Goal: Task Accomplishment & Management: Complete application form

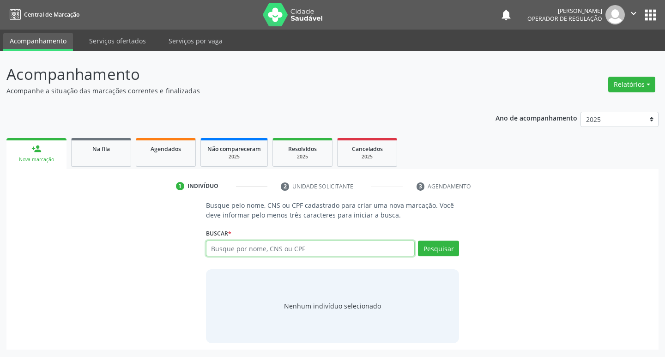
click at [224, 249] on input "text" at bounding box center [310, 248] width 209 height 16
click at [245, 249] on input "text" at bounding box center [310, 248] width 209 height 16
type input "702004345558582"
click at [438, 245] on button "Pesquisar" at bounding box center [438, 248] width 41 height 16
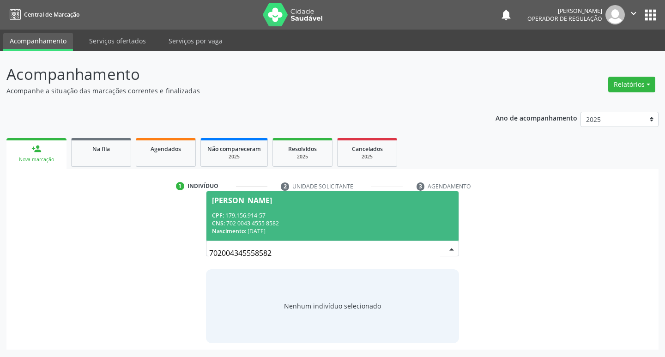
click at [299, 199] on div "Sabrina da Silva Maciel" at bounding box center [332, 200] width 241 height 7
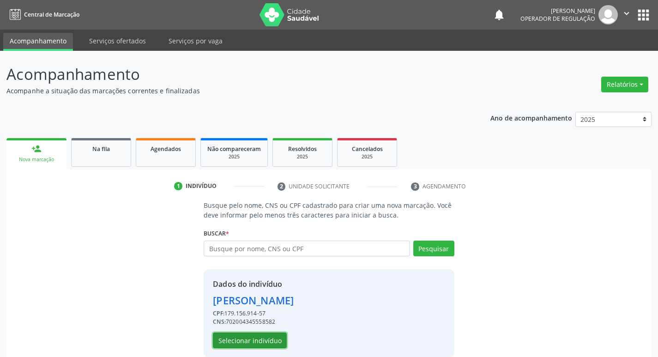
click at [249, 336] on button "Selecionar indivíduo" at bounding box center [250, 340] width 74 height 16
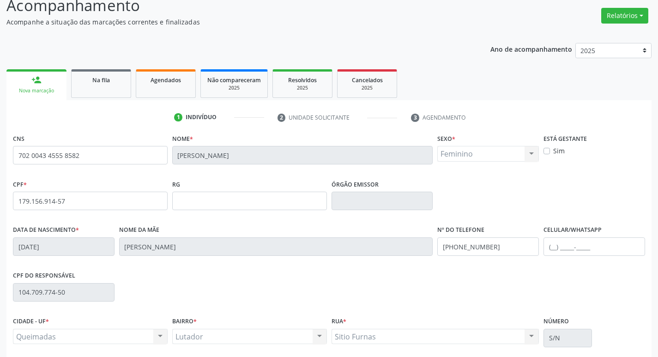
scroll to position [144, 0]
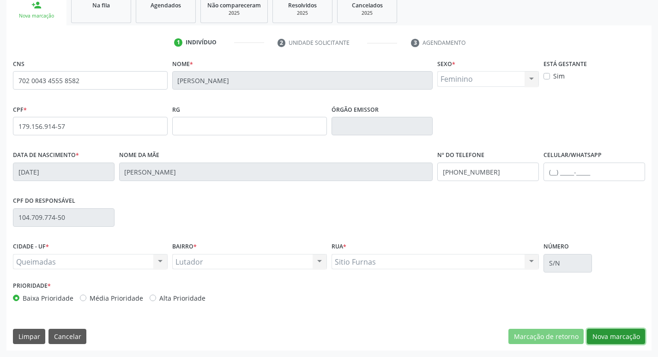
click at [602, 335] on button "Nova marcação" at bounding box center [616, 337] width 58 height 16
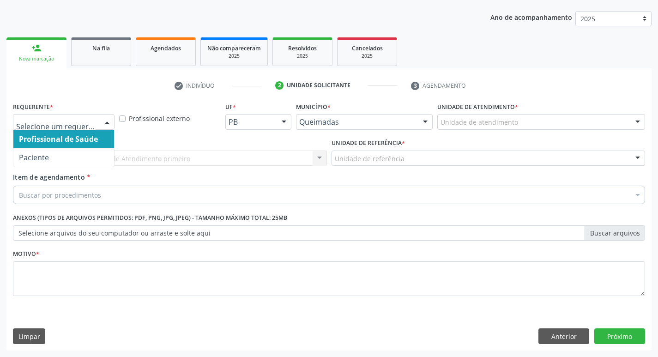
click at [105, 123] on div at bounding box center [107, 122] width 14 height 16
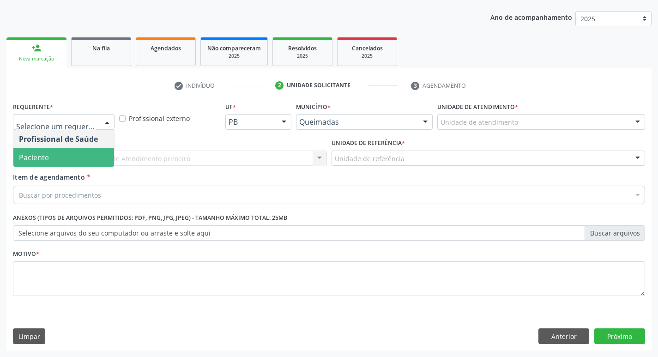
click at [90, 152] on span "Paciente" at bounding box center [63, 157] width 101 height 18
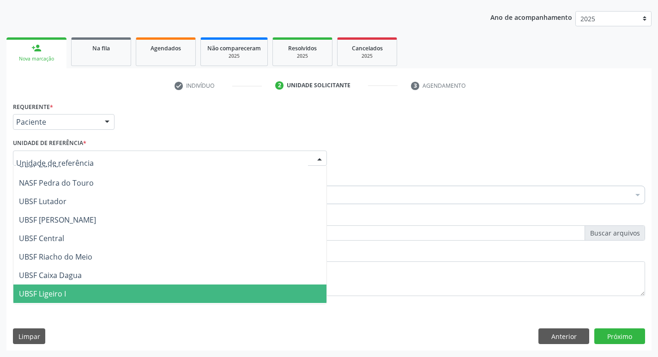
scroll to position [139, 0]
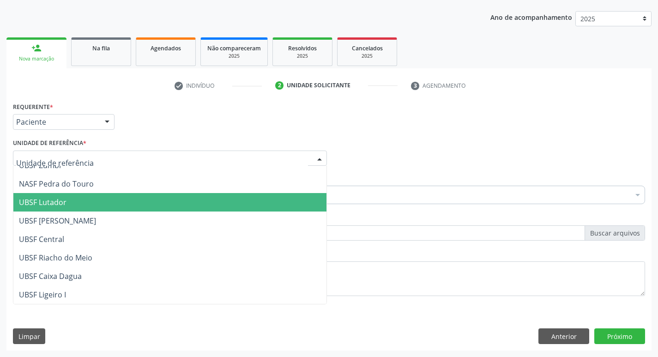
click at [88, 204] on span "UBSF Lutador" at bounding box center [169, 202] width 313 height 18
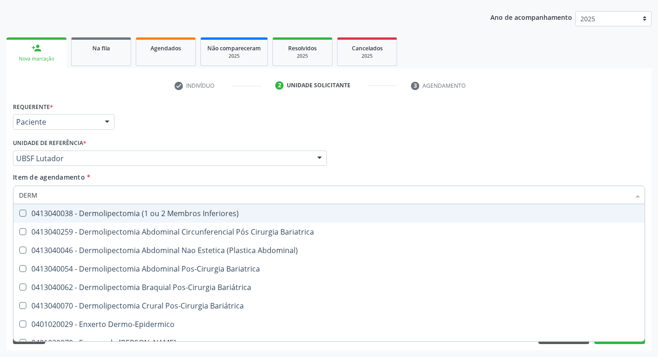
type input "DERMA"
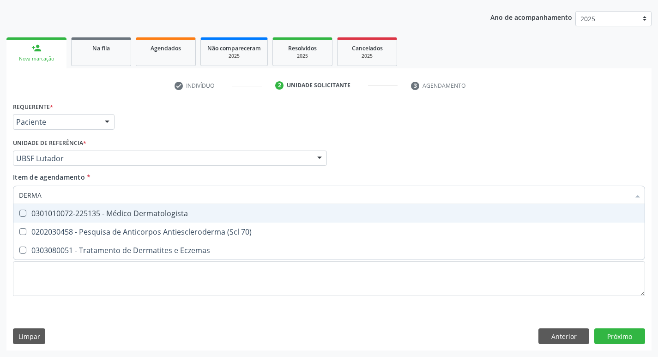
click at [20, 214] on Dermatologista at bounding box center [22, 213] width 7 height 7
click at [19, 214] on Dermatologista "checkbox" at bounding box center [16, 213] width 6 height 6
checkbox Dermatologista "true"
click at [524, 174] on div "Item de agendamento * DERMA Desfazer seleção 0301010072-225135 - Médico Dermato…" at bounding box center [329, 186] width 632 height 29
checkbox 70\) "true"
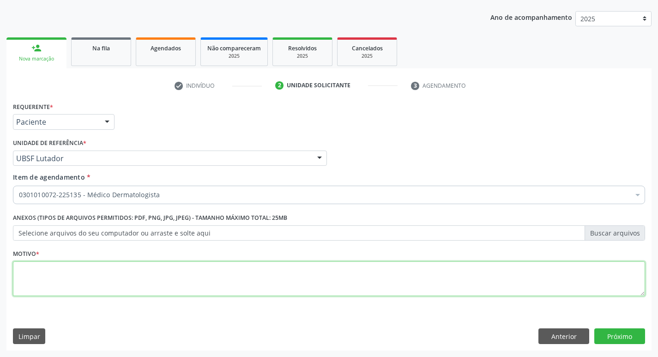
click at [36, 275] on textarea at bounding box center [329, 278] width 632 height 35
type textarea "CONSULTA DERMATO 07/2025"
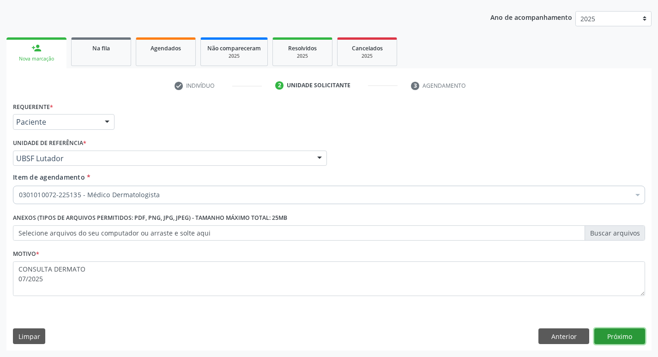
click at [618, 336] on button "Próximo" at bounding box center [619, 336] width 51 height 16
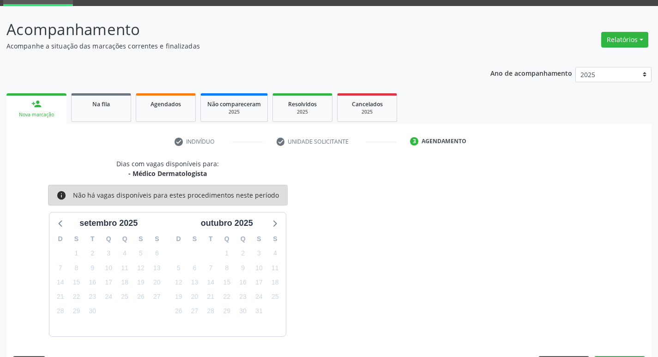
scroll to position [72, 0]
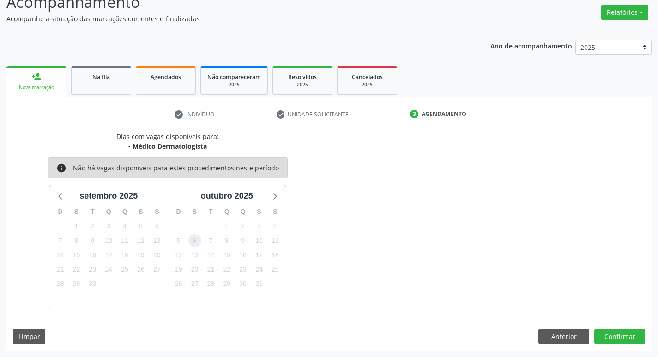
click at [195, 239] on span "6" at bounding box center [194, 240] width 13 height 13
click at [605, 337] on button "Confirmar" at bounding box center [619, 337] width 51 height 16
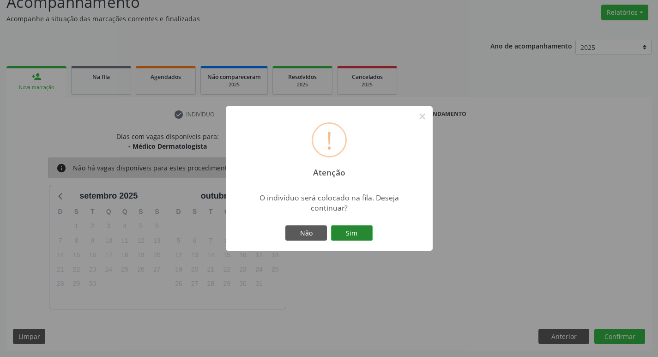
click at [356, 233] on button "Sim" at bounding box center [352, 233] width 42 height 16
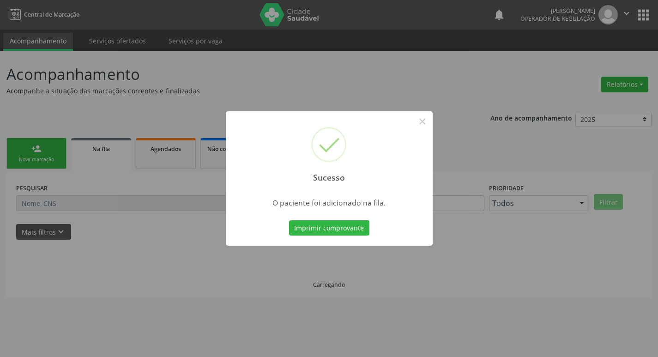
scroll to position [0, 0]
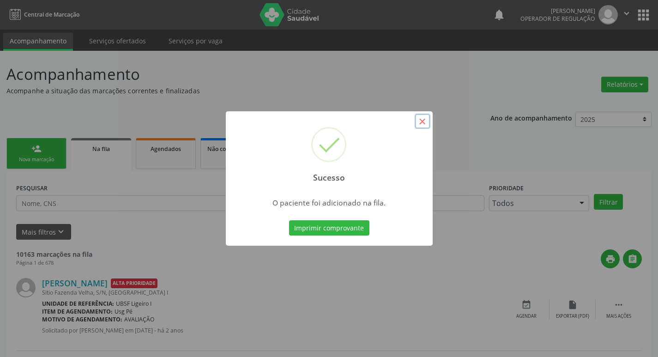
click at [420, 121] on button "×" at bounding box center [422, 122] width 16 height 16
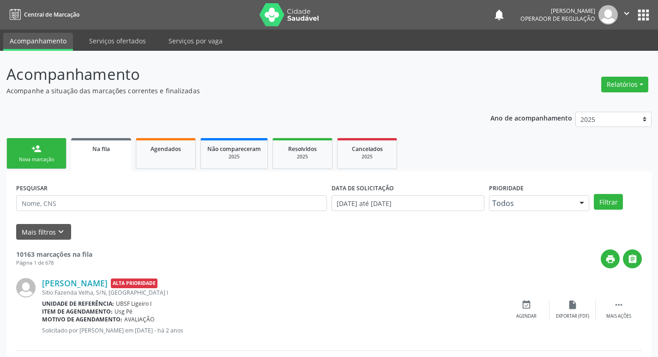
click at [34, 156] on div "Nova marcação" at bounding box center [36, 159] width 46 height 7
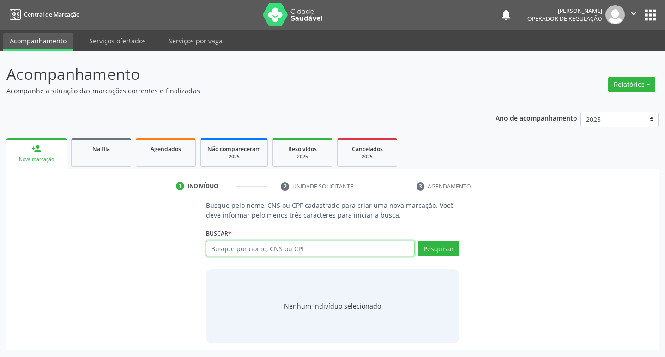
click at [228, 248] on input "text" at bounding box center [310, 248] width 209 height 16
type input "700807449358686"
click at [438, 251] on button "Pesquisar" at bounding box center [438, 248] width 41 height 16
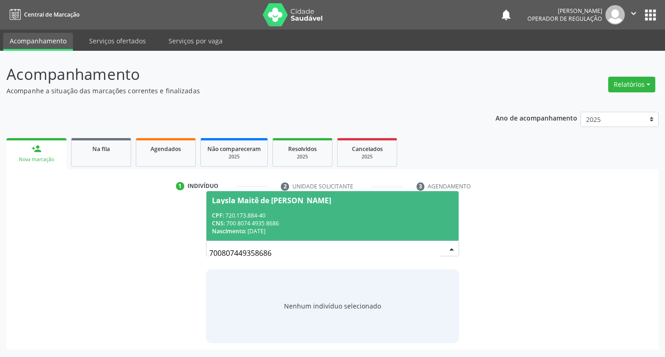
click at [234, 198] on div "Laysla Maitê de Melo Montenegro" at bounding box center [271, 200] width 119 height 7
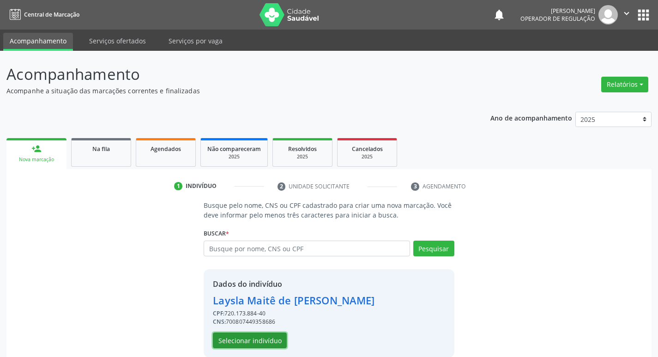
click at [248, 344] on button "Selecionar indivíduo" at bounding box center [250, 340] width 74 height 16
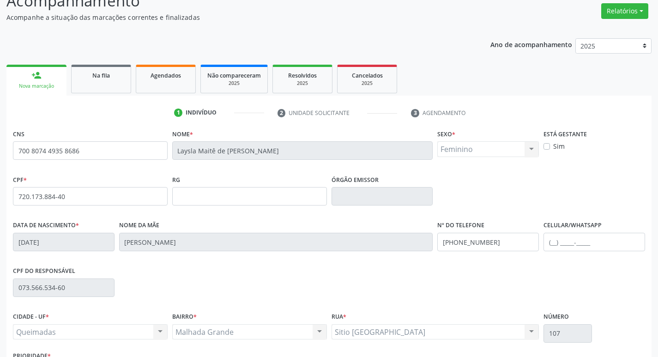
scroll to position [144, 0]
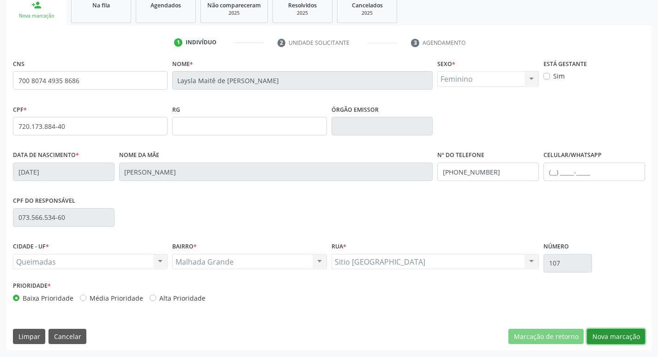
click at [598, 336] on button "Nova marcação" at bounding box center [616, 337] width 58 height 16
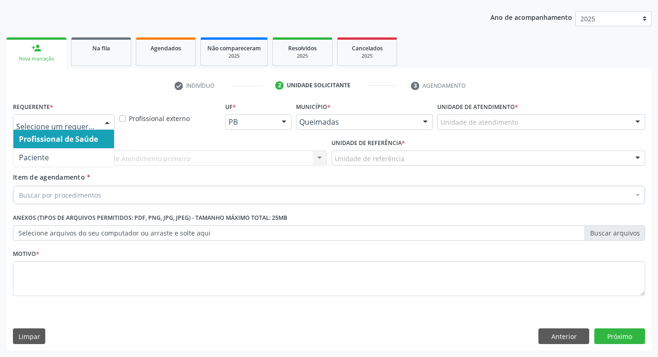
click at [109, 117] on div at bounding box center [107, 122] width 14 height 16
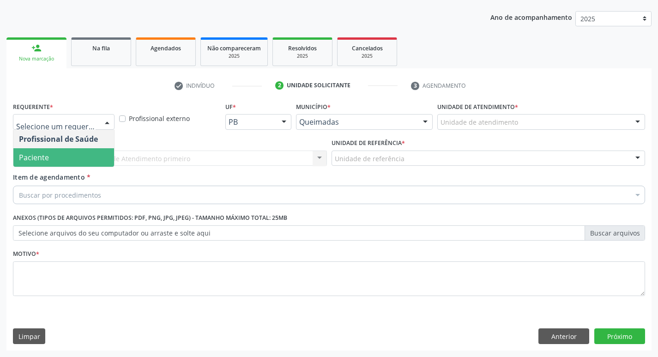
click at [86, 163] on span "Paciente" at bounding box center [63, 157] width 101 height 18
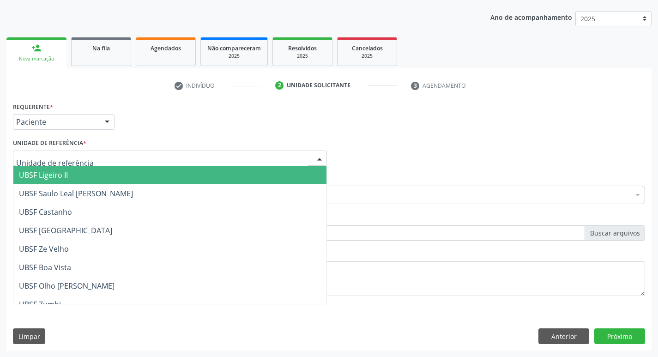
click at [86, 163] on div at bounding box center [170, 158] width 314 height 16
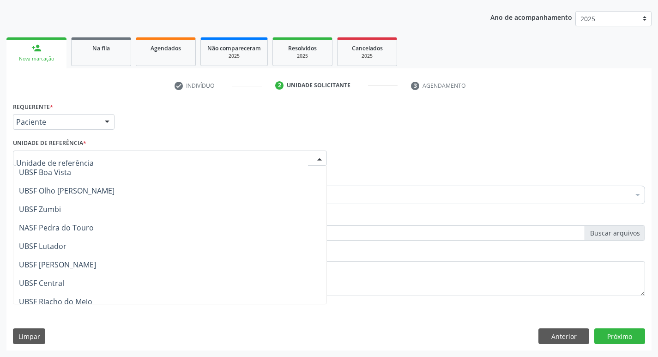
scroll to position [185, 0]
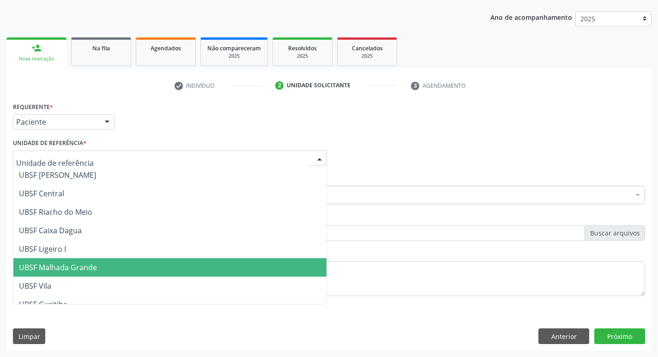
click at [92, 265] on span "UBSF Malhada Grande" at bounding box center [58, 267] width 78 height 10
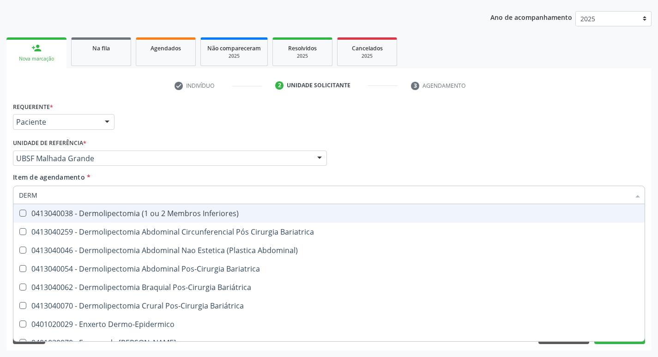
type input "DERMA"
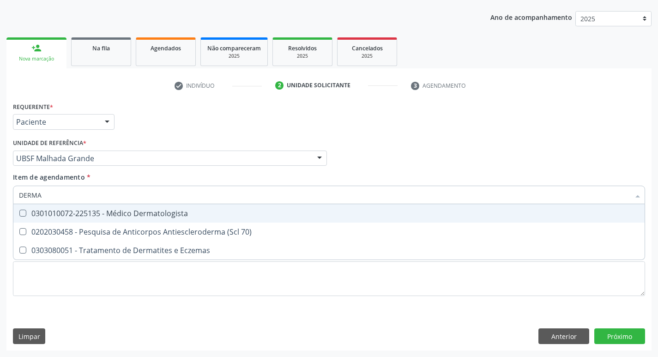
click at [24, 214] on Dermatologista at bounding box center [22, 213] width 7 height 7
click at [19, 214] on Dermatologista "checkbox" at bounding box center [16, 213] width 6 height 6
checkbox Dermatologista "true"
click at [415, 177] on div "Item de agendamento * DERMA Desfazer seleção 0301010072-225135 - Médico Dermato…" at bounding box center [329, 186] width 632 height 29
checkbox 70\) "true"
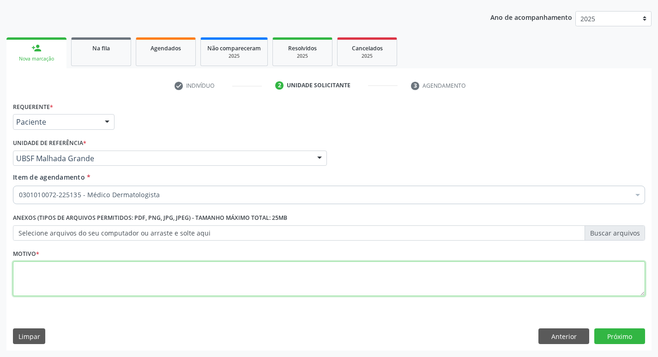
click at [58, 275] on textarea at bounding box center [329, 278] width 632 height 35
type textarea "CONSULTA 08/2025"
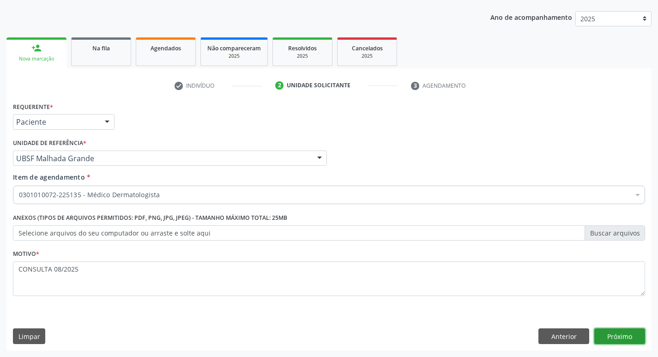
click at [624, 336] on button "Próximo" at bounding box center [619, 336] width 51 height 16
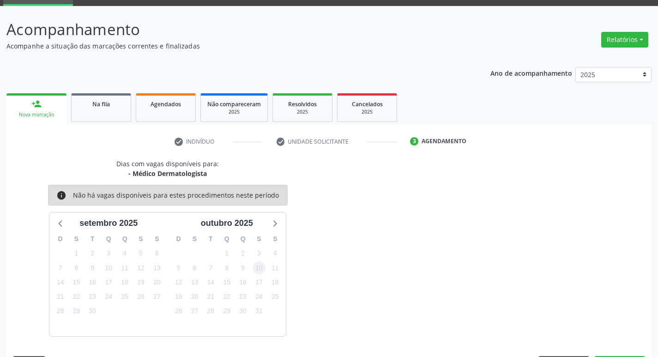
scroll to position [72, 0]
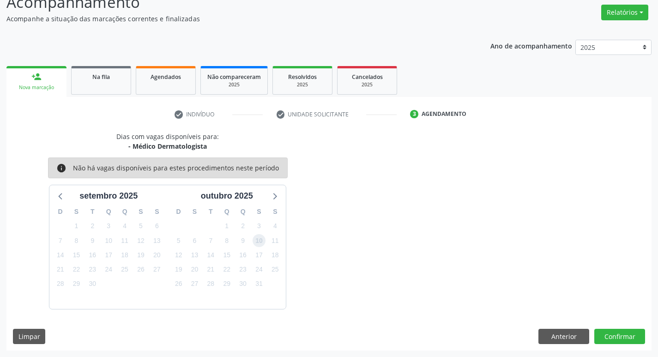
click at [258, 241] on span "10" at bounding box center [258, 240] width 13 height 13
click at [618, 332] on button "Confirmar" at bounding box center [619, 337] width 51 height 16
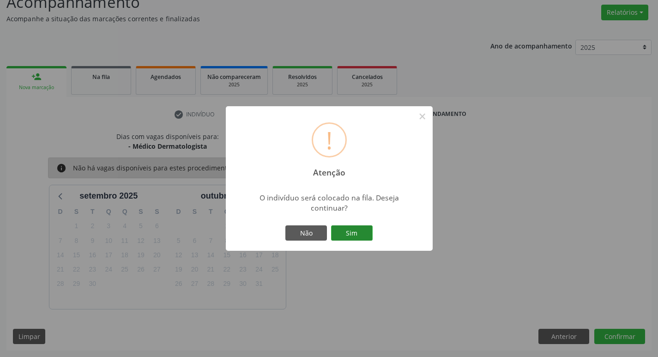
click at [365, 235] on button "Sim" at bounding box center [352, 233] width 42 height 16
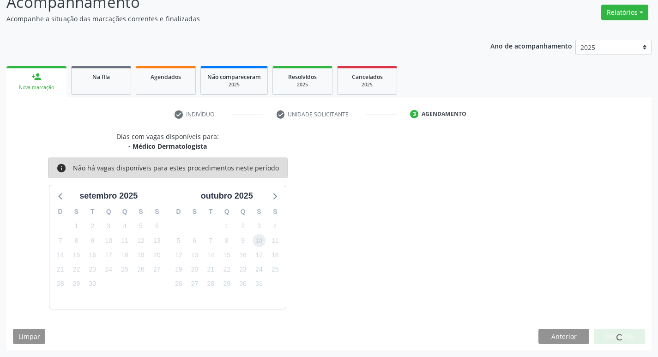
click at [258, 240] on span "10" at bounding box center [258, 240] width 13 height 13
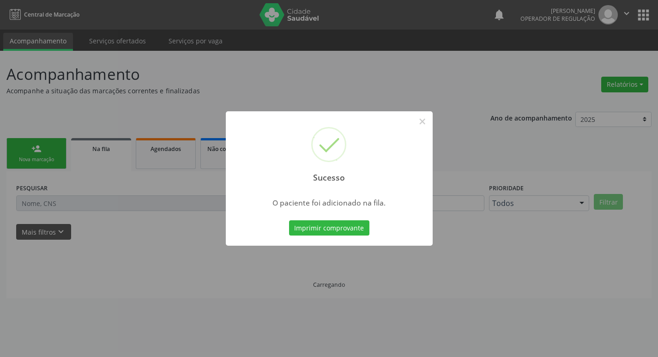
scroll to position [0, 0]
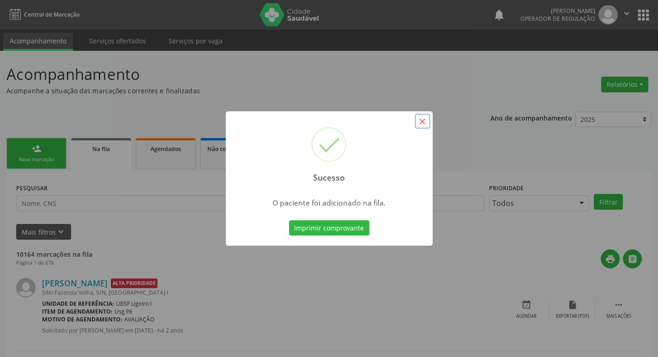
click at [422, 123] on button "×" at bounding box center [422, 122] width 16 height 16
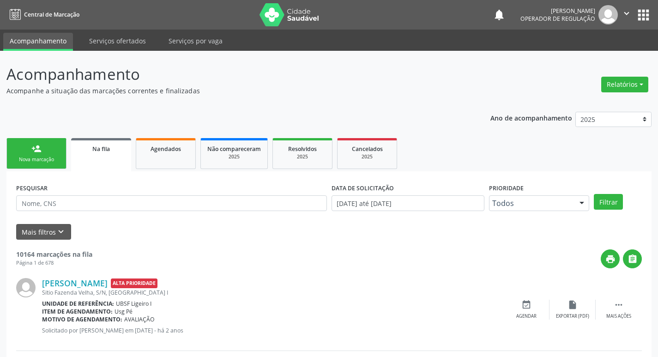
click at [27, 162] on div "Nova marcação" at bounding box center [36, 159] width 46 height 7
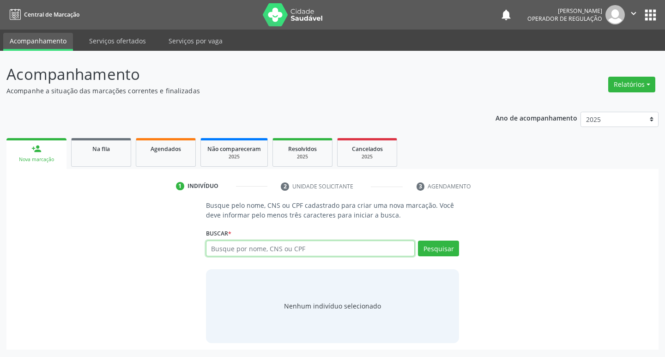
click at [246, 248] on input "text" at bounding box center [310, 248] width 209 height 16
type input "70340627622521"
click at [448, 249] on button "Pesquisar" at bounding box center [438, 248] width 41 height 16
type input "70340627622521"
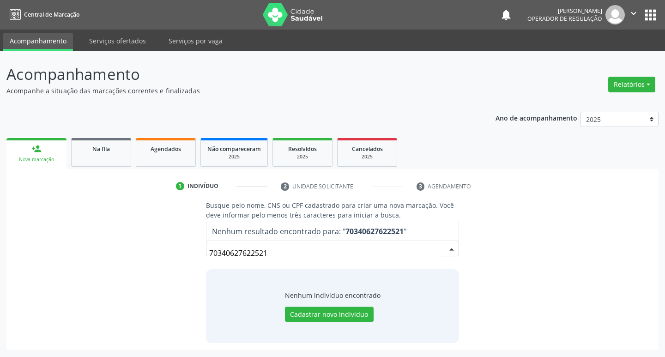
click at [276, 249] on input "70340627622521" at bounding box center [324, 253] width 231 height 18
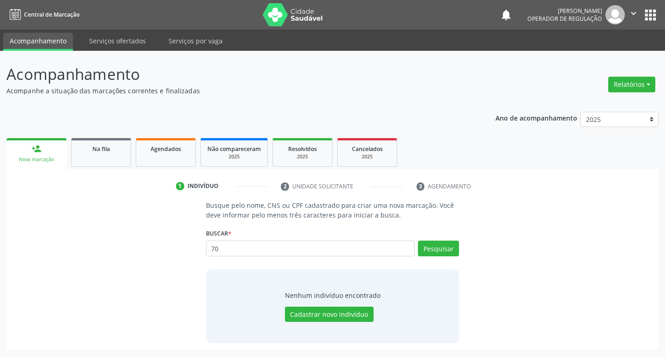
type input "7"
type input "LUZIA MARIA DA CONCEICAO"
click at [446, 255] on button "Pesquisar" at bounding box center [438, 248] width 41 height 16
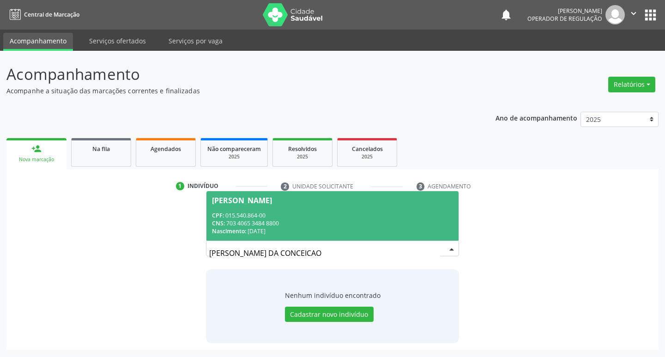
click at [272, 199] on div "Luzia Maria da Conceicao" at bounding box center [242, 200] width 60 height 7
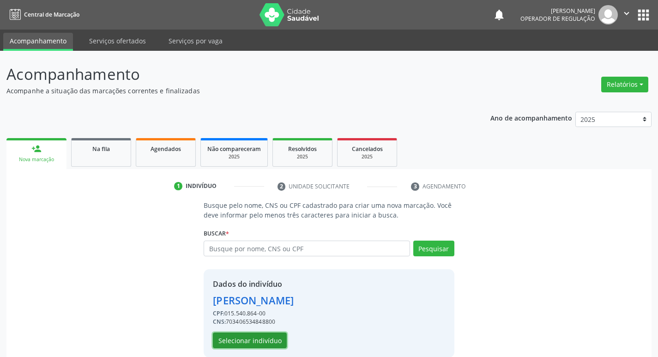
click at [270, 339] on button "Selecionar indivíduo" at bounding box center [250, 340] width 74 height 16
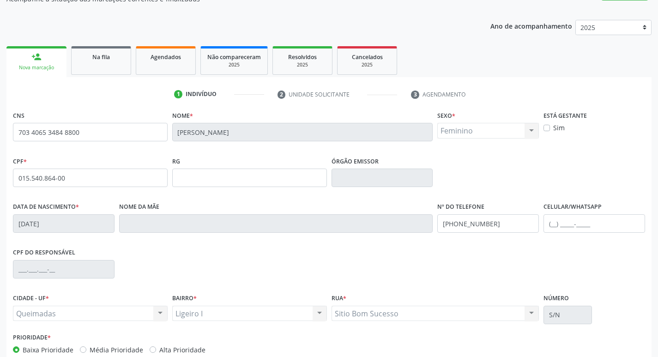
scroll to position [5, 0]
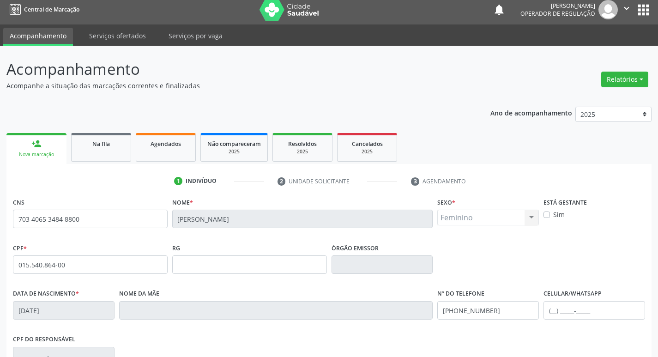
click at [35, 147] on div "person_add" at bounding box center [36, 143] width 10 height 10
click at [47, 153] on div "Nova marcação" at bounding box center [36, 154] width 47 height 7
click at [107, 146] on span "Na fila" at bounding box center [101, 144] width 18 height 8
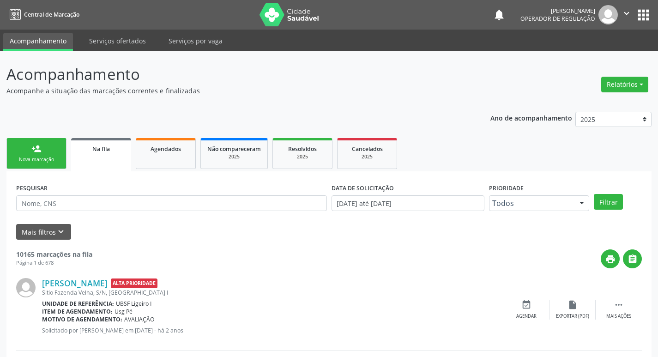
click at [56, 162] on div "Nova marcação" at bounding box center [36, 159] width 46 height 7
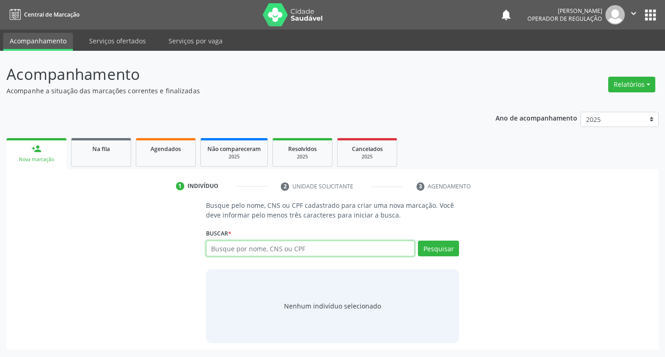
click at [231, 249] on input "text" at bounding box center [310, 248] width 209 height 16
click at [230, 249] on input "text" at bounding box center [310, 248] width 209 height 16
type input "708701161457996"
click at [439, 253] on button "Pesquisar" at bounding box center [438, 248] width 41 height 16
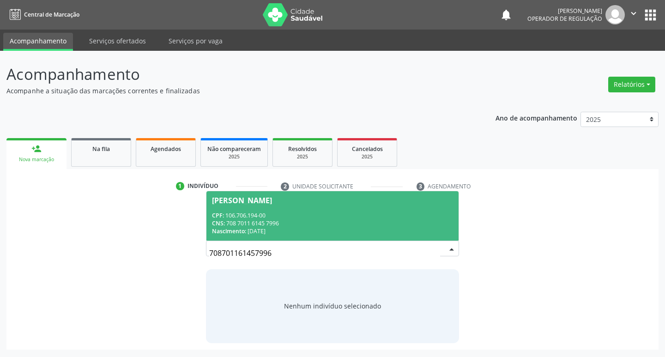
click at [267, 193] on span "Valderí Ferreira da Silva CPF: 106.706.194-00 CNS: 708 7011 6145 7996 Nasciment…" at bounding box center [332, 215] width 252 height 49
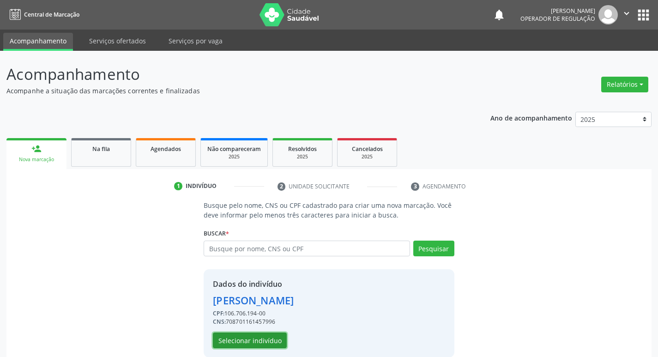
click at [261, 344] on button "Selecionar indivíduo" at bounding box center [250, 340] width 74 height 16
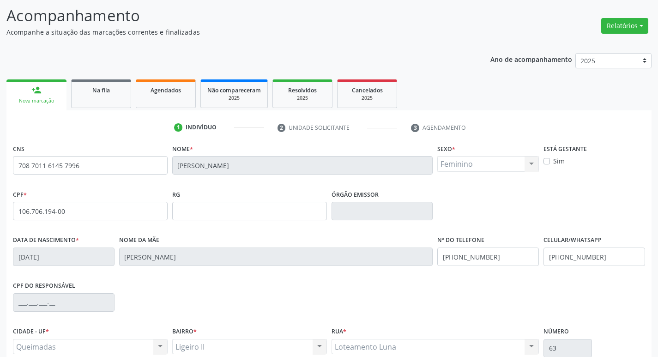
scroll to position [138, 0]
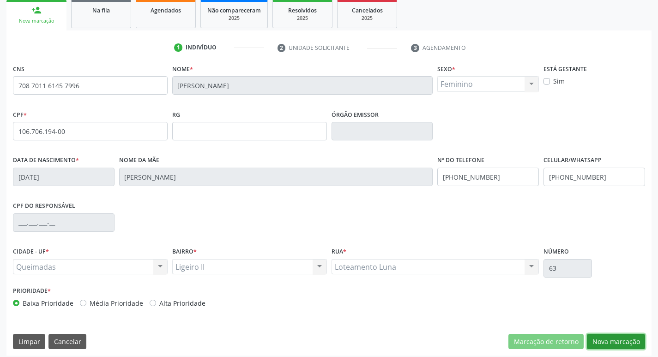
click at [617, 342] on button "Nova marcação" at bounding box center [616, 342] width 58 height 16
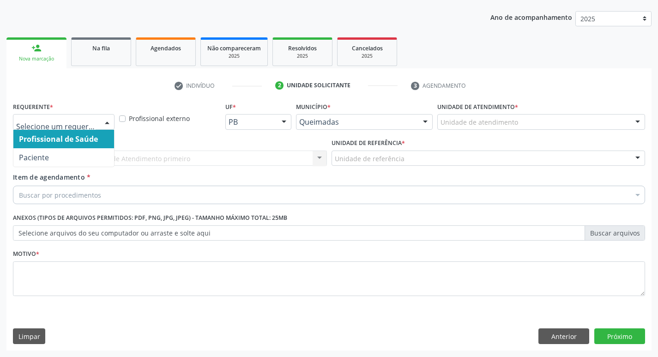
click at [105, 119] on div at bounding box center [107, 122] width 14 height 16
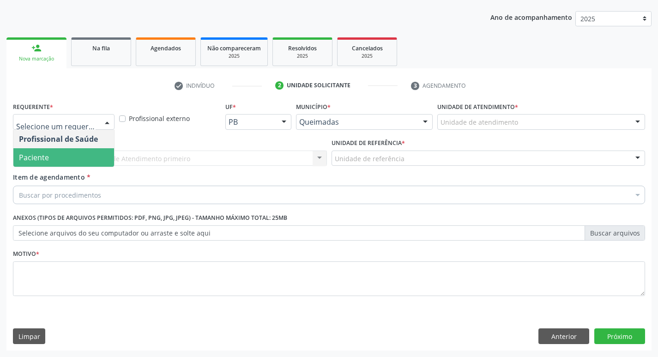
click at [100, 153] on span "Paciente" at bounding box center [63, 157] width 101 height 18
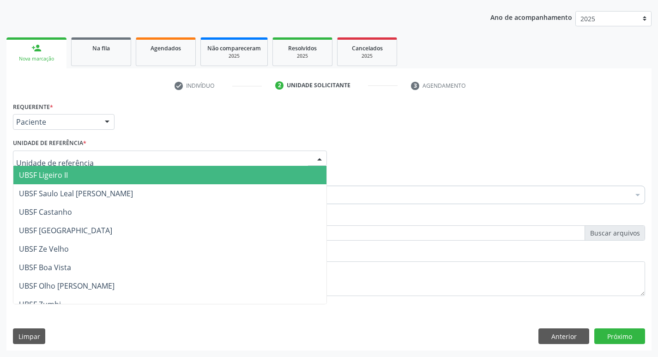
click at [100, 152] on div at bounding box center [170, 158] width 314 height 16
click at [96, 173] on span "UBSF Ligeiro II" at bounding box center [169, 175] width 313 height 18
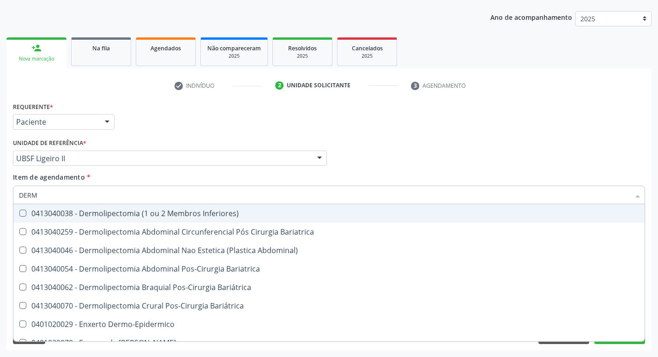
type input "DERMA"
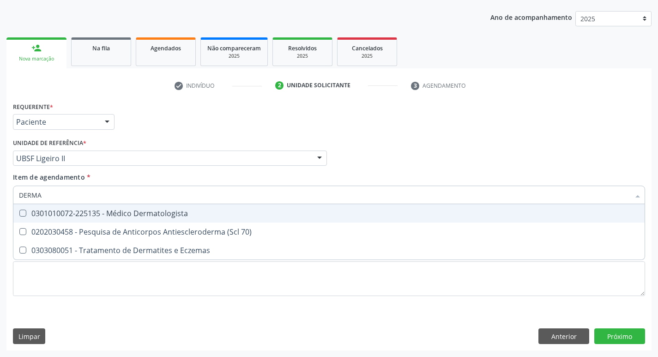
click at [21, 213] on Dermatologista at bounding box center [22, 213] width 7 height 7
click at [19, 213] on Dermatologista "checkbox" at bounding box center [16, 213] width 6 height 6
checkbox Dermatologista "true"
click at [458, 166] on div "Profissional Solicitante Por favor, selecione a Unidade de Atendimento primeiro…" at bounding box center [329, 154] width 636 height 36
checkbox 70\) "true"
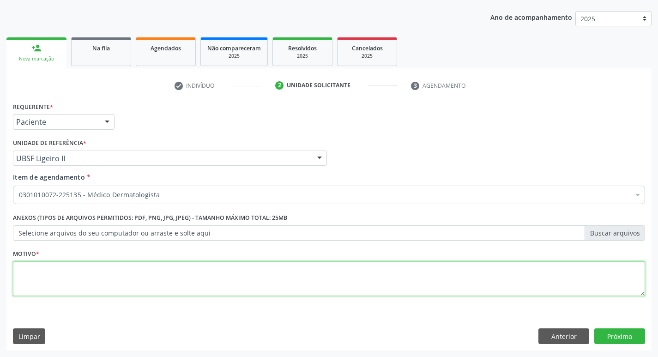
click at [21, 266] on textarea at bounding box center [329, 278] width 632 height 35
type textarea "CONSULTA 08/2025"
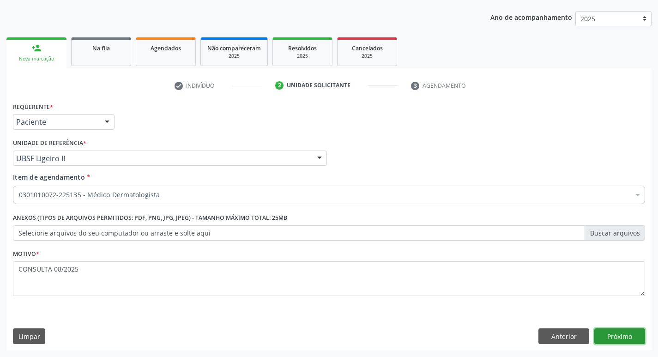
click at [629, 336] on button "Próximo" at bounding box center [619, 336] width 51 height 16
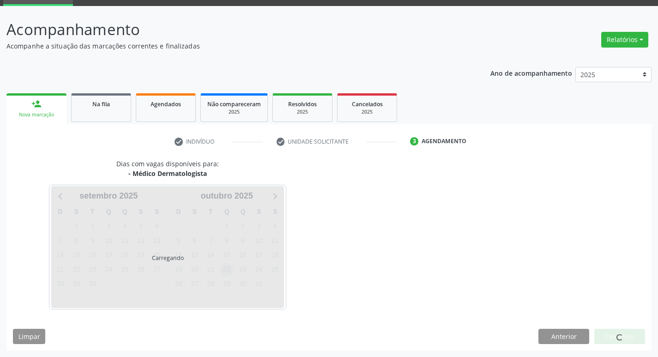
scroll to position [72, 0]
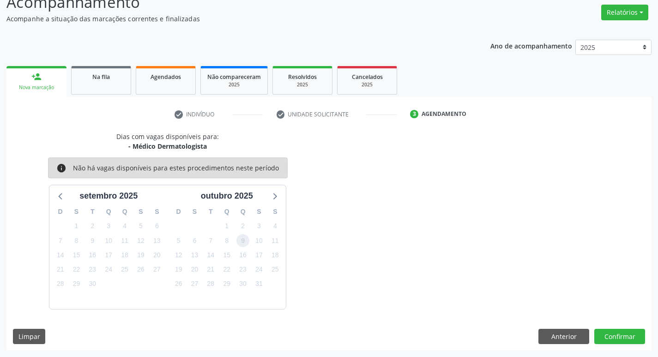
click at [245, 238] on span "9" at bounding box center [242, 240] width 13 height 13
click at [617, 332] on button "Confirmar" at bounding box center [619, 337] width 51 height 16
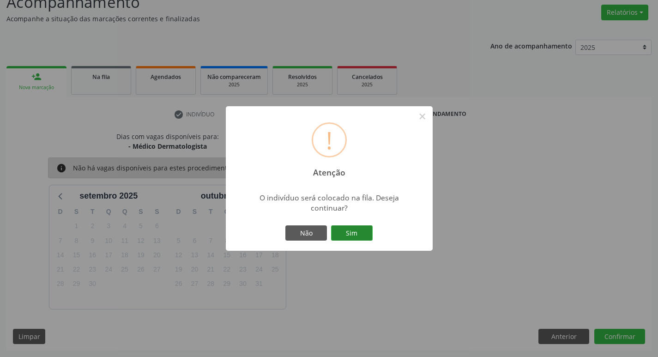
click at [353, 233] on button "Sim" at bounding box center [352, 233] width 42 height 16
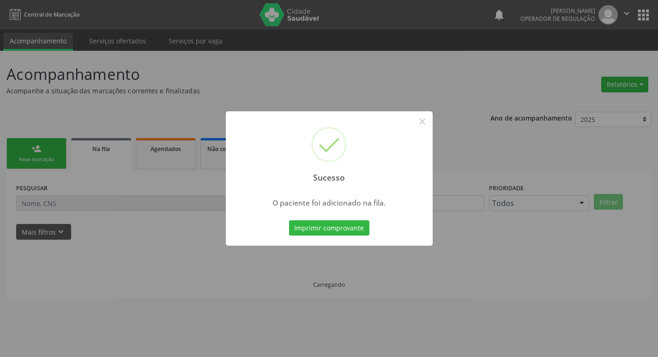
scroll to position [0, 0]
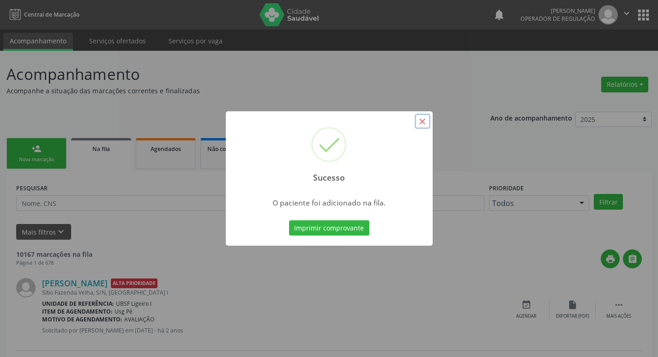
click at [421, 120] on button "×" at bounding box center [422, 122] width 16 height 16
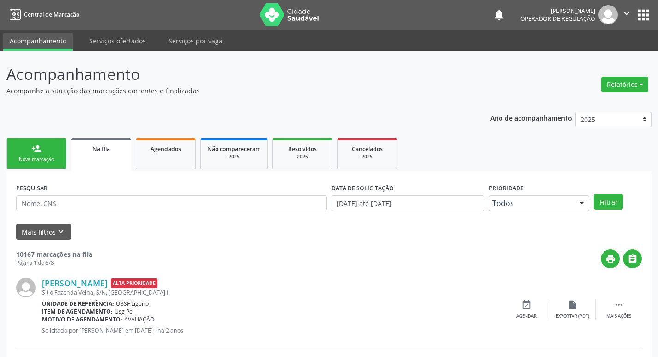
click at [51, 163] on div "Nova marcação" at bounding box center [36, 159] width 46 height 7
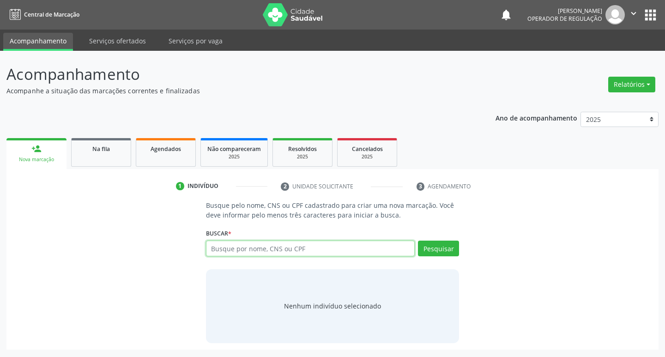
click at [249, 250] on input "text" at bounding box center [310, 248] width 209 height 16
click at [130, 271] on div "Busque pelo nome, CNS ou CPF cadastrado para criar uma nova marcação. Você deve…" at bounding box center [332, 271] width 639 height 142
click at [230, 245] on input "text" at bounding box center [310, 248] width 209 height 16
type input "700002078957407"
click at [449, 252] on button "Pesquisar" at bounding box center [438, 248] width 41 height 16
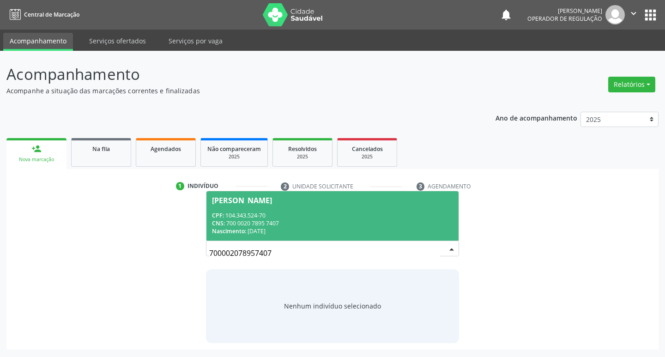
click at [272, 198] on div "Liliane Maria da Silva" at bounding box center [242, 200] width 60 height 7
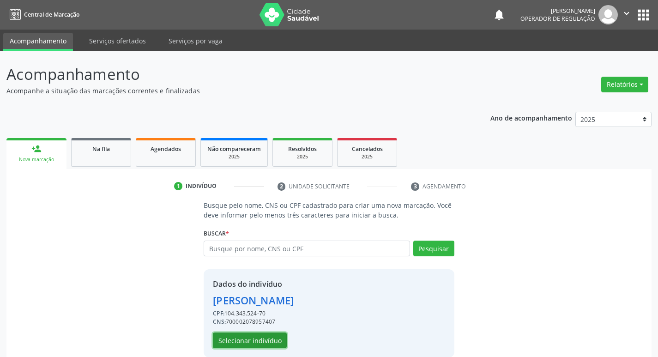
click at [268, 337] on button "Selecionar indivíduo" at bounding box center [250, 340] width 74 height 16
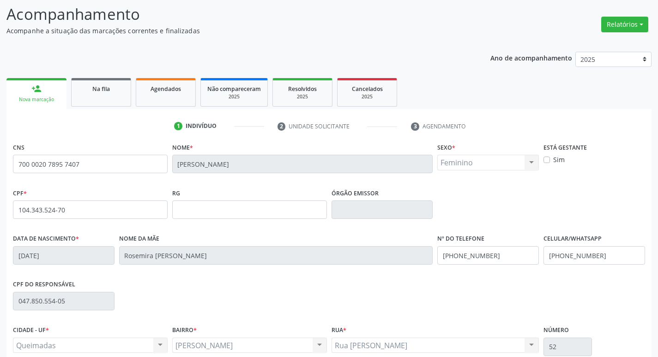
scroll to position [144, 0]
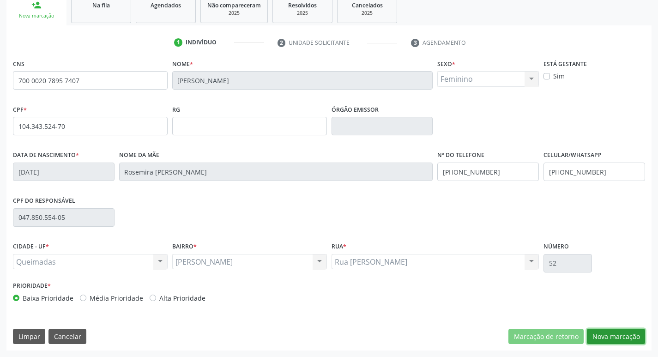
click at [612, 335] on button "Nova marcação" at bounding box center [616, 337] width 58 height 16
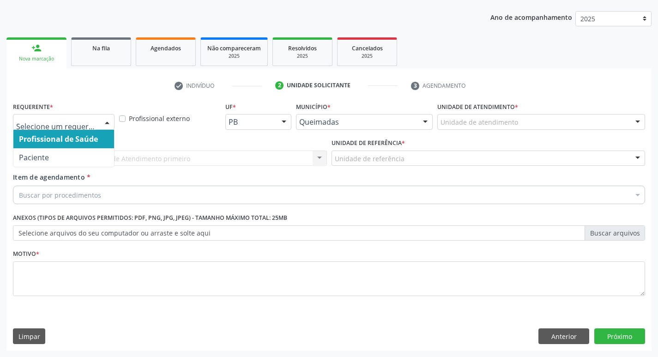
click at [105, 124] on div at bounding box center [107, 122] width 14 height 16
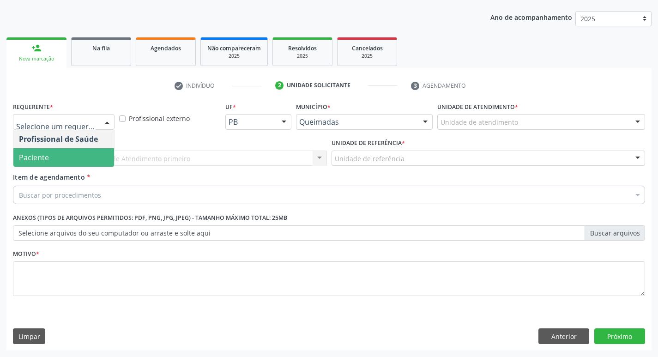
click at [99, 161] on span "Paciente" at bounding box center [63, 157] width 101 height 18
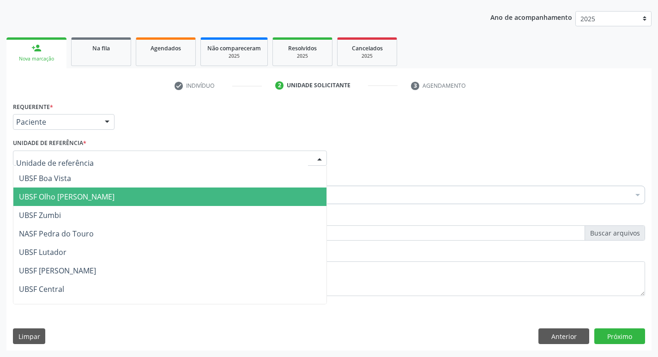
scroll to position [93, 0]
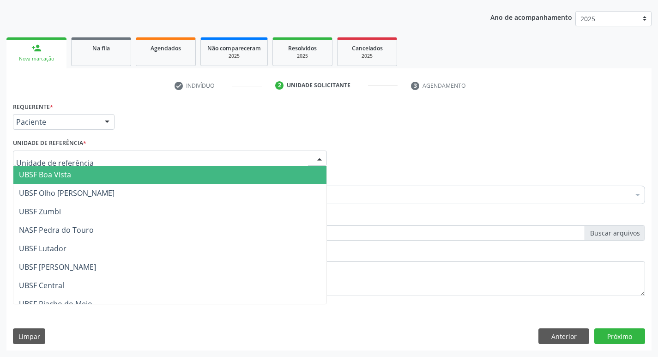
click at [84, 180] on span "UBSF Boa Vista" at bounding box center [169, 174] width 313 height 18
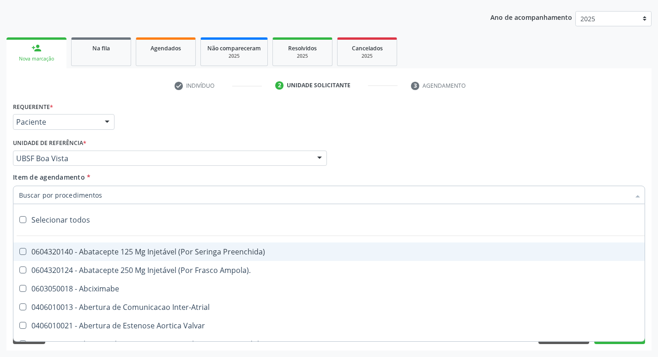
click at [58, 188] on div at bounding box center [329, 195] width 632 height 18
click at [54, 196] on input "Item de agendamento *" at bounding box center [324, 195] width 611 height 18
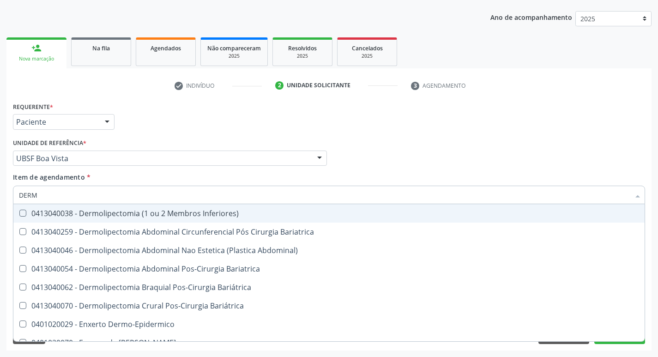
type input "DERMA"
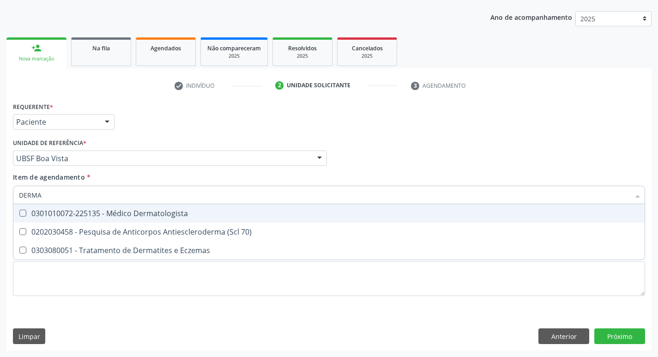
click at [23, 215] on Dermatologista at bounding box center [22, 213] width 7 height 7
click at [19, 215] on Dermatologista "checkbox" at bounding box center [16, 213] width 6 height 6
checkbox Dermatologista "true"
click at [410, 164] on div "Profissional Solicitante Por favor, selecione a Unidade de Atendimento primeiro…" at bounding box center [329, 154] width 636 height 36
checkbox 70\) "true"
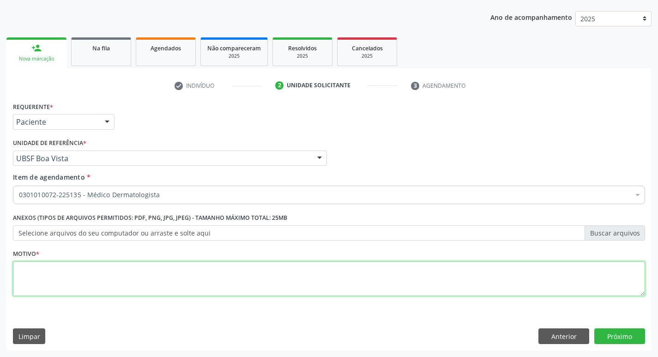
click at [25, 279] on textarea at bounding box center [329, 278] width 632 height 35
type textarea "CONSULTA 08/2025"
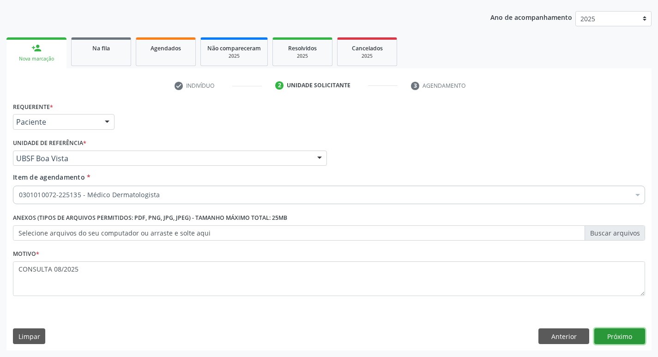
click at [622, 329] on button "Próximo" at bounding box center [619, 336] width 51 height 16
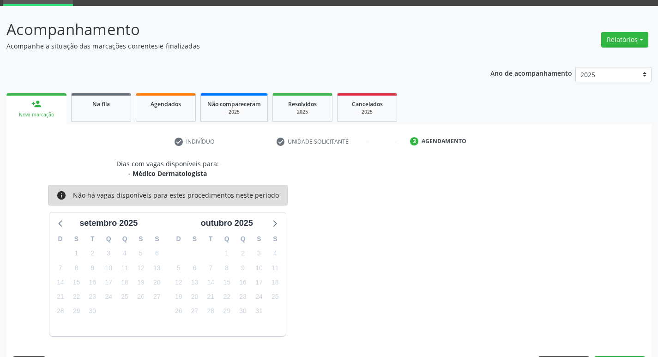
scroll to position [72, 0]
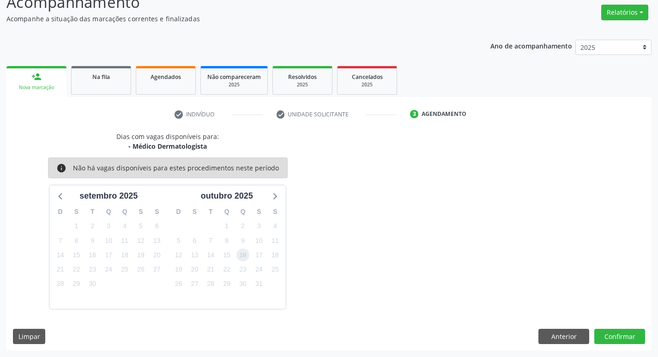
click at [241, 252] on span "16" at bounding box center [242, 254] width 13 height 13
click at [613, 336] on button "Confirmar" at bounding box center [619, 337] width 51 height 16
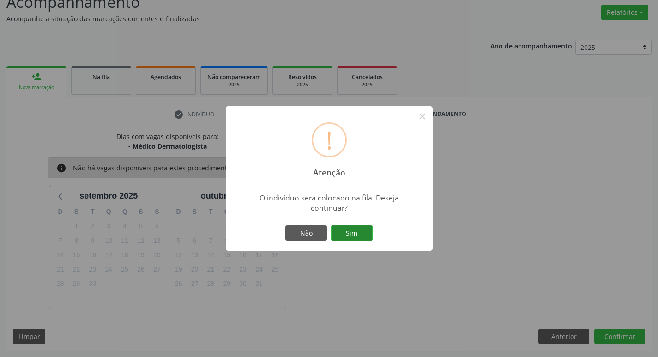
click at [358, 229] on button "Sim" at bounding box center [352, 233] width 42 height 16
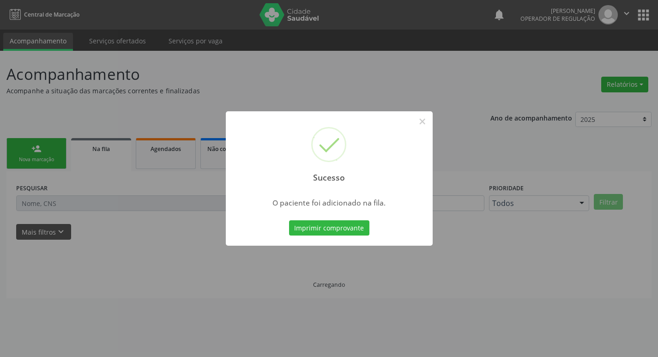
scroll to position [0, 0]
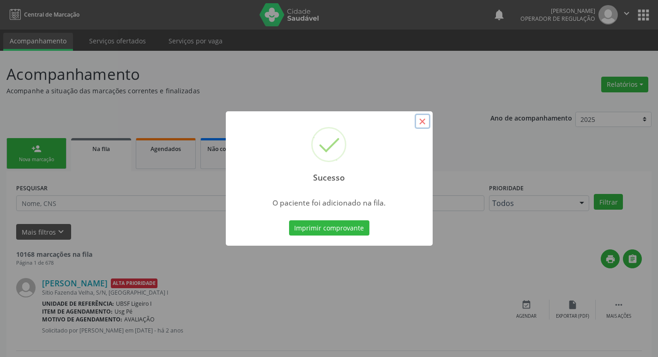
click at [421, 126] on button "×" at bounding box center [422, 122] width 16 height 16
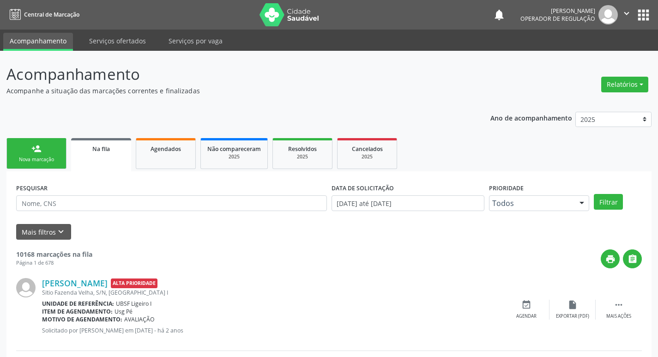
click at [43, 157] on div "Nova marcação" at bounding box center [36, 159] width 46 height 7
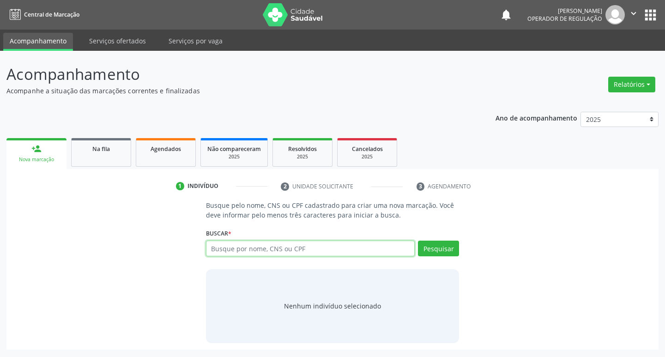
click at [267, 247] on input "text" at bounding box center [310, 248] width 209 height 16
type input "706805210564629"
click at [433, 250] on button "Pesquisar" at bounding box center [438, 248] width 41 height 16
type input "706805210564629"
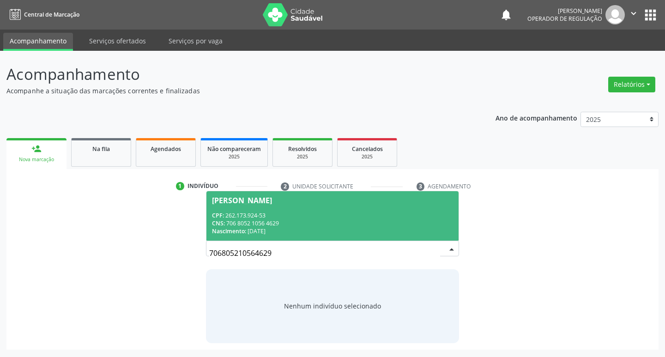
click at [245, 197] on div "Jose Inácio da Silva" at bounding box center [242, 200] width 60 height 7
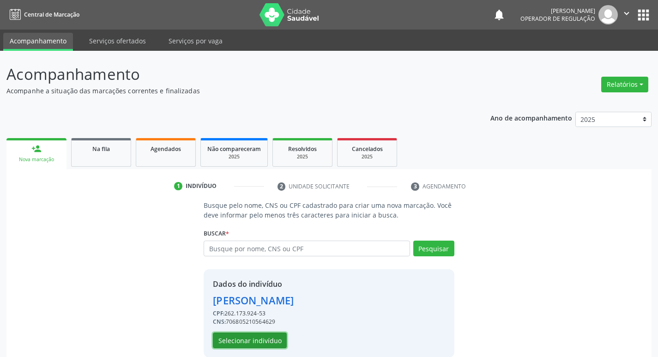
click at [255, 339] on button "Selecionar indivíduo" at bounding box center [250, 340] width 74 height 16
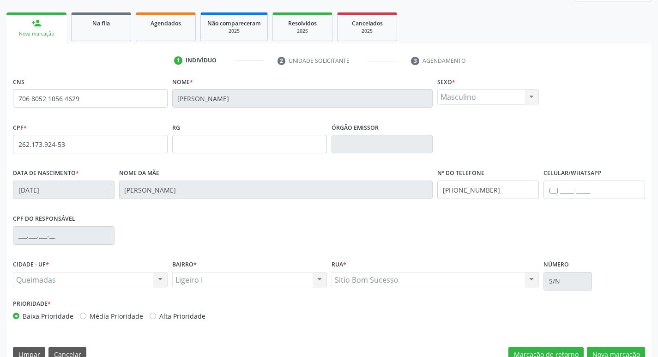
scroll to position [144, 0]
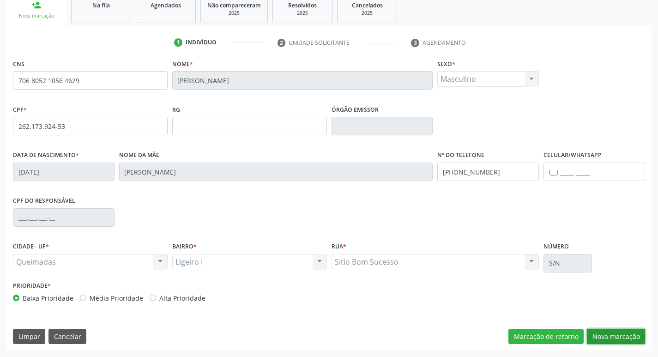
click at [620, 334] on button "Nova marcação" at bounding box center [616, 337] width 58 height 16
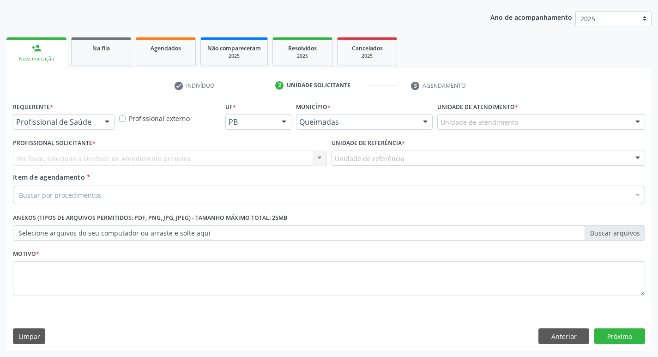
click at [104, 119] on div at bounding box center [107, 122] width 14 height 16
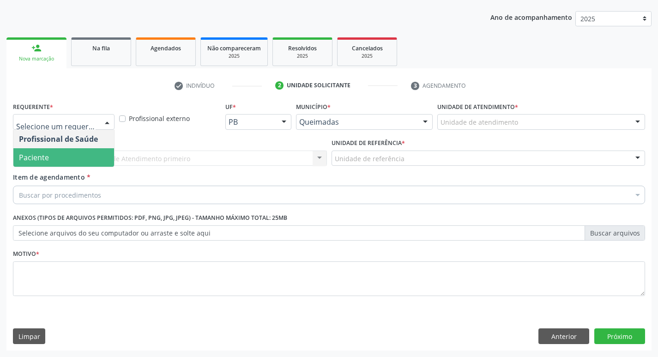
click at [90, 157] on span "Paciente" at bounding box center [63, 157] width 101 height 18
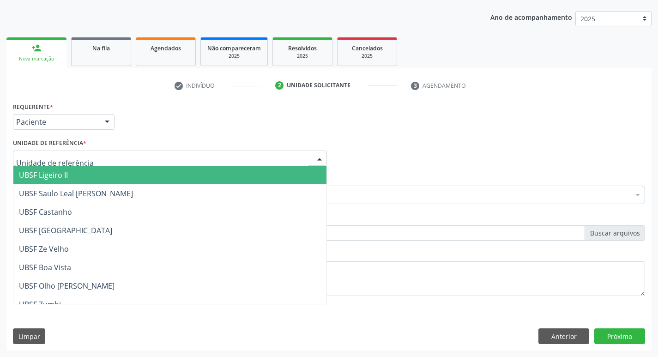
click at [90, 157] on div at bounding box center [170, 158] width 314 height 16
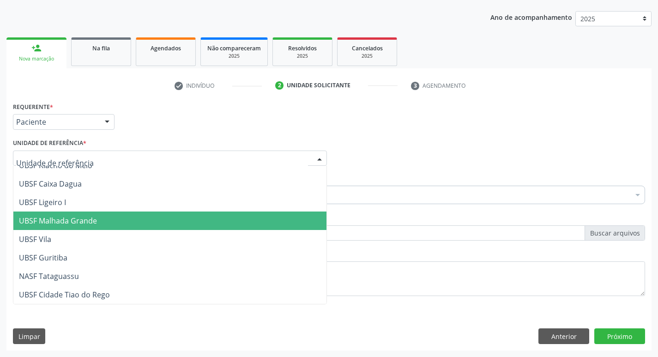
scroll to position [185, 0]
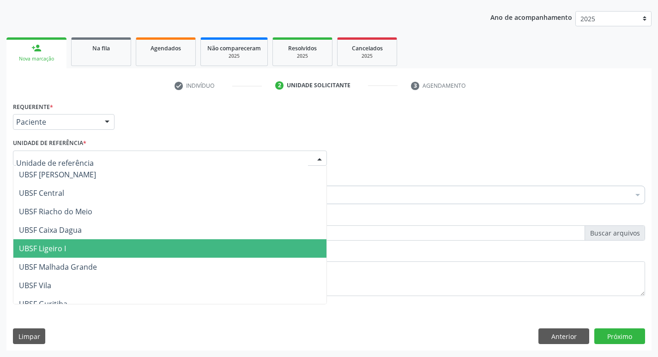
click at [84, 241] on span "UBSF Ligeiro I" at bounding box center [169, 248] width 313 height 18
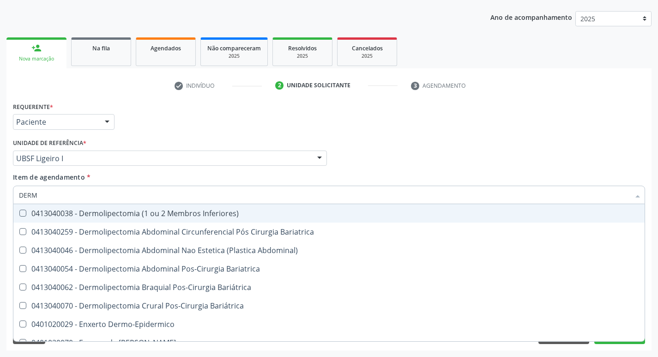
type input "DERMA"
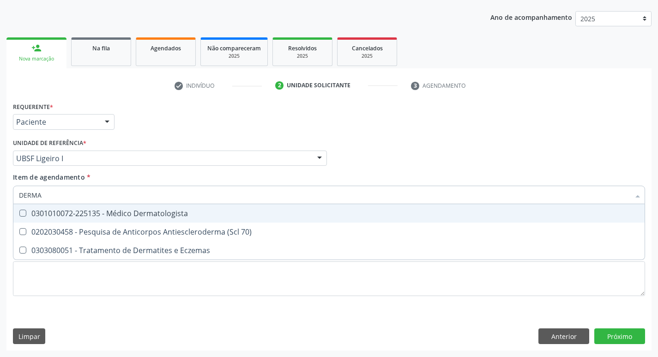
click at [26, 209] on span "0301010072-225135 - Médico Dermatologista" at bounding box center [328, 213] width 631 height 18
checkbox Dermatologista "true"
click at [480, 160] on div "Profissional Solicitante Por favor, selecione a Unidade de Atendimento primeiro…" at bounding box center [329, 154] width 636 height 36
checkbox 70\) "true"
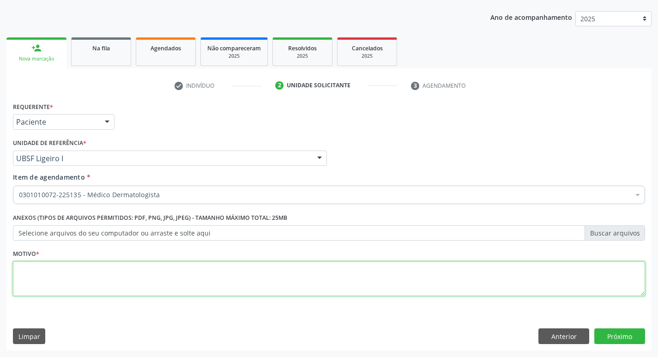
click at [74, 281] on textarea at bounding box center [329, 278] width 632 height 35
click at [28, 274] on textarea at bounding box center [329, 278] width 632 height 35
type textarea "AVALIACAO 08/2025"
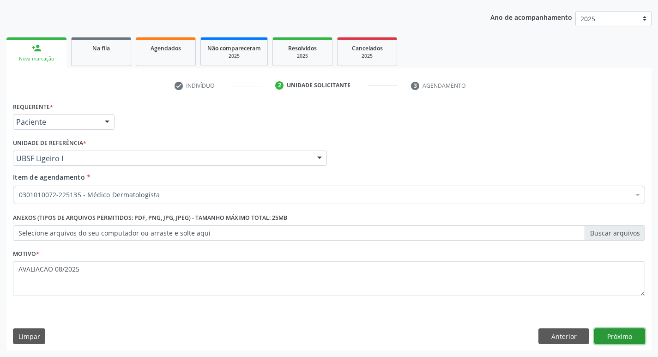
click at [612, 332] on button "Próximo" at bounding box center [619, 336] width 51 height 16
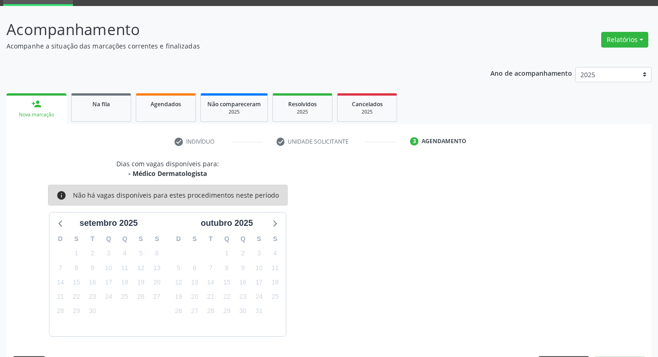
scroll to position [72, 0]
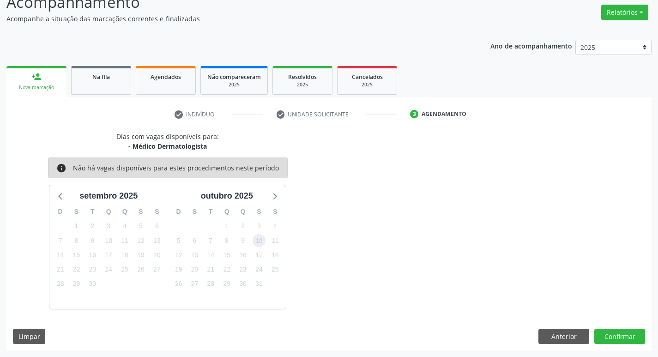
click at [261, 238] on span "10" at bounding box center [258, 240] width 13 height 13
click at [606, 333] on button "Confirmar" at bounding box center [619, 337] width 51 height 16
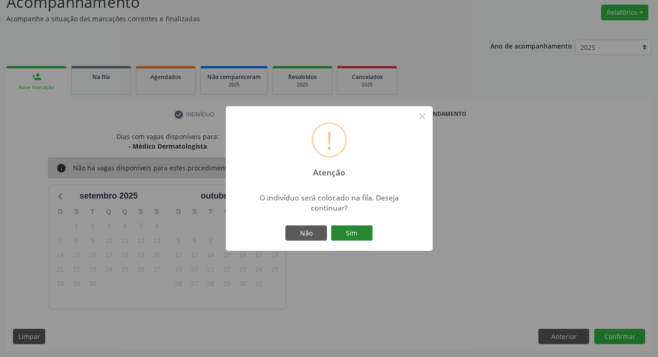
click at [355, 236] on button "Sim" at bounding box center [352, 233] width 42 height 16
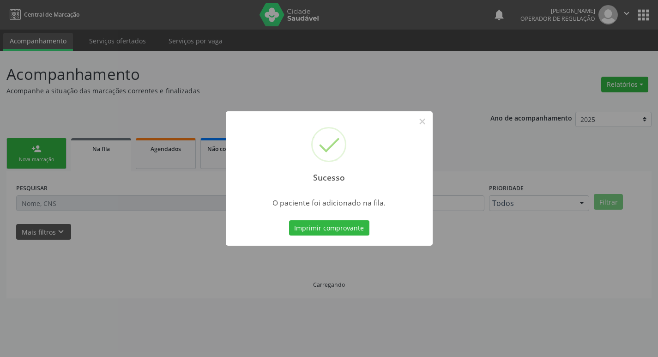
scroll to position [0, 0]
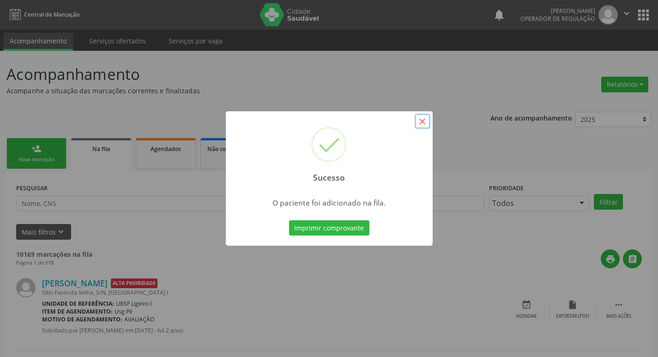
click at [418, 121] on button "×" at bounding box center [422, 122] width 16 height 16
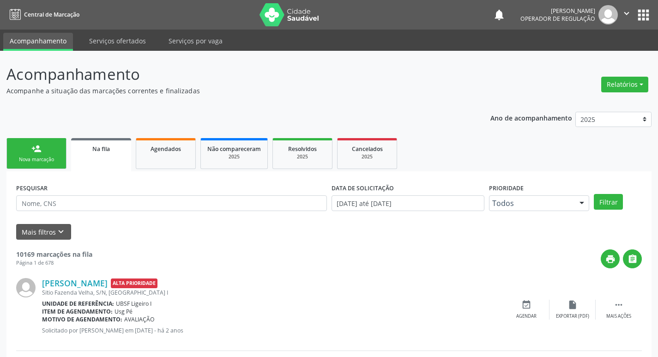
click at [23, 156] on div "Nova marcação" at bounding box center [36, 159] width 46 height 7
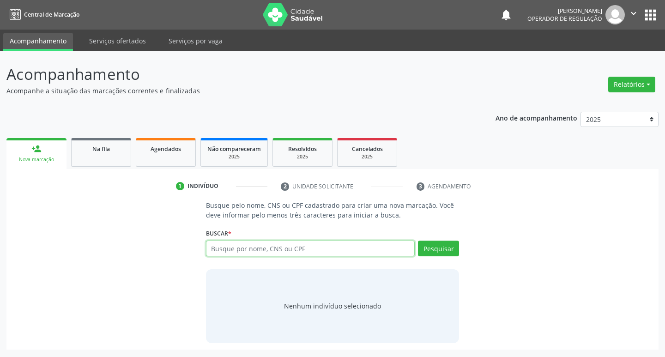
click at [216, 252] on input "text" at bounding box center [310, 248] width 209 height 16
type input "706909117693433"
click at [435, 248] on button "Pesquisar" at bounding box center [438, 248] width 41 height 16
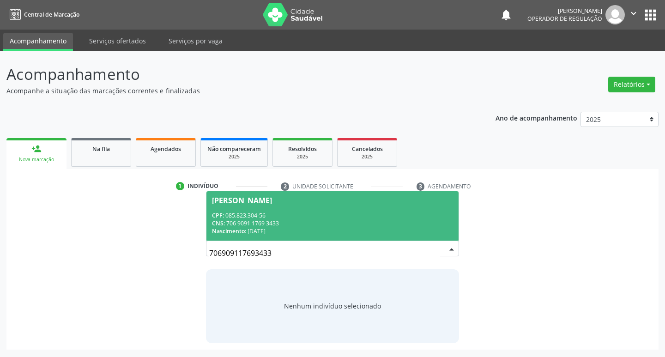
click at [248, 198] on div "Eva Vilma da Silva" at bounding box center [242, 200] width 60 height 7
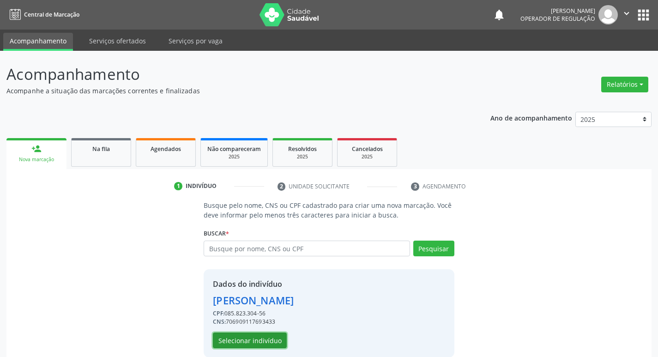
click at [265, 342] on button "Selecionar indivíduo" at bounding box center [250, 340] width 74 height 16
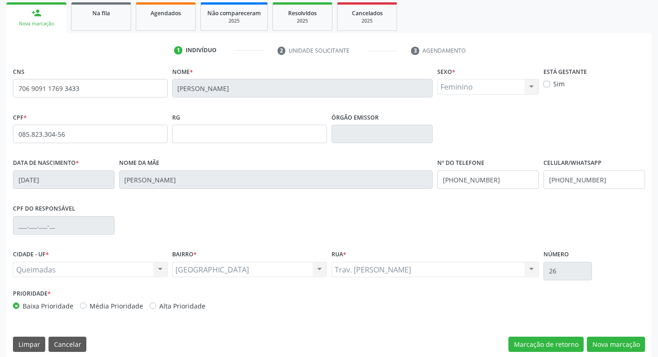
scroll to position [144, 0]
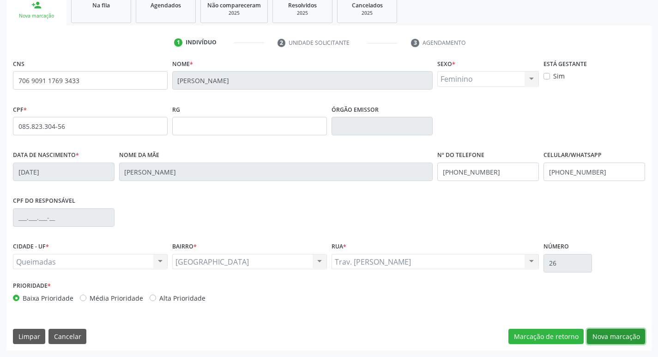
click at [620, 334] on button "Nova marcação" at bounding box center [616, 337] width 58 height 16
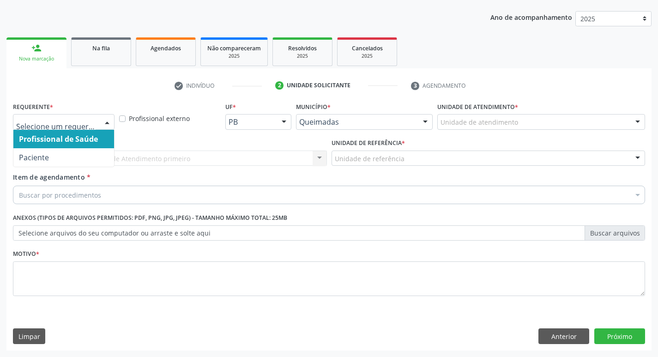
click at [108, 120] on div at bounding box center [107, 122] width 14 height 16
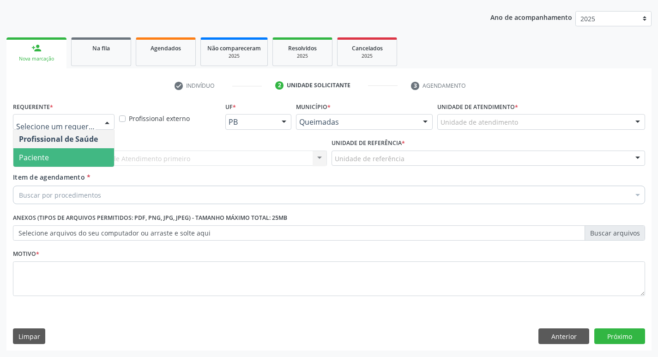
click at [68, 155] on span "Paciente" at bounding box center [63, 157] width 101 height 18
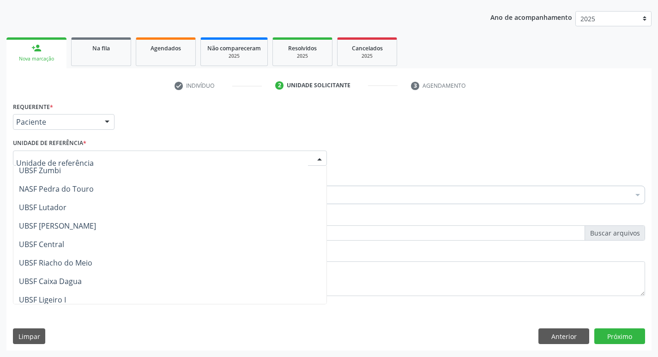
scroll to position [0, 0]
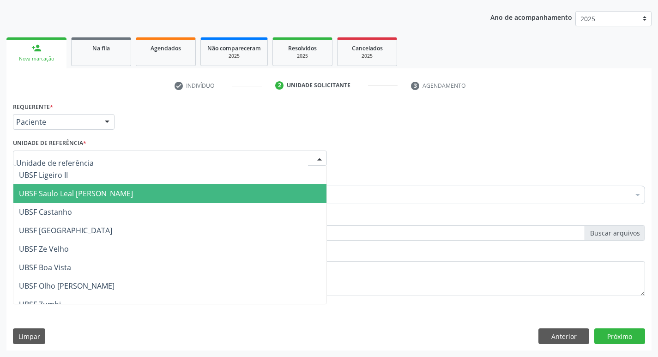
click at [60, 189] on span "UBSF Saulo Leal [PERSON_NAME]" at bounding box center [76, 193] width 114 height 10
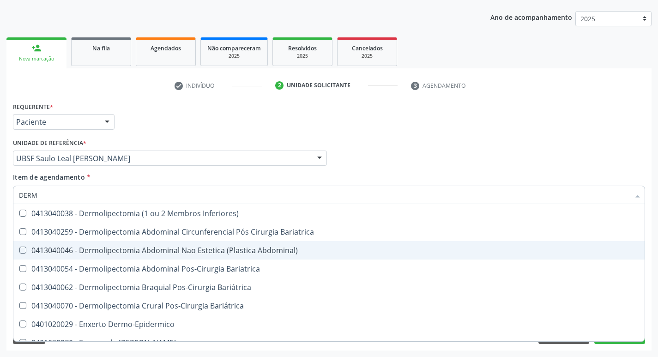
type input "DERMA"
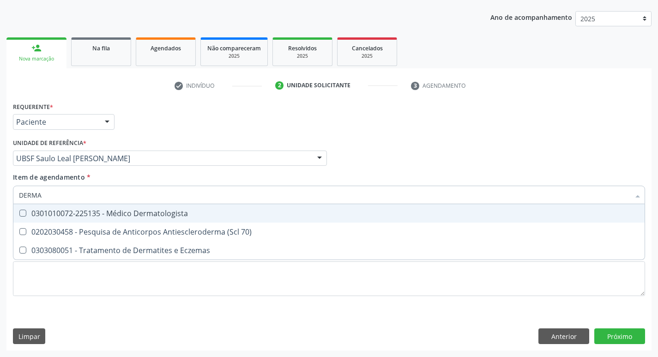
click at [22, 211] on Dermatologista at bounding box center [22, 213] width 7 height 7
click at [19, 211] on Dermatologista "checkbox" at bounding box center [16, 213] width 6 height 6
checkbox Dermatologista "true"
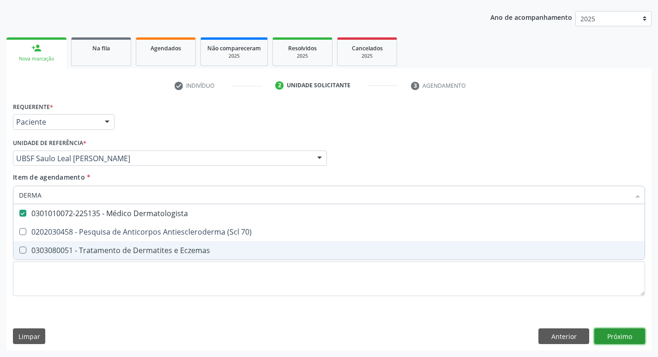
click at [621, 340] on div "Requerente * Paciente Profissional de Saúde Paciente Nenhum resultado encontrad…" at bounding box center [328, 225] width 645 height 251
checkbox 70\) "true"
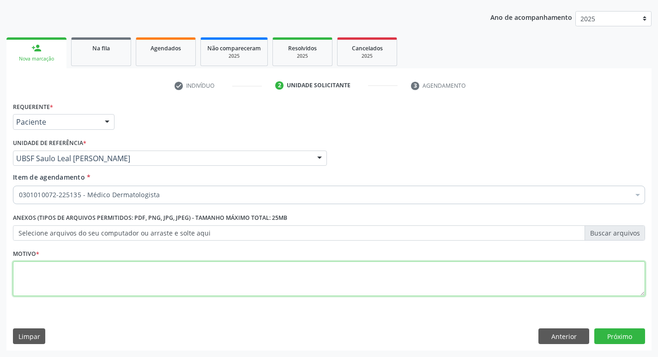
click at [68, 282] on textarea at bounding box center [329, 278] width 632 height 35
type textarea "AVALIACAO 08/2025"
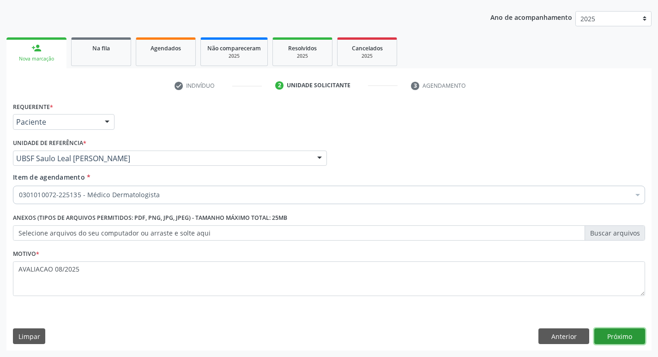
click at [626, 333] on button "Próximo" at bounding box center [619, 336] width 51 height 16
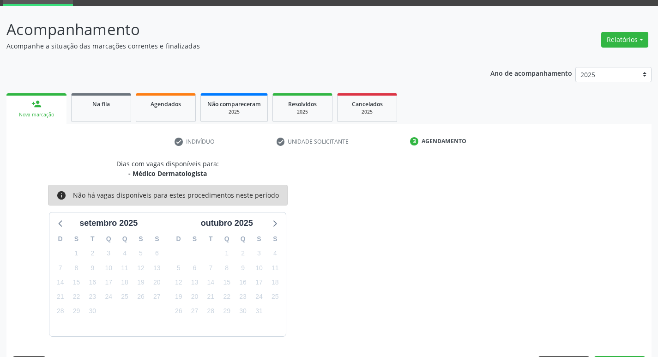
scroll to position [72, 0]
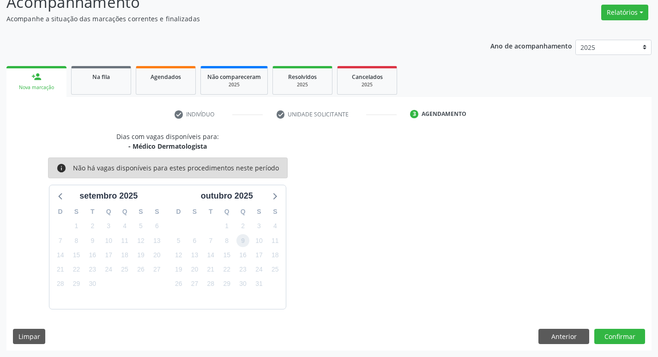
click at [243, 240] on span "9" at bounding box center [242, 240] width 13 height 13
click at [623, 336] on button "Confirmar" at bounding box center [619, 337] width 51 height 16
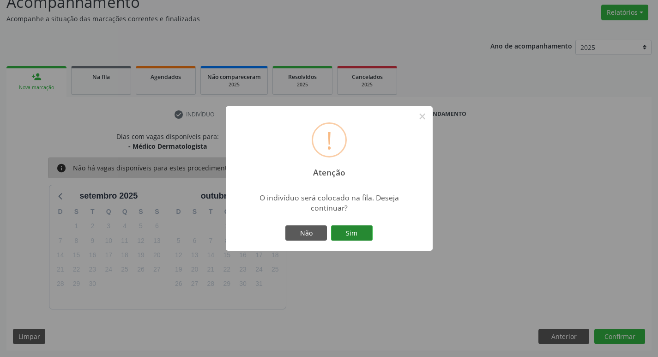
click at [343, 231] on button "Sim" at bounding box center [352, 233] width 42 height 16
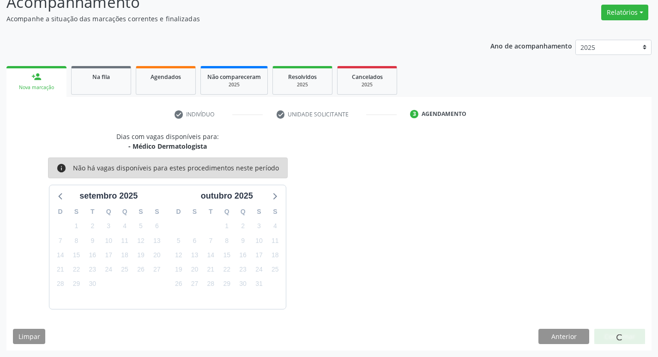
scroll to position [0, 0]
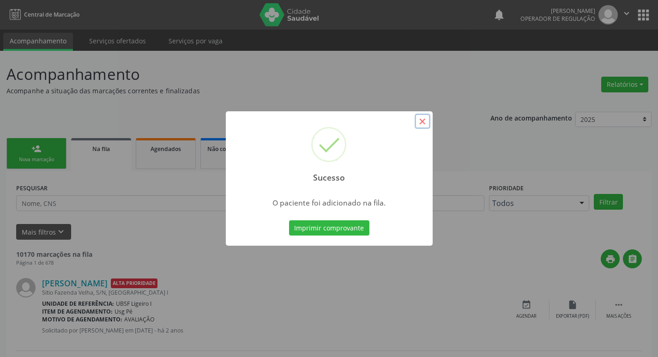
click at [419, 122] on button "×" at bounding box center [422, 122] width 16 height 16
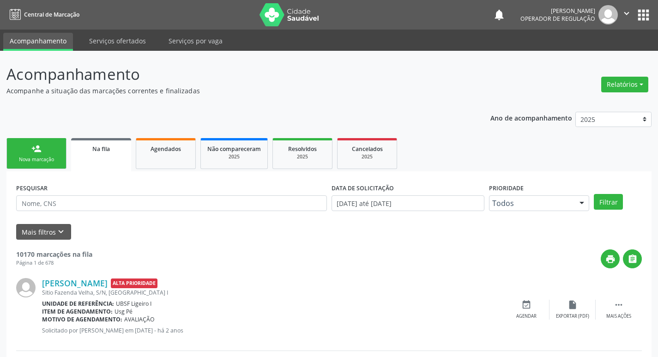
click at [40, 156] on div "Nova marcação" at bounding box center [36, 159] width 46 height 7
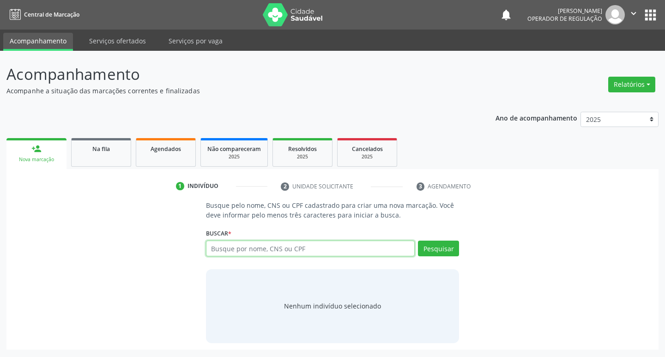
click at [276, 252] on input "text" at bounding box center [310, 248] width 209 height 16
click at [236, 243] on input "text" at bounding box center [310, 248] width 209 height 16
type input "700601907718566"
click at [444, 251] on button "Pesquisar" at bounding box center [438, 248] width 41 height 16
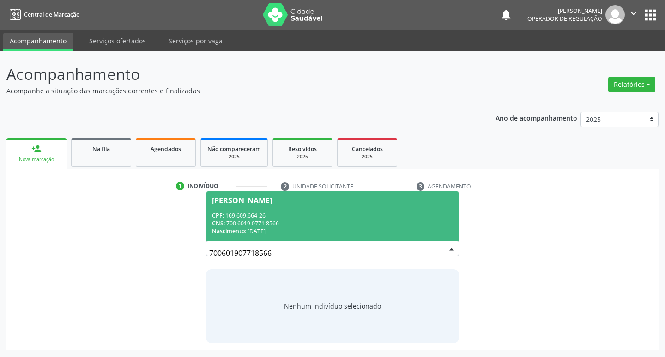
click at [287, 196] on span "Tiago Tales Silva Oliveira CPF: 169.609.664-26 CNS: 700 6019 0771 8566 Nascimen…" at bounding box center [332, 215] width 252 height 49
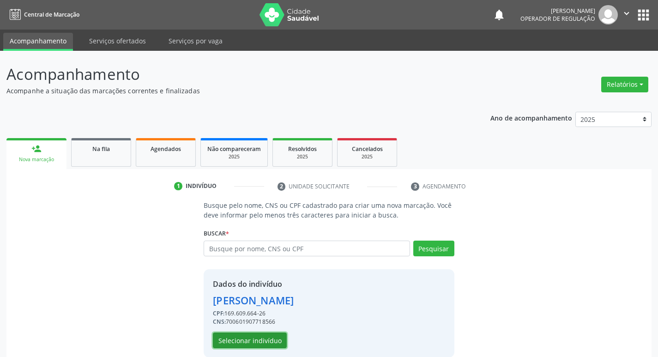
click at [258, 340] on button "Selecionar indivíduo" at bounding box center [250, 340] width 74 height 16
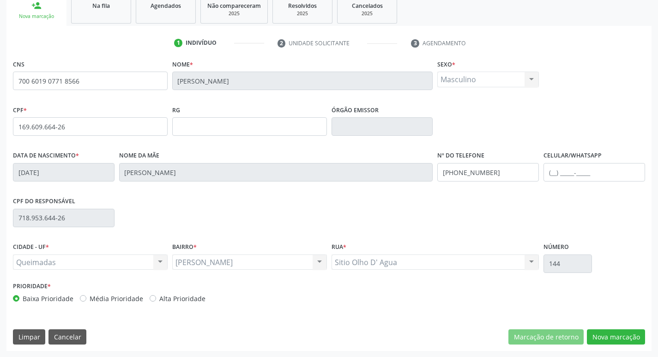
scroll to position [144, 0]
click at [633, 336] on button "Nova marcação" at bounding box center [616, 337] width 58 height 16
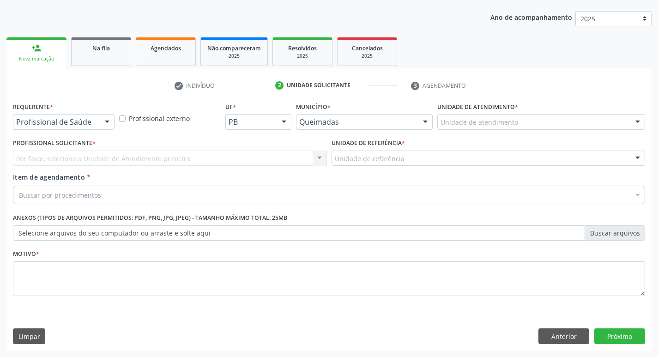
scroll to position [101, 0]
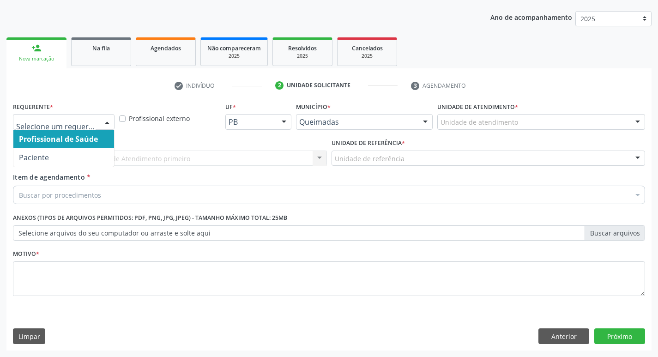
click at [107, 122] on div at bounding box center [107, 122] width 14 height 16
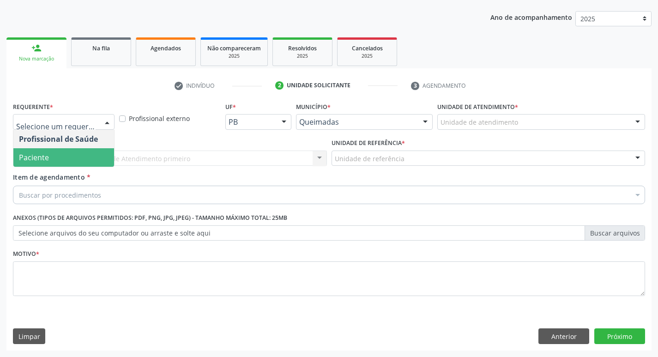
click at [74, 157] on span "Paciente" at bounding box center [63, 157] width 101 height 18
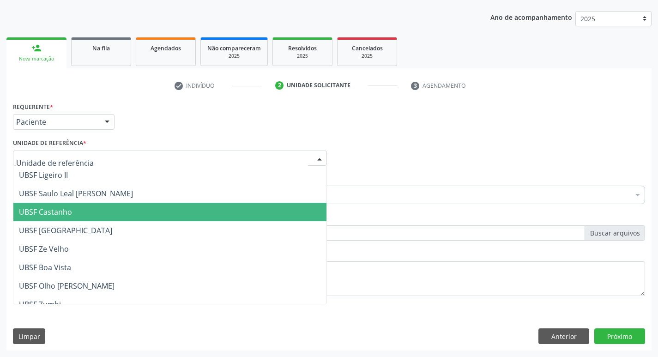
scroll to position [46, 0]
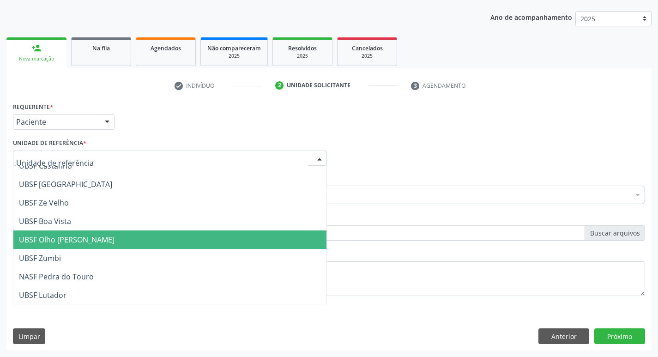
click at [70, 241] on span "UBSF Olho [PERSON_NAME]" at bounding box center [67, 239] width 96 height 10
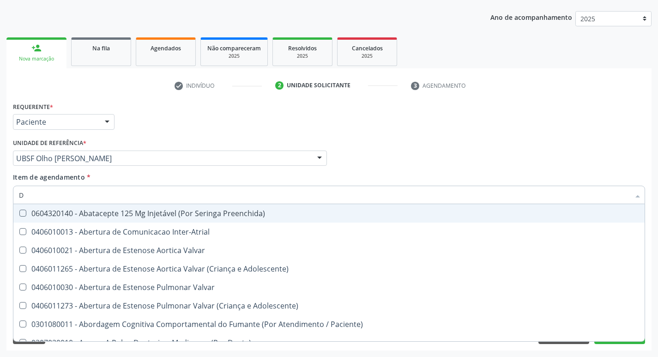
type input "DE"
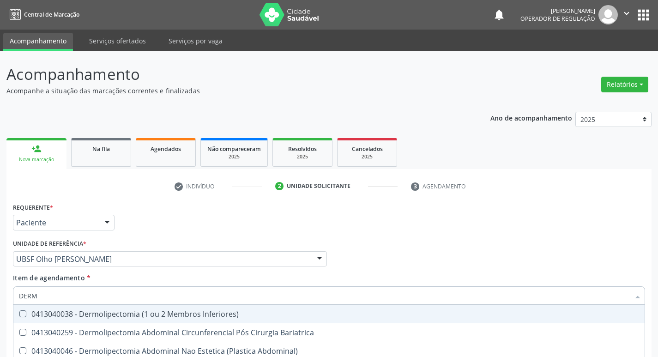
scroll to position [101, 0]
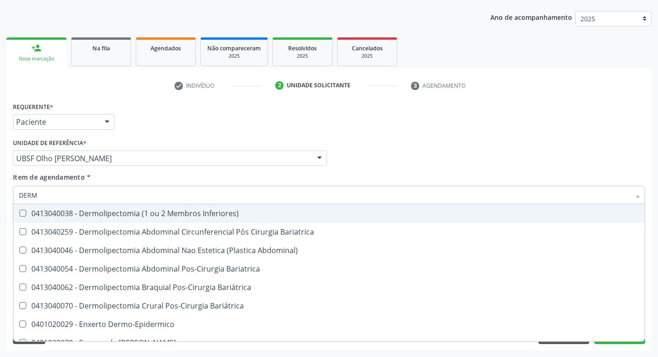
type input "DERMA"
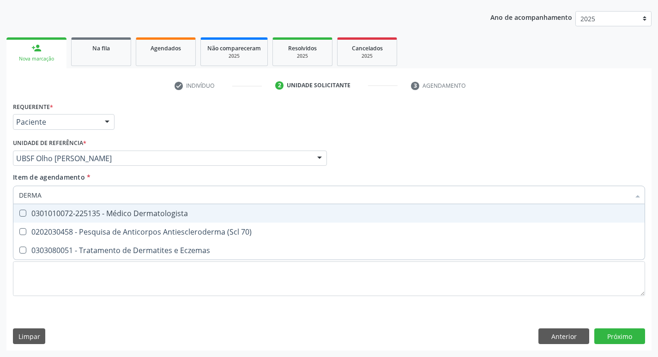
click at [23, 210] on Dermatologista at bounding box center [22, 213] width 7 height 7
click at [19, 210] on Dermatologista "checkbox" at bounding box center [16, 213] width 6 height 6
checkbox Dermatologista "true"
click at [372, 170] on div "Profissional Solicitante Por favor, selecione a Unidade de Atendimento primeiro…" at bounding box center [329, 154] width 636 height 36
checkbox 70\) "true"
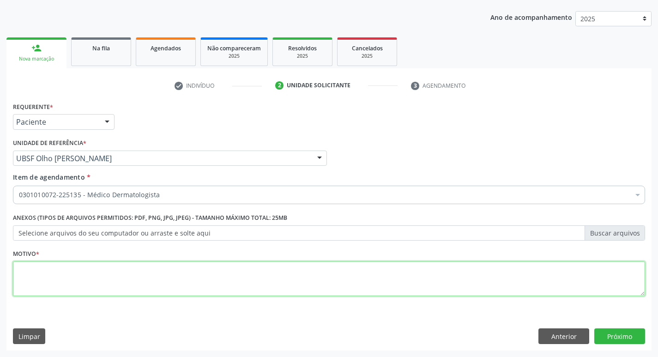
click at [21, 273] on textarea at bounding box center [329, 278] width 632 height 35
type textarea "AVALIACAO 08/2025"
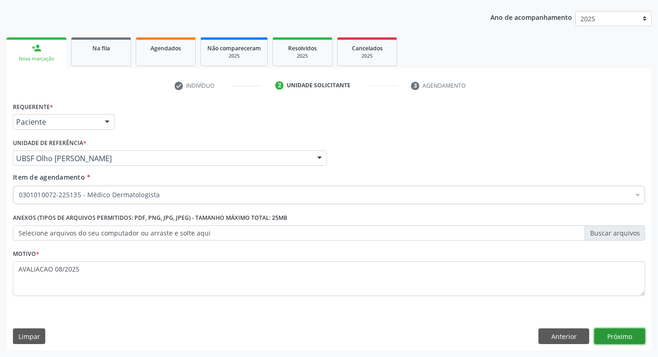
click at [611, 336] on button "Próximo" at bounding box center [619, 336] width 51 height 16
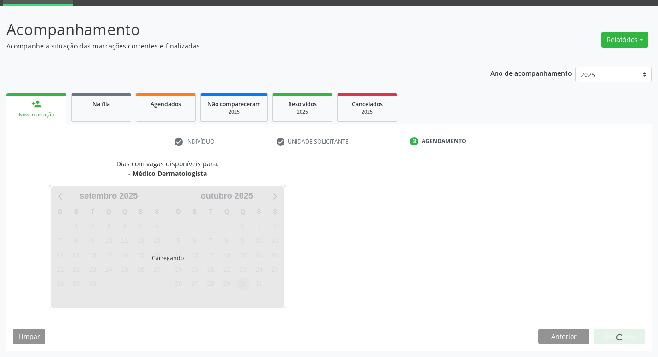
scroll to position [72, 0]
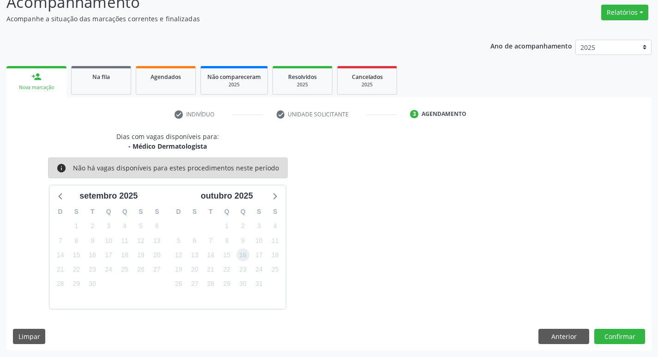
click at [241, 254] on span "16" at bounding box center [242, 254] width 13 height 13
click at [617, 337] on button "Confirmar" at bounding box center [619, 337] width 51 height 16
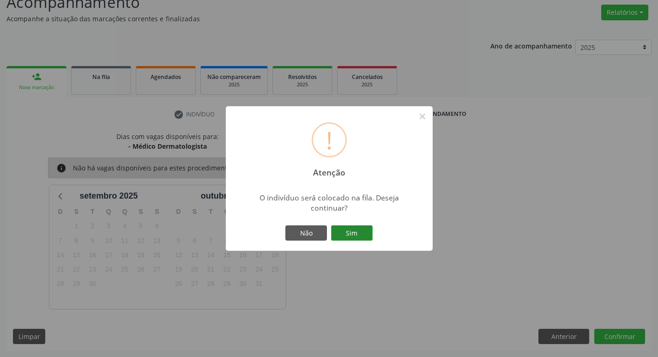
click at [348, 236] on button "Sim" at bounding box center [352, 233] width 42 height 16
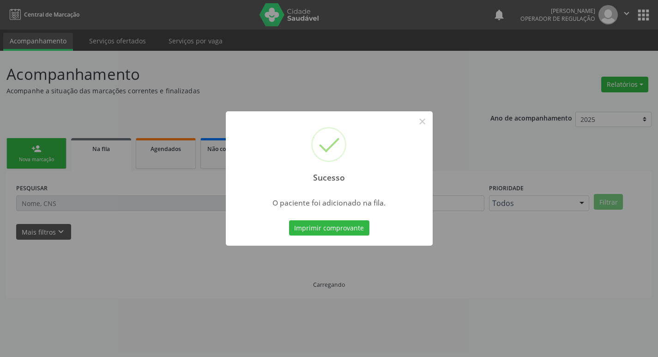
scroll to position [0, 0]
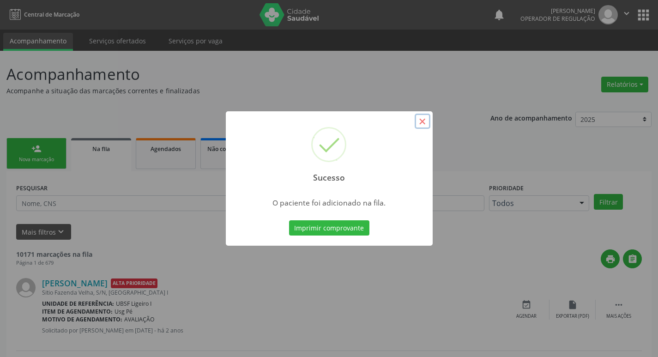
click at [422, 114] on button "×" at bounding box center [422, 122] width 16 height 16
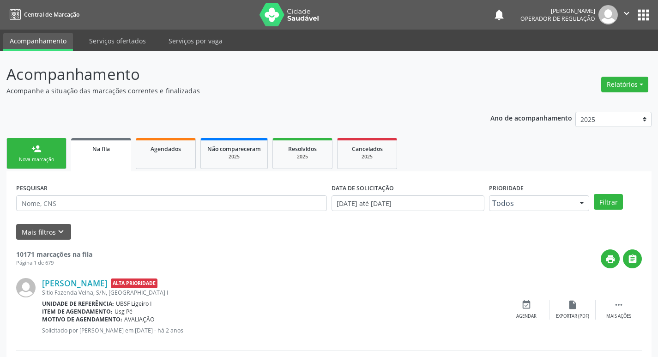
click at [58, 162] on div "Nova marcação" at bounding box center [36, 159] width 46 height 7
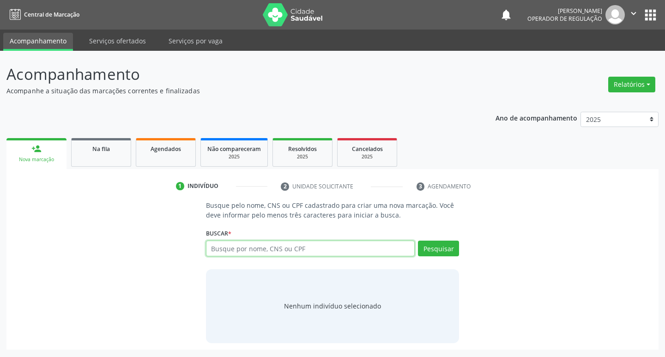
click at [256, 243] on input "text" at bounding box center [310, 248] width 209 height 16
type input "700504968102550"
click at [436, 252] on button "Pesquisar" at bounding box center [438, 248] width 41 height 16
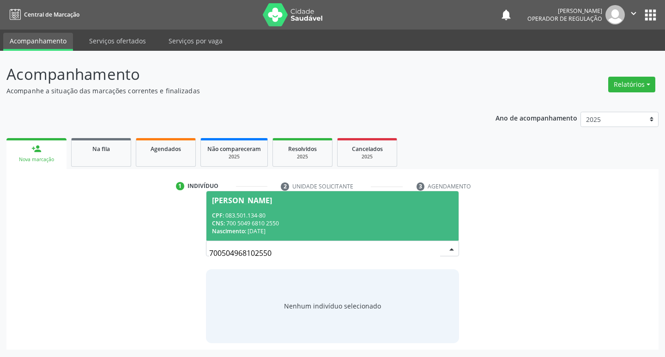
click at [272, 200] on div "[PERSON_NAME]" at bounding box center [242, 200] width 60 height 7
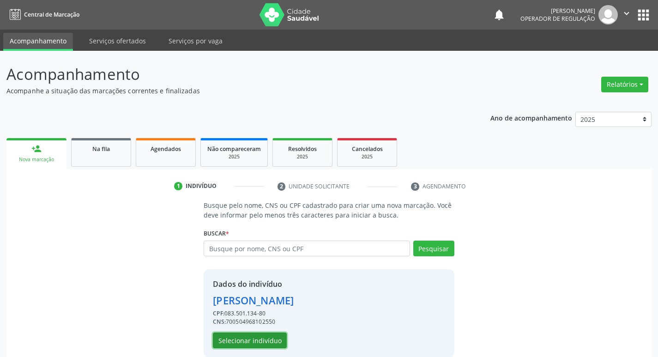
click at [264, 338] on button "Selecionar indivíduo" at bounding box center [250, 340] width 74 height 16
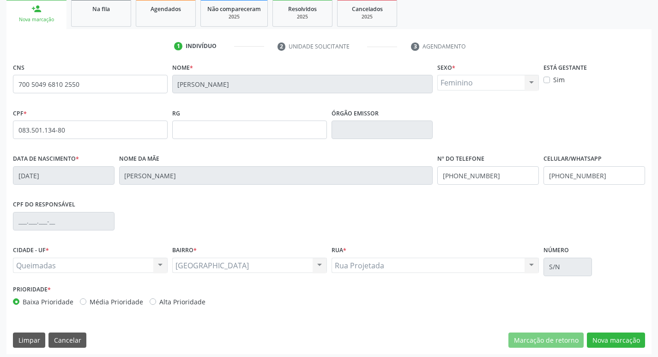
scroll to position [144, 0]
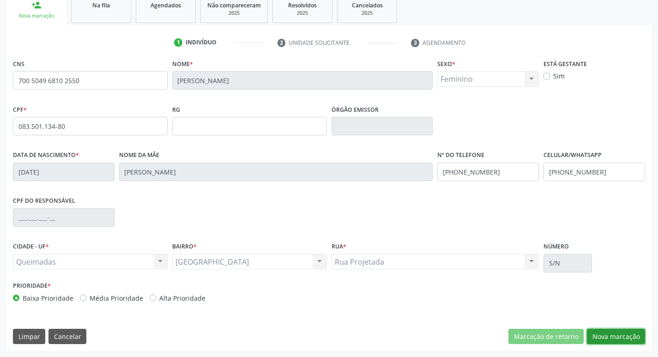
click at [621, 337] on button "Nova marcação" at bounding box center [616, 337] width 58 height 16
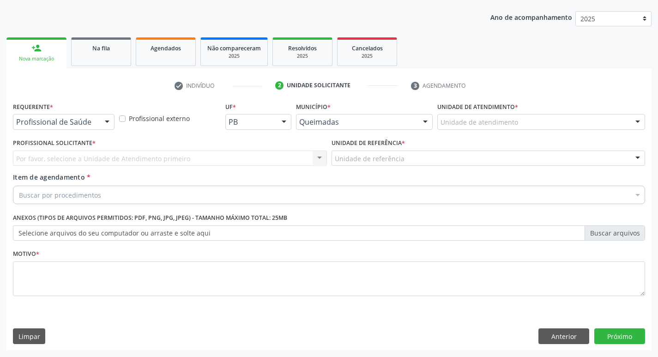
scroll to position [101, 0]
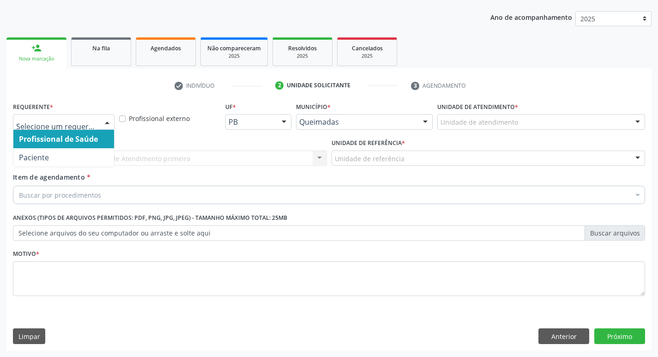
click at [106, 122] on div at bounding box center [107, 122] width 14 height 16
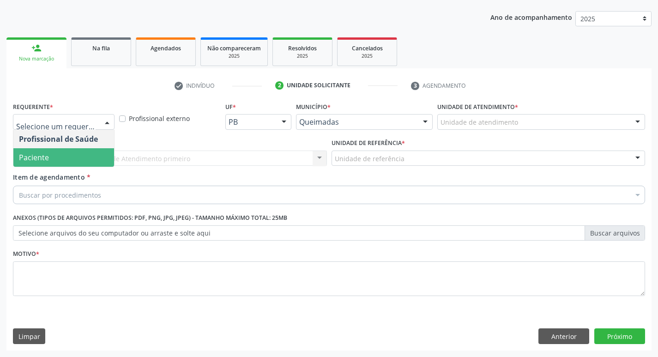
click at [69, 159] on span "Paciente" at bounding box center [63, 157] width 101 height 18
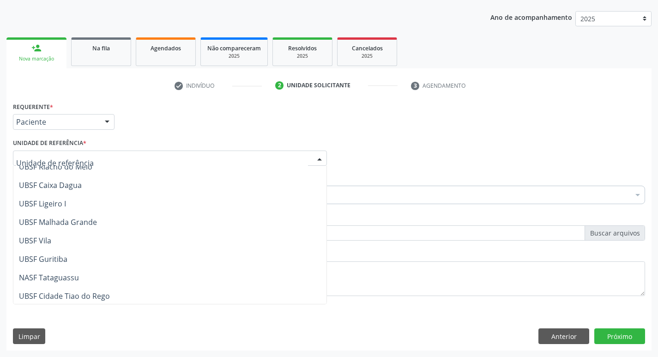
scroll to position [231, 0]
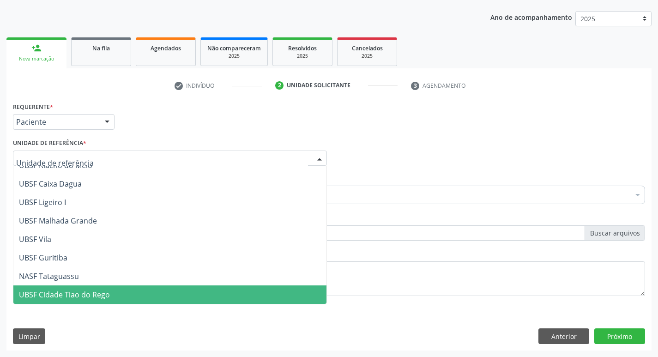
click at [73, 295] on span "UBSF Cidade Tiao do Rego" at bounding box center [64, 294] width 91 height 10
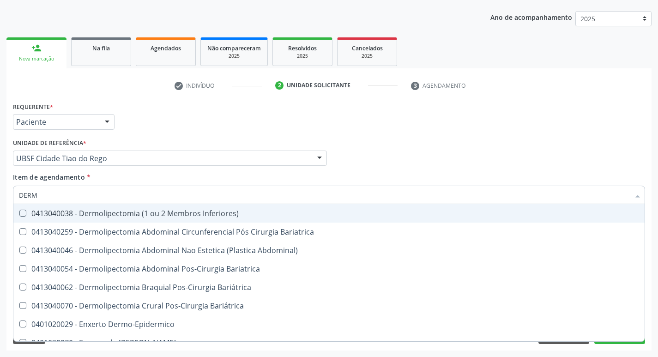
type input "DERMA"
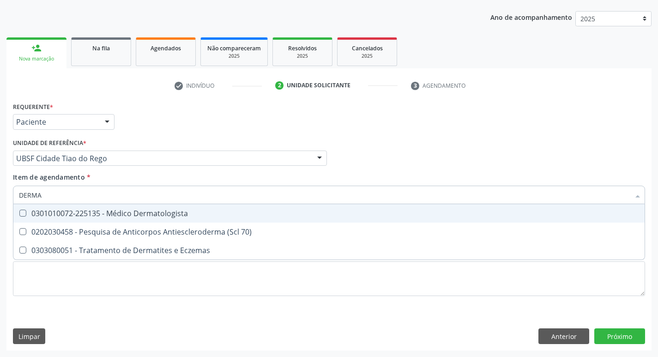
click at [25, 211] on Dermatologista at bounding box center [22, 213] width 7 height 7
click at [19, 211] on Dermatologista "checkbox" at bounding box center [16, 213] width 6 height 6
checkbox Dermatologista "true"
click at [406, 172] on div "Item de agendamento * DERMA Desfazer seleção 0301010072-225135 - Médico Dermato…" at bounding box center [329, 186] width 632 height 29
checkbox 70\) "true"
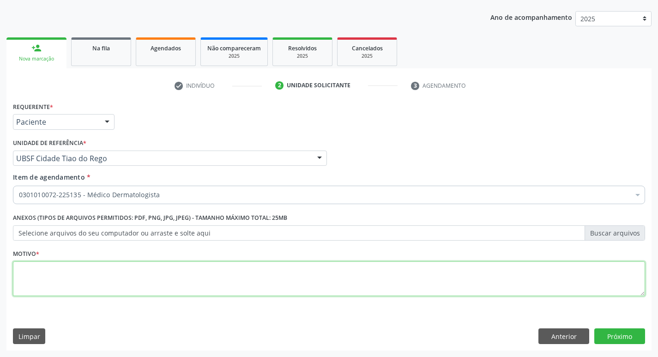
click at [19, 273] on textarea at bounding box center [329, 278] width 632 height 35
type textarea "CONSULTA 08/2025"
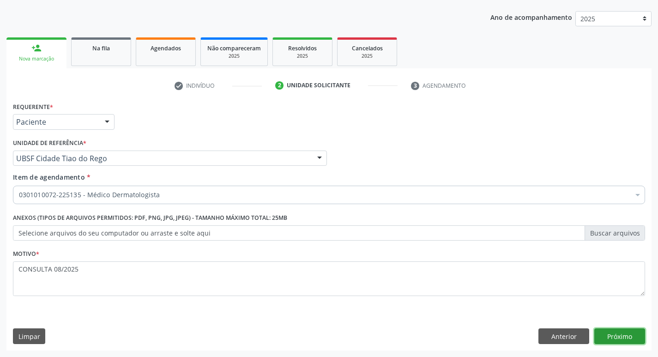
click at [624, 337] on button "Próximo" at bounding box center [619, 336] width 51 height 16
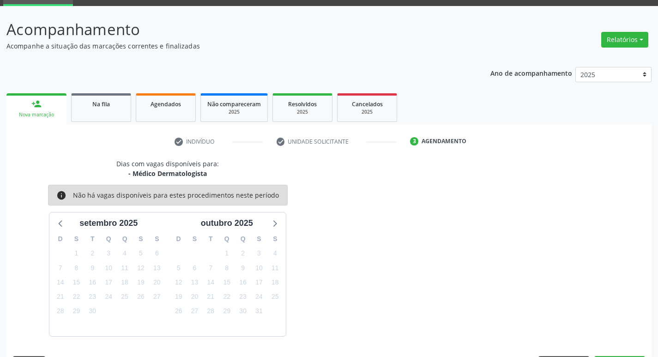
scroll to position [72, 0]
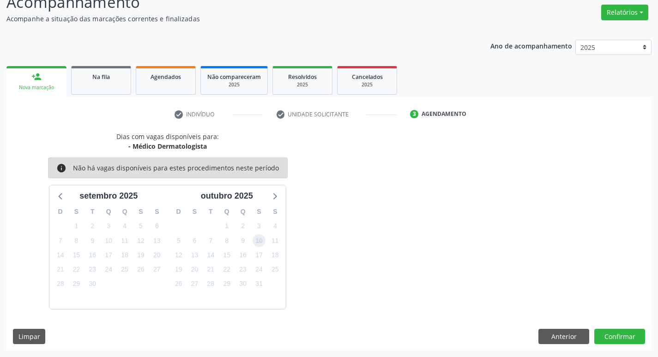
click at [256, 239] on span "10" at bounding box center [258, 240] width 13 height 13
click at [624, 336] on button "Confirmar" at bounding box center [619, 337] width 51 height 16
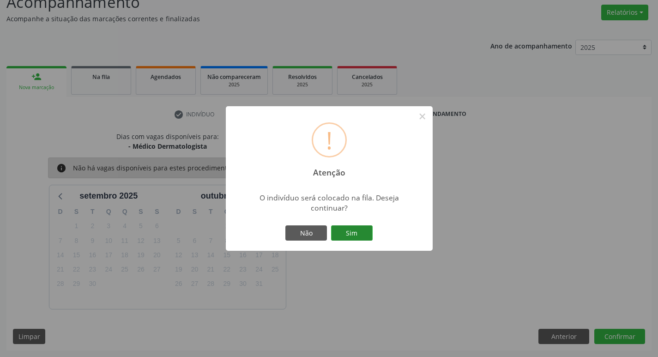
click at [352, 236] on button "Sim" at bounding box center [352, 233] width 42 height 16
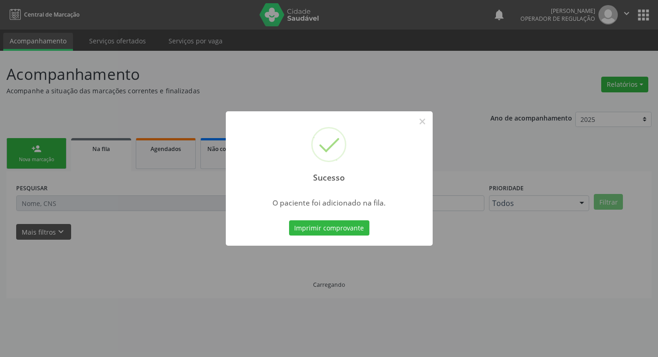
scroll to position [0, 0]
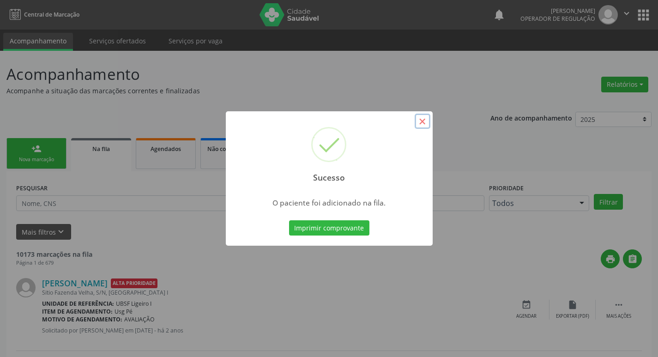
click at [420, 119] on button "×" at bounding box center [422, 122] width 16 height 16
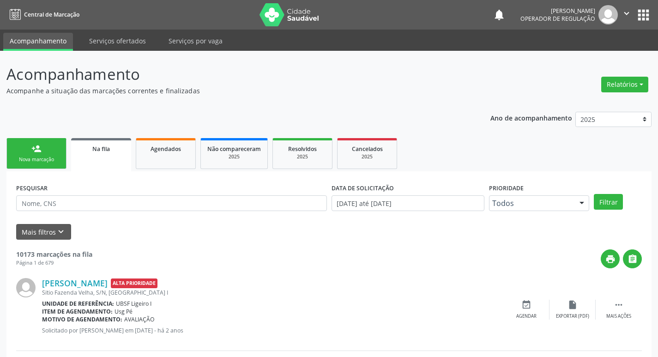
click at [21, 150] on link "person_add Nova marcação" at bounding box center [36, 153] width 60 height 31
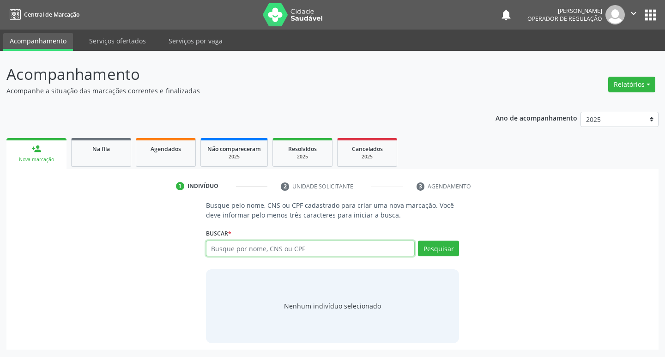
click at [225, 249] on input "text" at bounding box center [310, 248] width 209 height 16
type input "700908941091396"
click at [439, 255] on button "Pesquisar" at bounding box center [438, 248] width 41 height 16
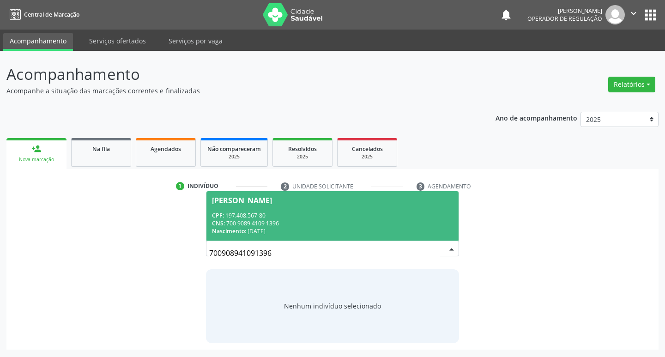
click at [226, 198] on div "[PERSON_NAME]" at bounding box center [242, 200] width 60 height 7
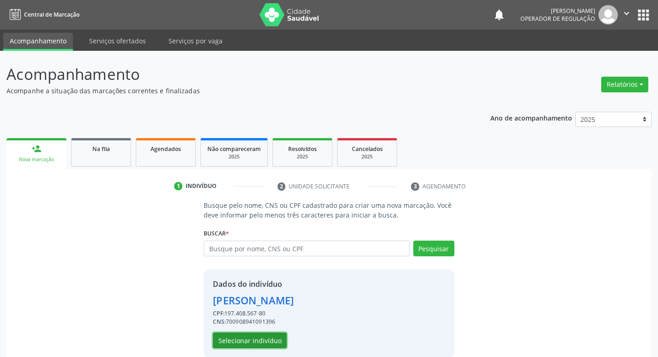
click at [246, 342] on button "Selecionar indivíduo" at bounding box center [250, 340] width 74 height 16
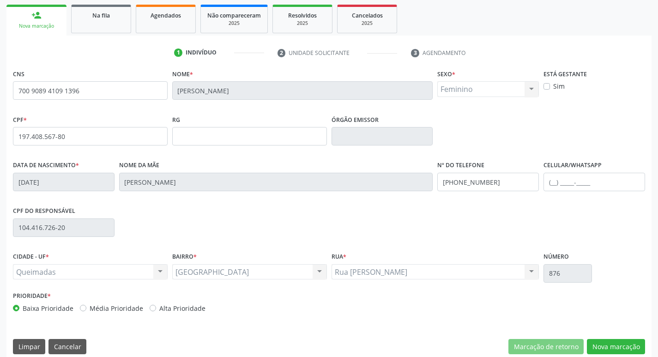
scroll to position [144, 0]
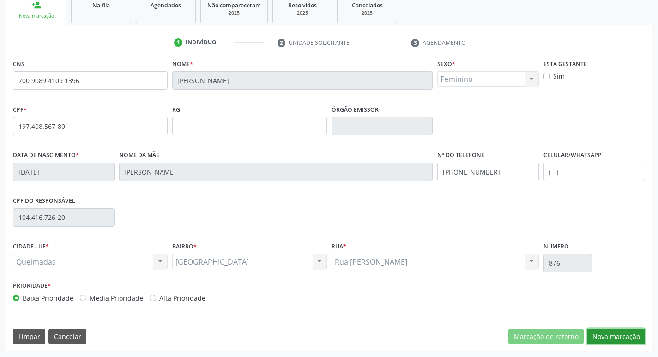
click at [615, 332] on button "Nova marcação" at bounding box center [616, 337] width 58 height 16
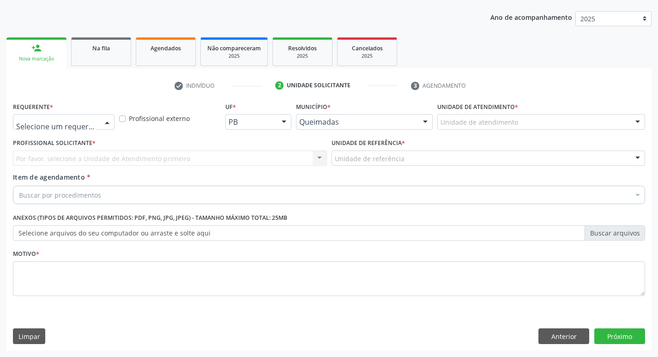
click at [107, 120] on div at bounding box center [107, 122] width 14 height 16
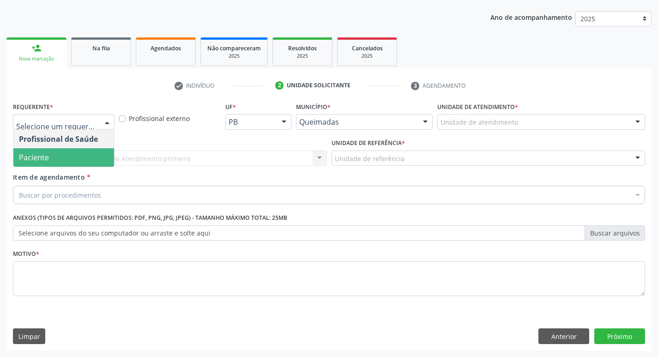
click at [91, 156] on span "Paciente" at bounding box center [63, 157] width 101 height 18
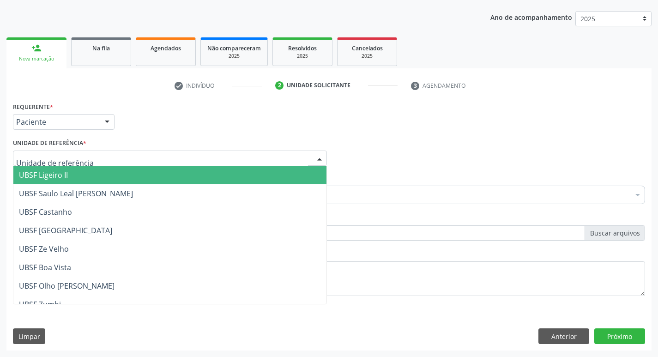
click at [94, 158] on div at bounding box center [170, 158] width 314 height 16
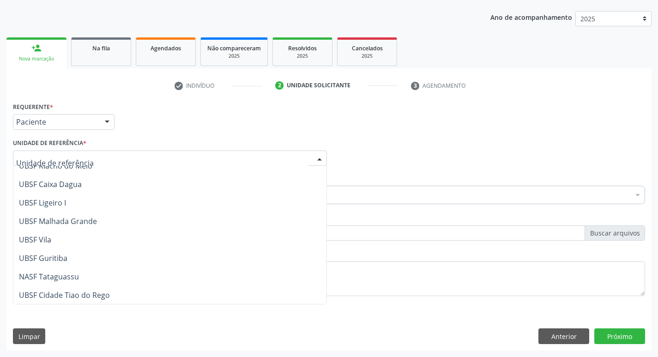
scroll to position [231, 0]
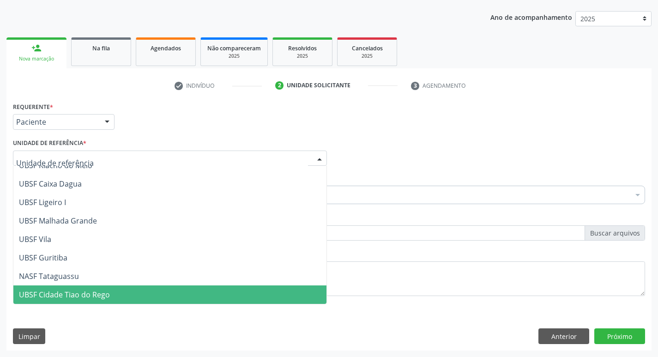
click at [95, 289] on span "UBSF Cidade Tiao do Rego" at bounding box center [169, 294] width 313 height 18
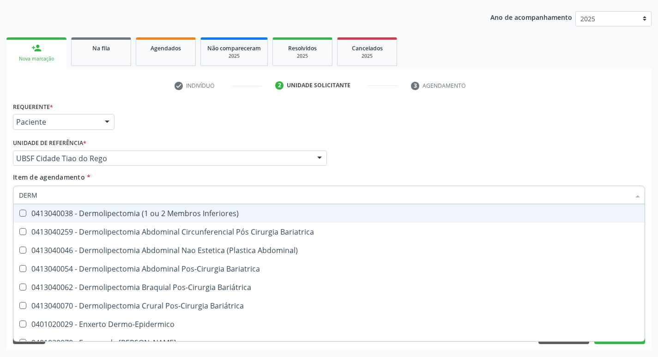
type input "DERMA"
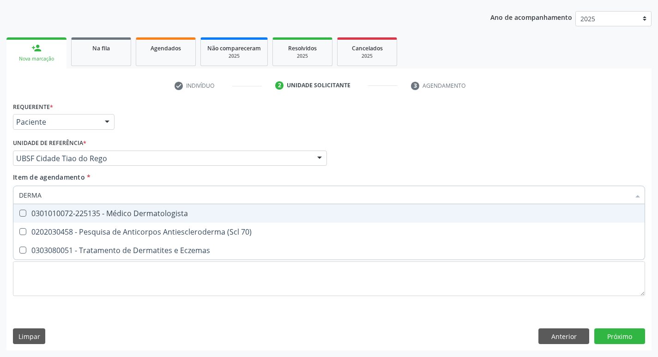
click at [24, 214] on Dermatologista at bounding box center [22, 213] width 7 height 7
click at [19, 214] on Dermatologista "checkbox" at bounding box center [16, 213] width 6 height 6
checkbox Dermatologista "true"
click at [457, 173] on div "Item de agendamento * DERMA Desfazer seleção 0301010072-225135 - Médico Dermato…" at bounding box center [329, 186] width 632 height 29
checkbox 70\) "true"
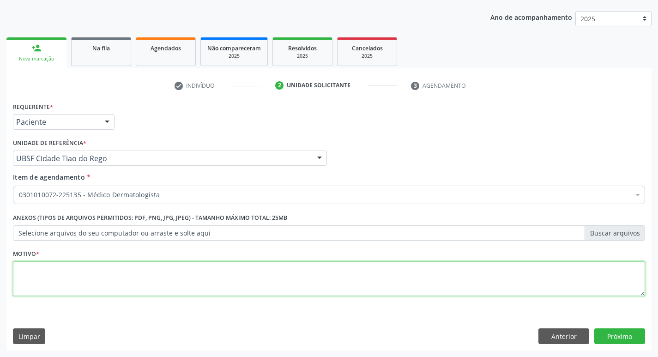
click at [43, 277] on textarea at bounding box center [329, 278] width 632 height 35
type textarea "AVALIACAO 08/2025"
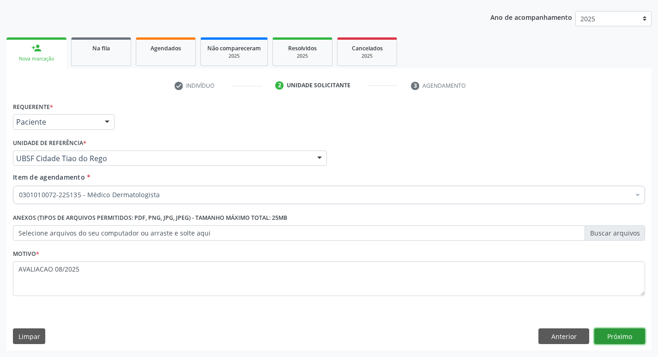
click at [624, 337] on button "Próximo" at bounding box center [619, 336] width 51 height 16
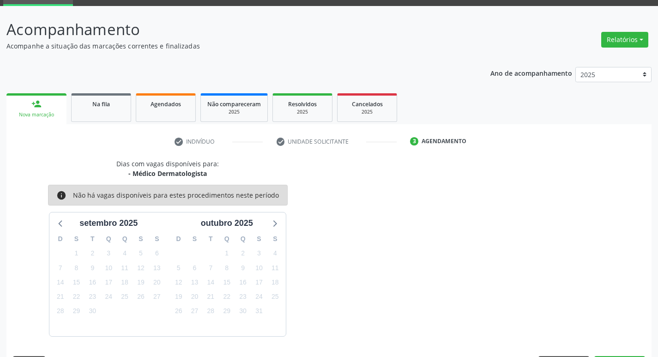
scroll to position [72, 0]
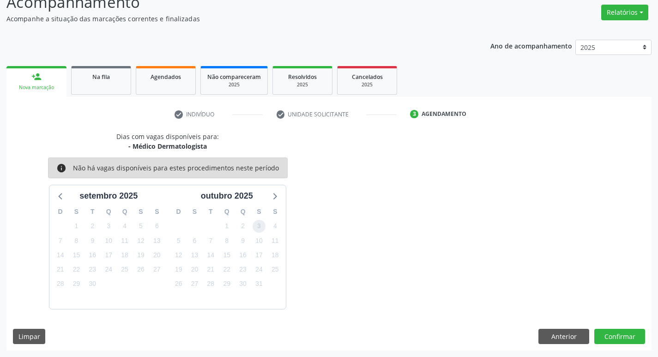
click at [259, 230] on span "3" at bounding box center [258, 226] width 13 height 13
click at [624, 335] on button "Confirmar" at bounding box center [619, 337] width 51 height 16
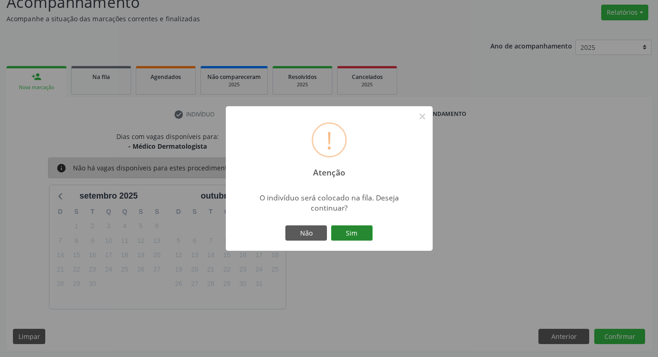
click at [354, 236] on button "Sim" at bounding box center [352, 233] width 42 height 16
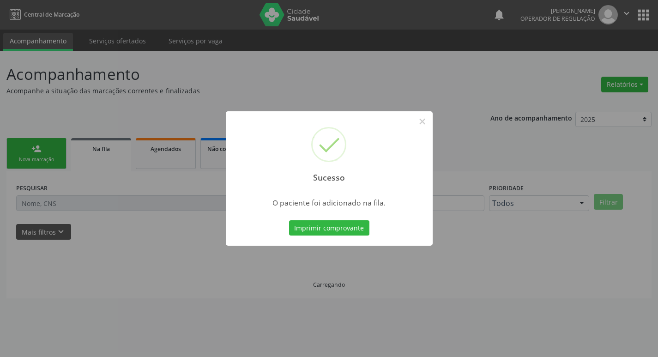
scroll to position [0, 0]
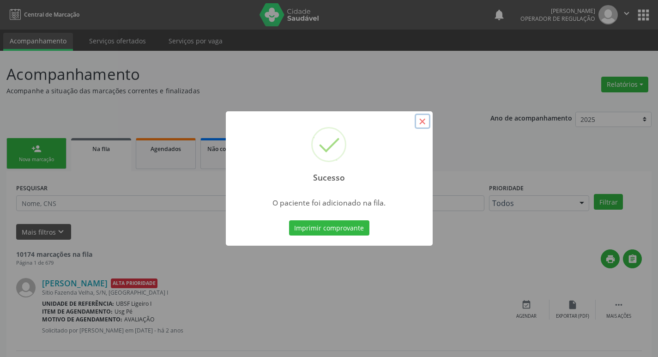
click at [420, 125] on button "×" at bounding box center [422, 122] width 16 height 16
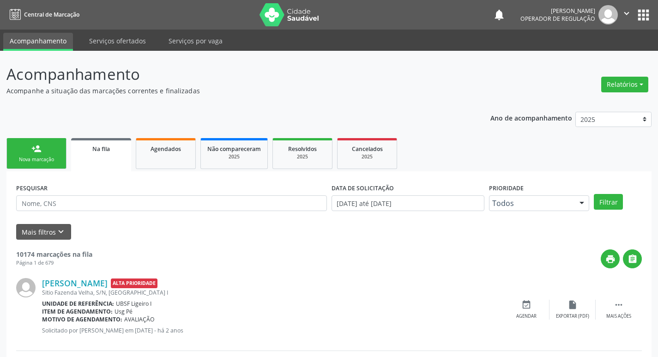
click at [46, 160] on div "Nova marcação" at bounding box center [36, 159] width 46 height 7
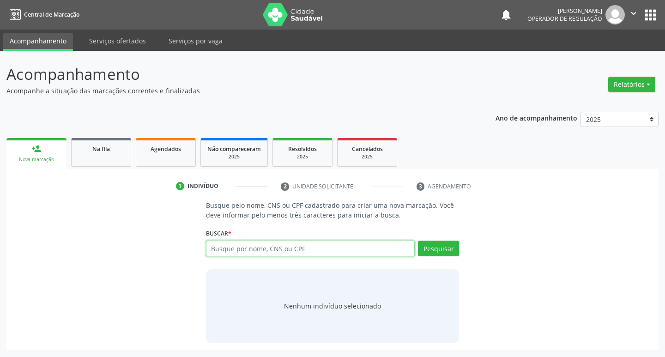
click at [234, 249] on input "text" at bounding box center [310, 248] width 209 height 16
type input "706809742174829"
click at [448, 250] on button "Pesquisar" at bounding box center [438, 248] width 41 height 16
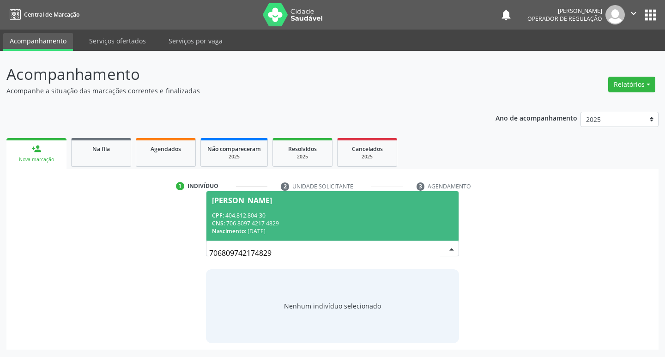
click at [261, 201] on div "[PERSON_NAME]" at bounding box center [242, 200] width 60 height 7
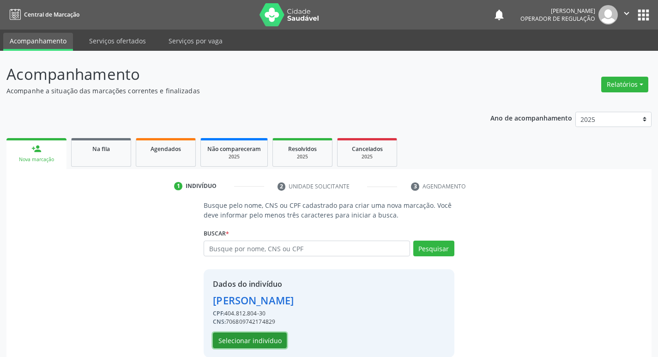
click at [266, 342] on button "Selecionar indivíduo" at bounding box center [250, 340] width 74 height 16
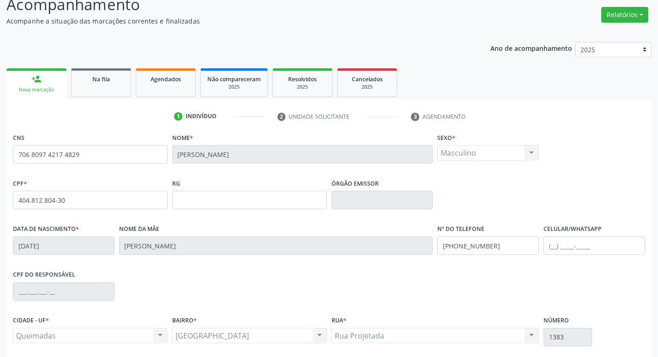
scroll to position [144, 0]
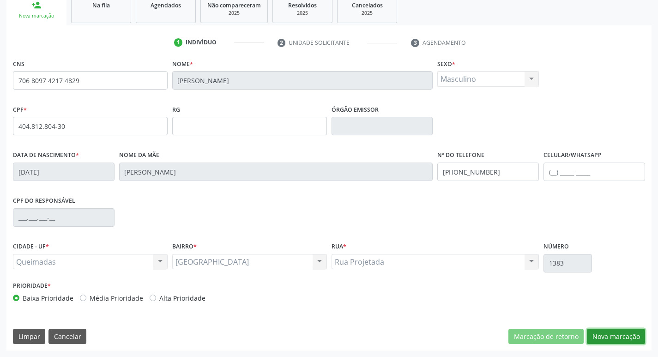
click at [604, 335] on button "Nova marcação" at bounding box center [616, 337] width 58 height 16
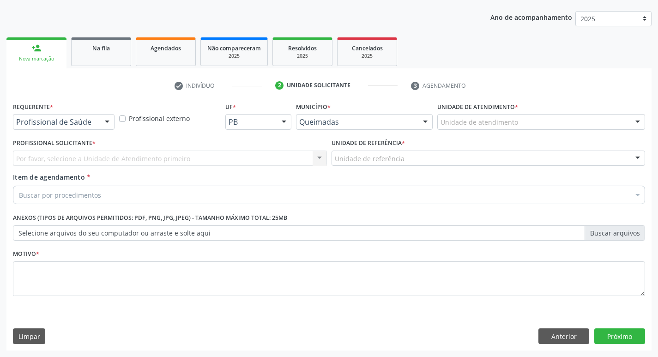
scroll to position [101, 0]
click at [102, 121] on div at bounding box center [107, 122] width 14 height 16
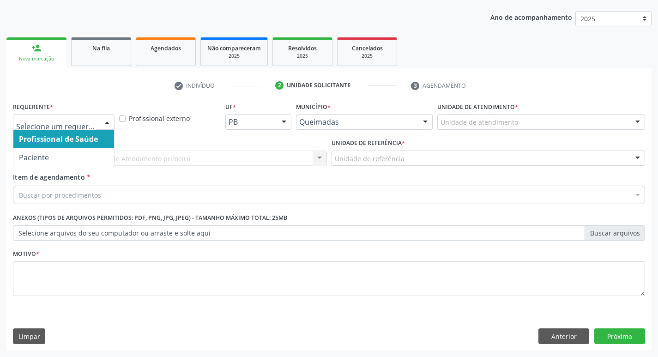
click at [105, 147] on span "Profissional de Saúde" at bounding box center [63, 139] width 101 height 18
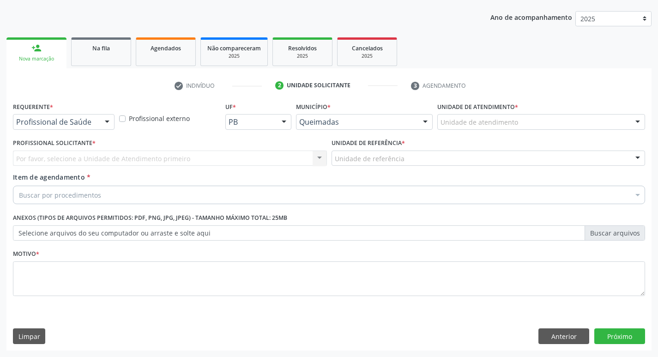
click at [108, 120] on div at bounding box center [107, 122] width 14 height 16
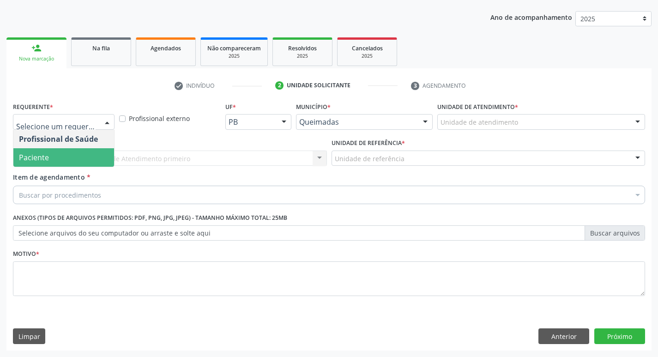
click at [93, 153] on span "Paciente" at bounding box center [63, 157] width 101 height 18
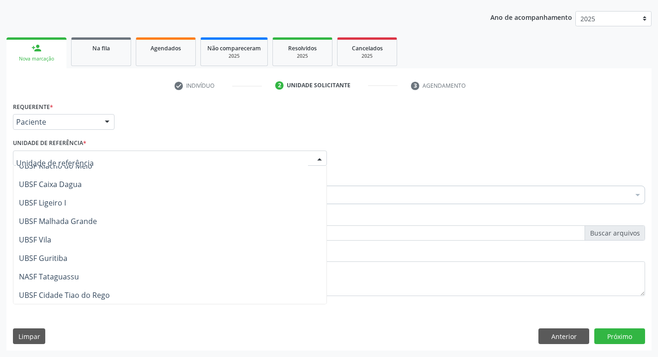
scroll to position [231, 0]
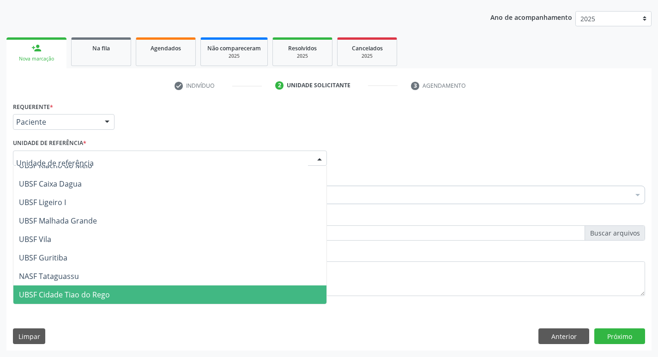
click at [108, 288] on span "UBSF Cidade Tiao do Rego" at bounding box center [169, 294] width 313 height 18
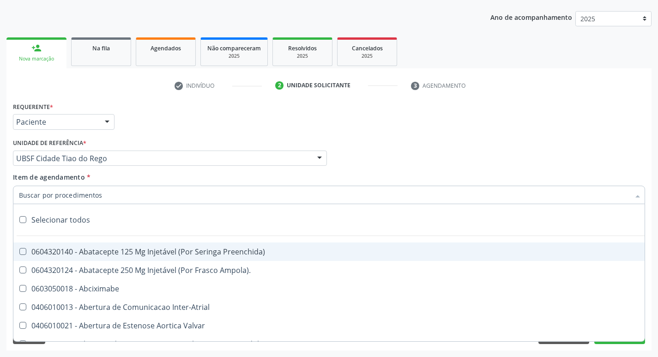
click at [81, 200] on div at bounding box center [329, 195] width 632 height 18
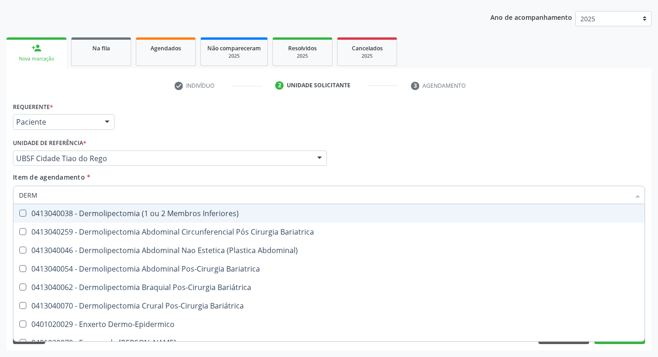
type input "DERMA"
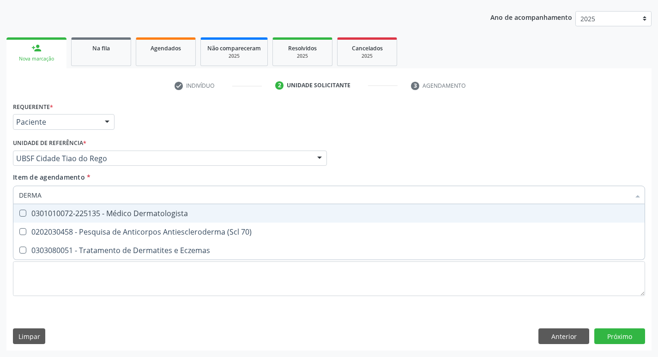
click at [21, 216] on Dermatologista at bounding box center [22, 213] width 7 height 7
click at [19, 216] on Dermatologista "checkbox" at bounding box center [16, 213] width 6 height 6
checkbox Dermatologista "true"
click at [364, 167] on div "Profissional Solicitante Por favor, selecione a Unidade de Atendimento primeiro…" at bounding box center [329, 154] width 636 height 36
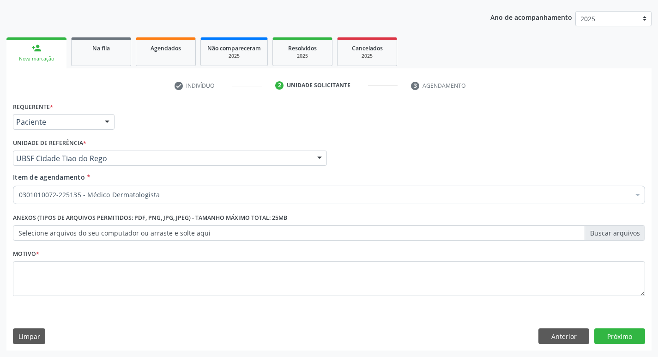
checkbox Dermatologista "true"
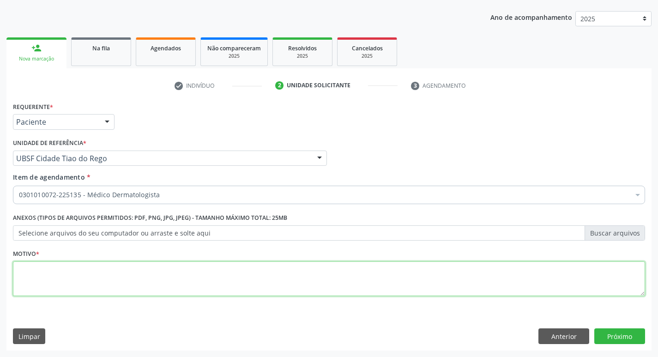
click at [22, 276] on textarea at bounding box center [329, 278] width 632 height 35
type textarea "CANSULTA 08/2025"
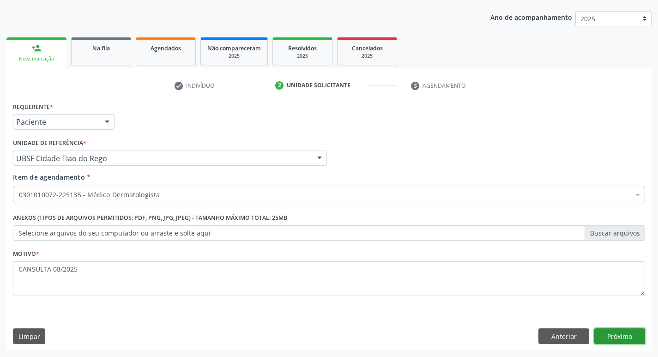
click at [616, 339] on button "Próximo" at bounding box center [619, 336] width 51 height 16
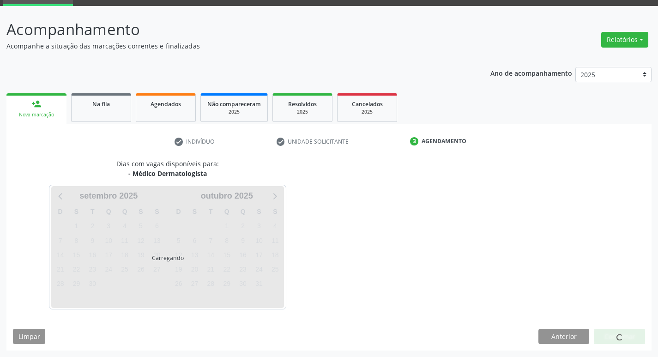
scroll to position [72, 0]
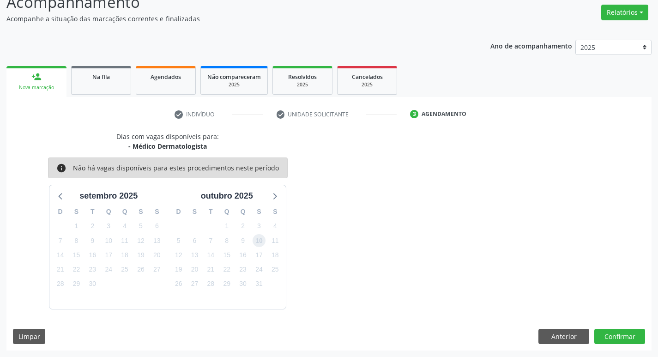
click at [256, 242] on span "10" at bounding box center [258, 240] width 13 height 13
click at [623, 339] on button "Confirmar" at bounding box center [619, 337] width 51 height 16
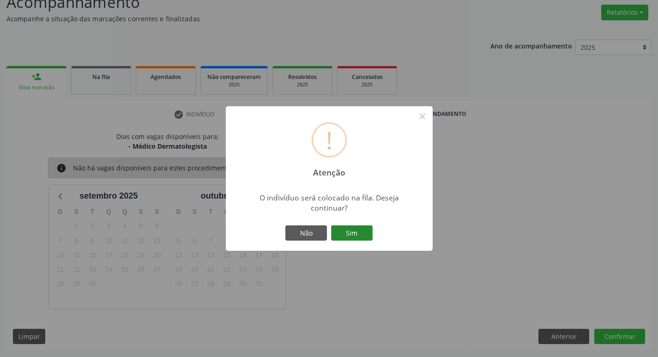
click at [350, 236] on button "Sim" at bounding box center [352, 233] width 42 height 16
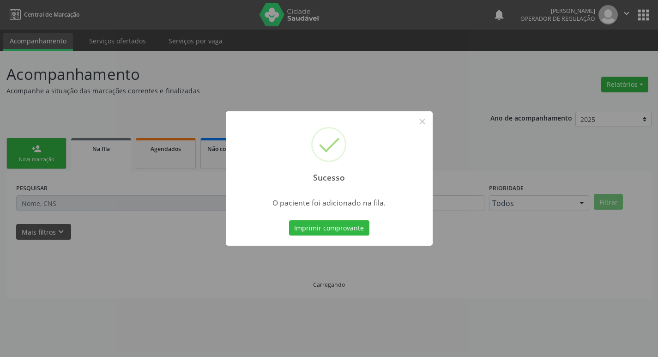
scroll to position [0, 0]
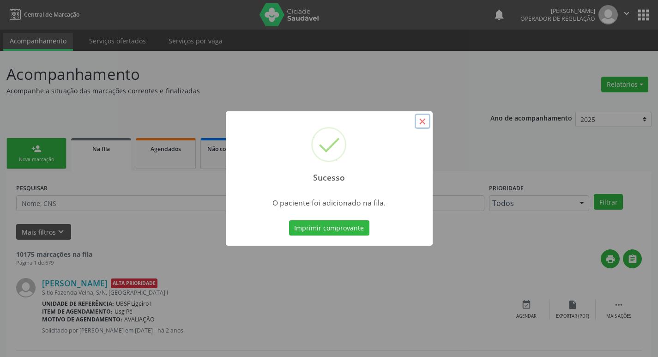
click at [421, 126] on button "×" at bounding box center [422, 122] width 16 height 16
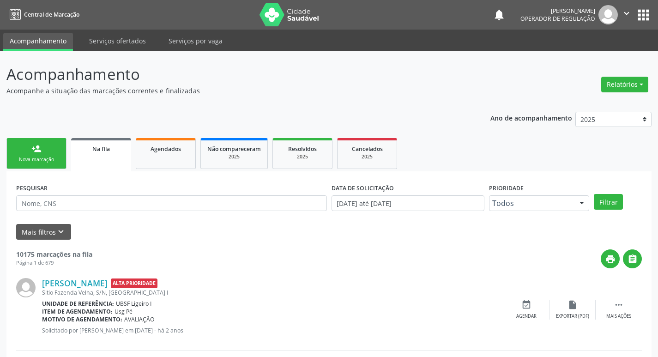
click at [33, 156] on link "person_add Nova marcação" at bounding box center [36, 153] width 60 height 31
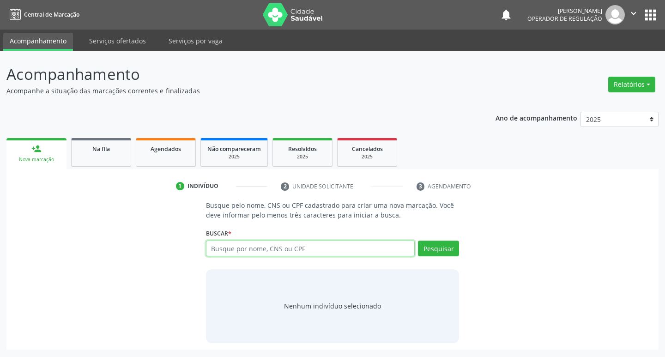
drag, startPoint x: 270, startPoint y: 248, endPoint x: 275, endPoint y: 246, distance: 4.8
click at [271, 248] on input "text" at bounding box center [310, 248] width 209 height 16
click at [276, 244] on input "text" at bounding box center [310, 248] width 209 height 16
type input "700407900687441"
click at [431, 249] on button "Pesquisar" at bounding box center [438, 248] width 41 height 16
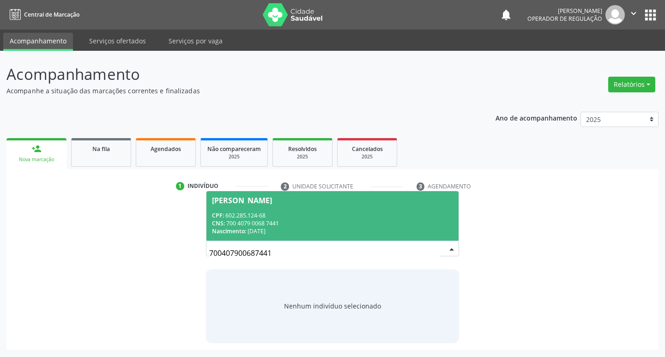
click at [255, 195] on span "[PERSON_NAME] CPF: 602.285.124-68 CNS: 700 4079 0068 7441 Nascimento: [DATE]" at bounding box center [332, 215] width 252 height 49
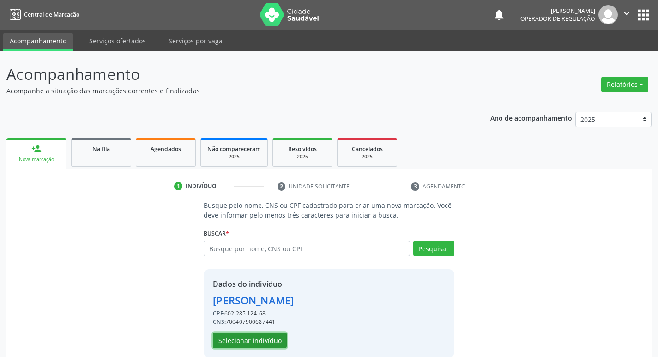
click at [250, 340] on button "Selecionar indivíduo" at bounding box center [250, 340] width 74 height 16
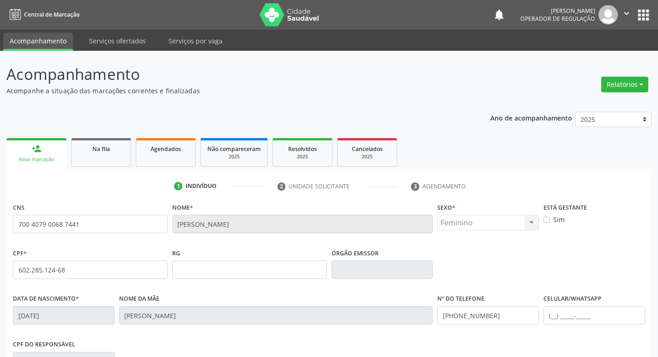
scroll to position [144, 0]
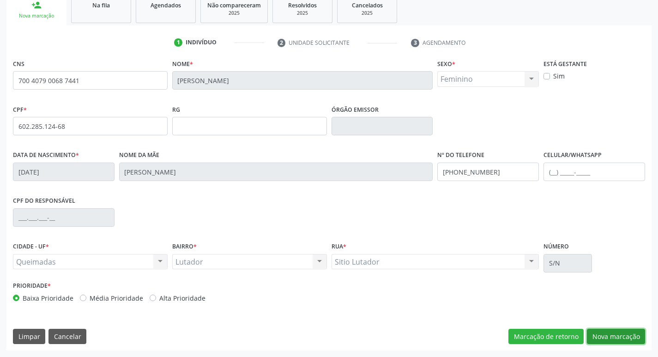
click at [601, 335] on button "Nova marcação" at bounding box center [616, 337] width 58 height 16
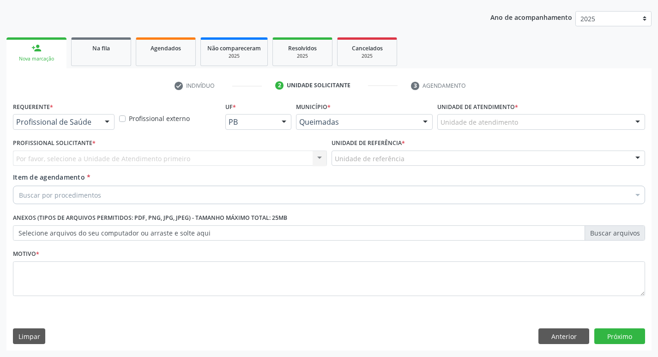
click at [104, 117] on div at bounding box center [107, 122] width 14 height 16
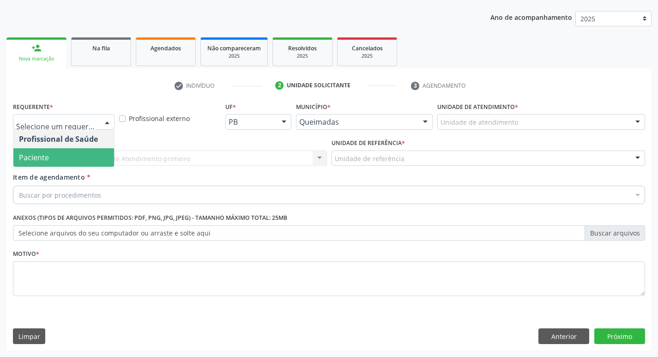
click at [103, 149] on span "Paciente" at bounding box center [63, 157] width 101 height 18
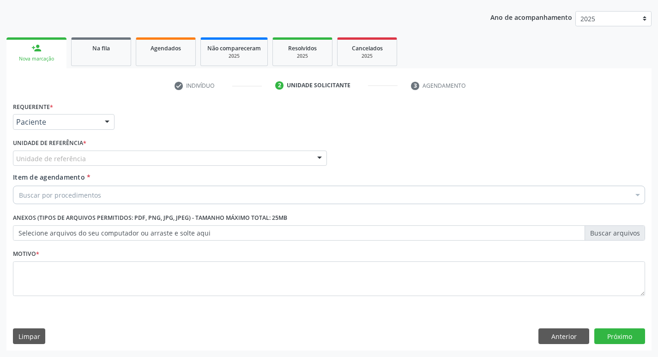
click at [103, 149] on div "Unidade de referência * Unidade de referência UBSF Ligeiro II UBSF Saulo Leal […" at bounding box center [170, 151] width 314 height 30
click at [100, 152] on div "Unidade de referência" at bounding box center [170, 158] width 314 height 16
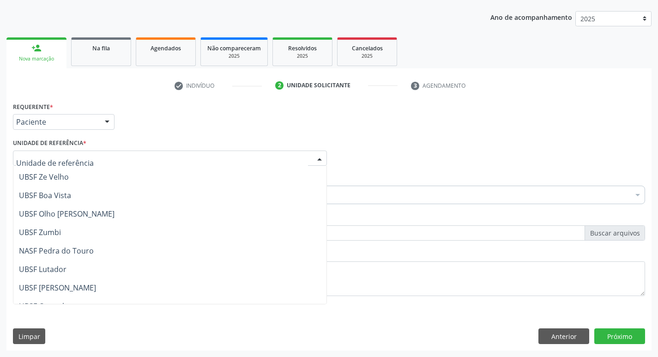
scroll to position [92, 0]
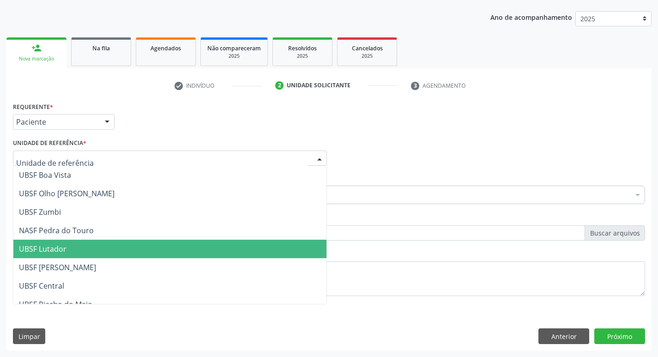
click at [100, 246] on span "UBSF Lutador" at bounding box center [169, 249] width 313 height 18
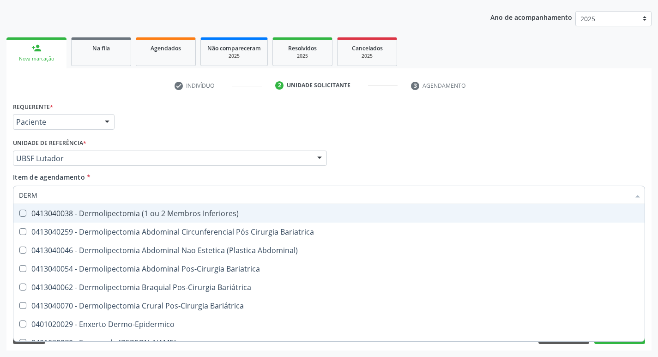
type input "DERMA"
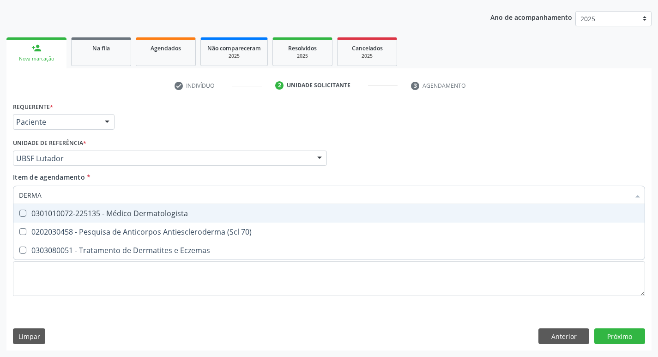
click at [20, 211] on Dermatologista at bounding box center [22, 213] width 7 height 7
click at [19, 211] on Dermatologista "checkbox" at bounding box center [16, 213] width 6 height 6
checkbox Dermatologista "true"
click at [424, 164] on div "Profissional Solicitante Por favor, selecione a Unidade de Atendimento primeiro…" at bounding box center [329, 154] width 636 height 36
checkbox 70\) "true"
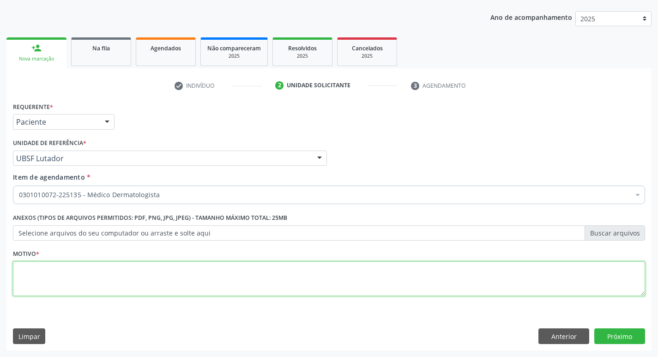
click at [31, 270] on textarea at bounding box center [329, 278] width 632 height 35
type textarea "CONSULTA08/2025"
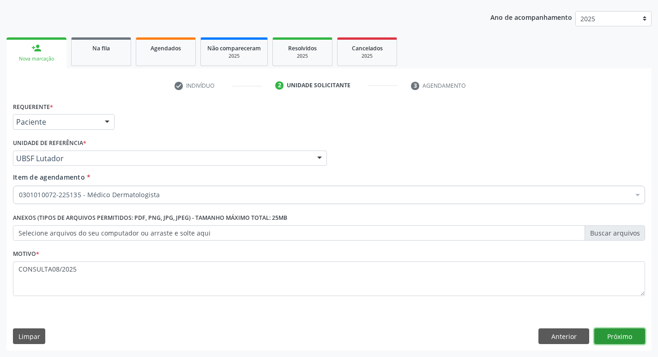
click at [614, 329] on button "Próximo" at bounding box center [619, 336] width 51 height 16
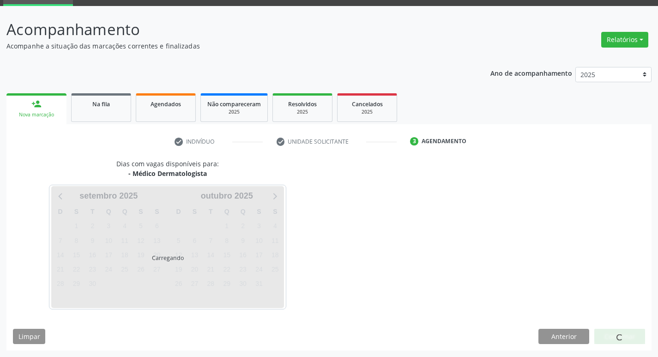
scroll to position [72, 0]
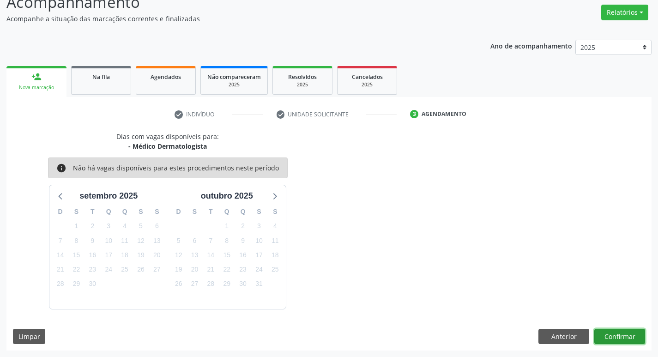
click at [632, 338] on button "Confirmar" at bounding box center [619, 337] width 51 height 16
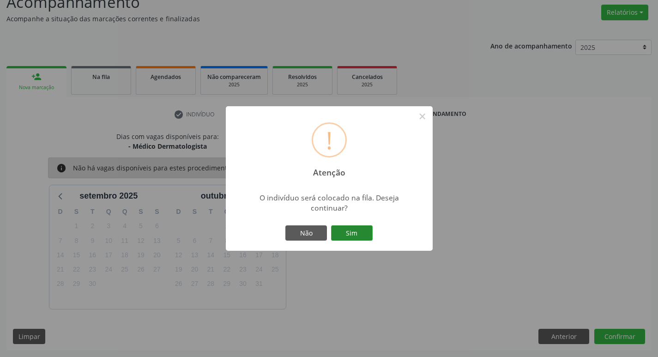
click at [367, 230] on button "Sim" at bounding box center [352, 233] width 42 height 16
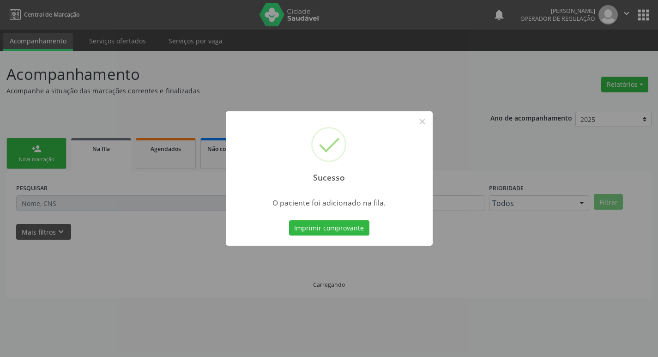
scroll to position [0, 0]
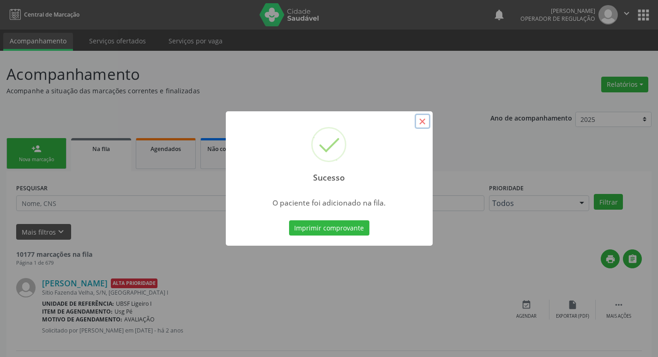
click at [422, 121] on button "×" at bounding box center [422, 122] width 16 height 16
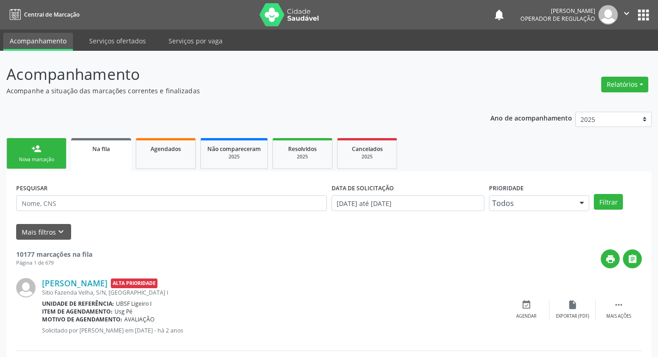
click at [40, 152] on div "person_add" at bounding box center [36, 149] width 10 height 10
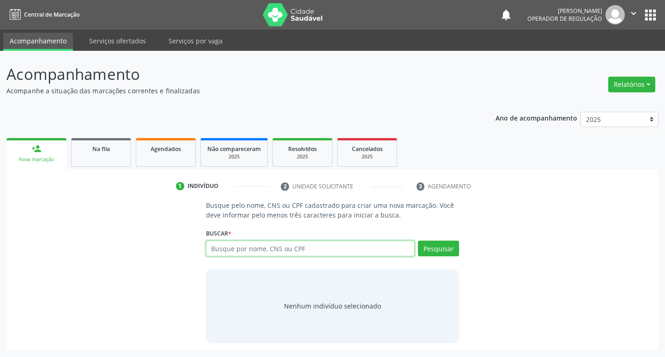
click at [242, 247] on input "text" at bounding box center [310, 248] width 209 height 16
click at [229, 252] on input "text" at bounding box center [310, 248] width 209 height 16
click at [241, 249] on input "text" at bounding box center [310, 248] width 209 height 16
type input "708702134565490"
click at [443, 249] on button "Pesquisar" at bounding box center [438, 248] width 41 height 16
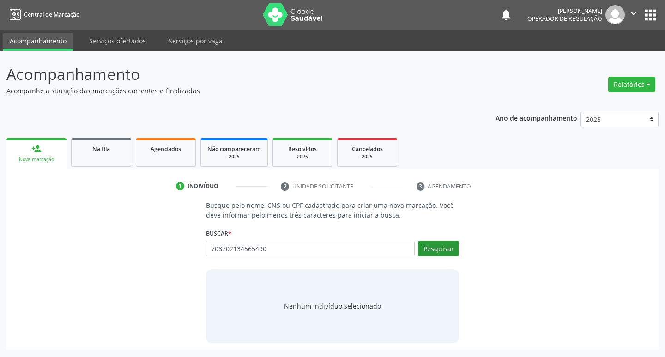
type input "708702134565490"
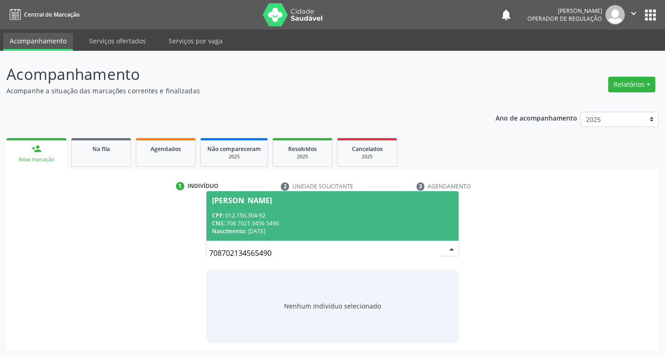
click at [272, 199] on div "[PERSON_NAME]" at bounding box center [242, 200] width 60 height 7
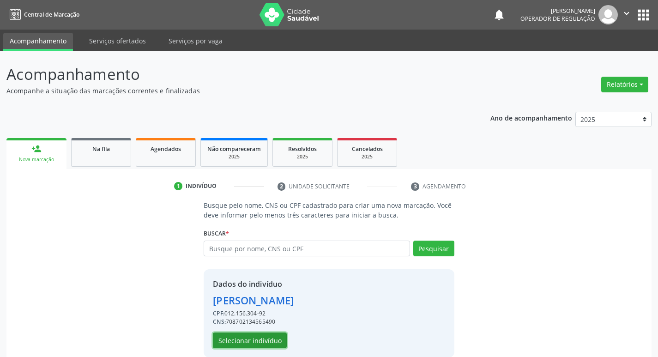
click at [269, 336] on button "Selecionar indivíduo" at bounding box center [250, 340] width 74 height 16
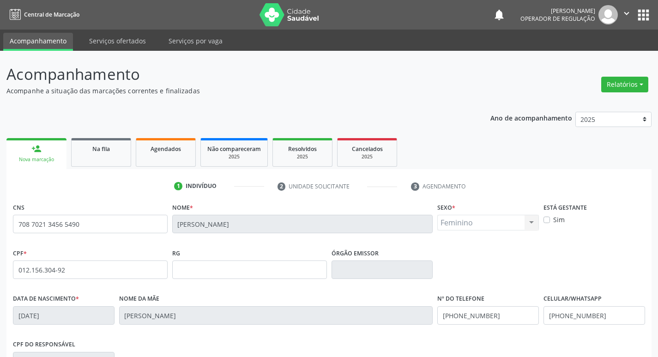
click at [48, 157] on div "Nova marcação" at bounding box center [36, 159] width 47 height 7
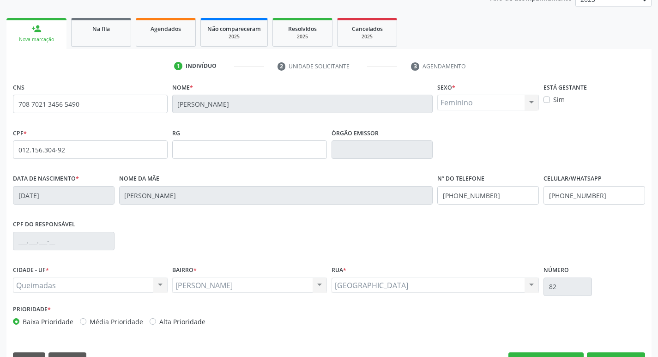
scroll to position [144, 0]
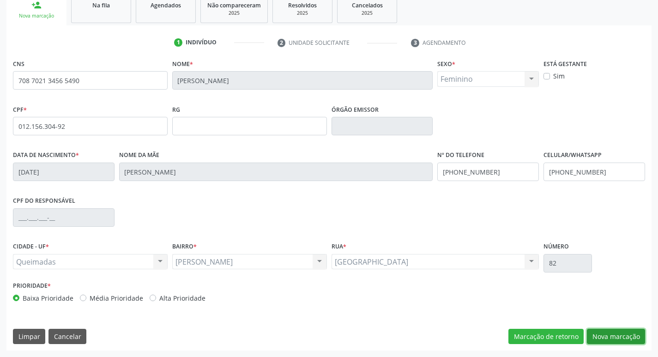
click at [624, 331] on button "Nova marcação" at bounding box center [616, 337] width 58 height 16
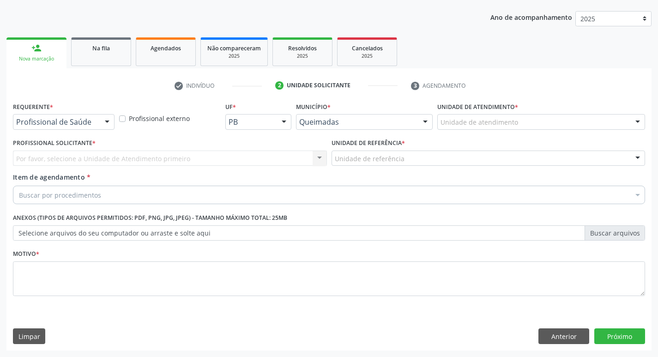
scroll to position [101, 0]
click at [105, 121] on div at bounding box center [107, 122] width 14 height 16
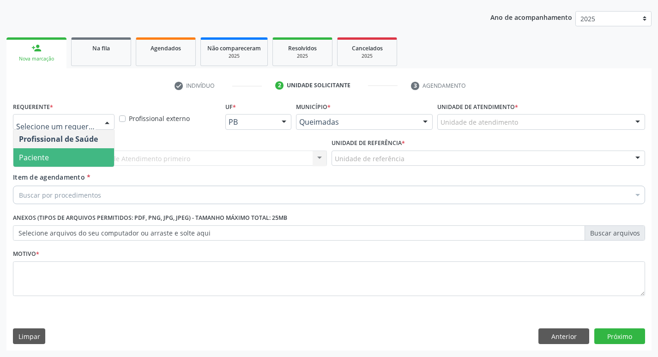
click at [103, 152] on span "Paciente" at bounding box center [63, 157] width 101 height 18
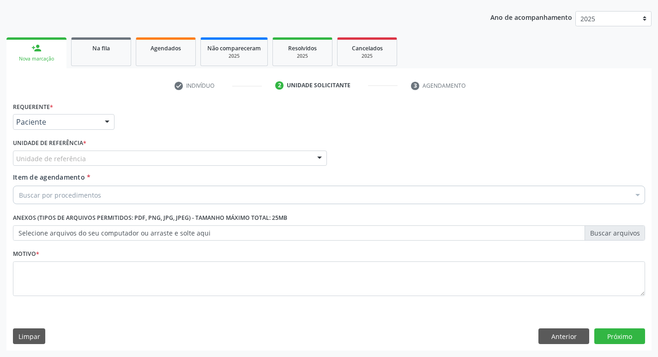
click at [87, 155] on div "Unidade de referência" at bounding box center [170, 158] width 314 height 16
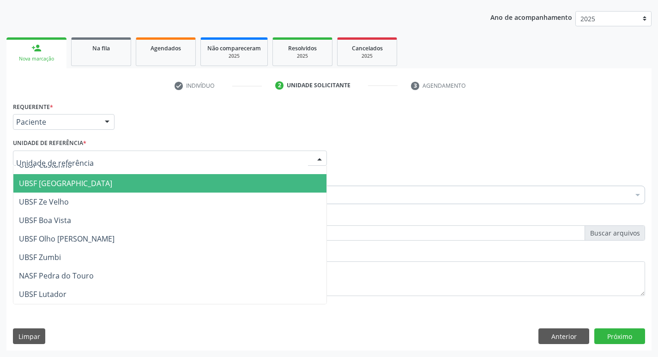
scroll to position [92, 0]
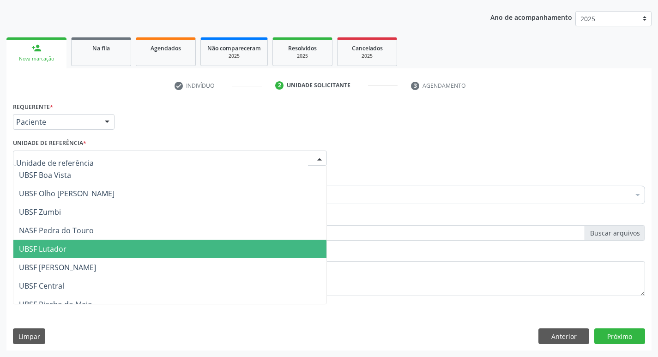
click at [79, 245] on span "UBSF Lutador" at bounding box center [169, 249] width 313 height 18
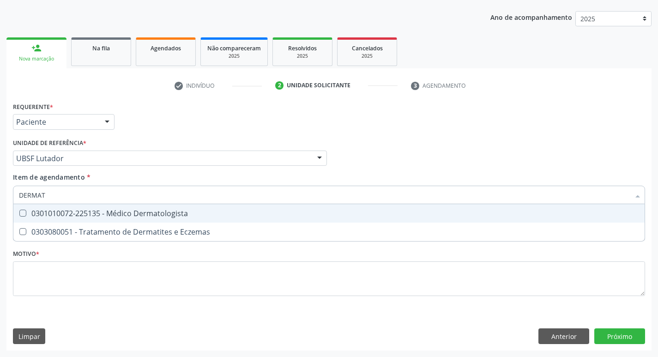
type input "DERMATO"
click at [27, 209] on span "0301010072-225135 - Médico Dermatologista" at bounding box center [328, 213] width 631 height 18
checkbox Dermatologista "true"
click at [393, 168] on div "Profissional Solicitante Por favor, selecione a Unidade de Atendimento primeiro…" at bounding box center [329, 154] width 636 height 36
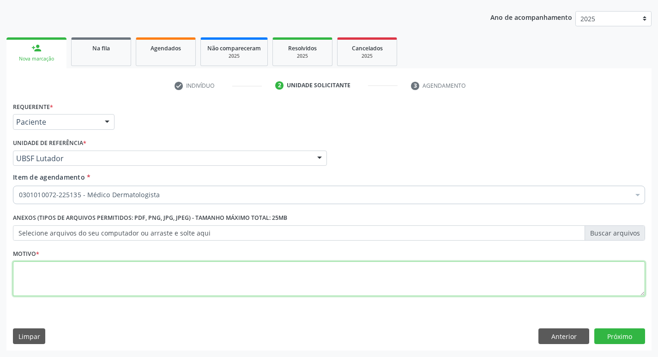
click at [30, 275] on textarea at bounding box center [329, 278] width 632 height 35
type textarea "CONSULTA 08/2025"
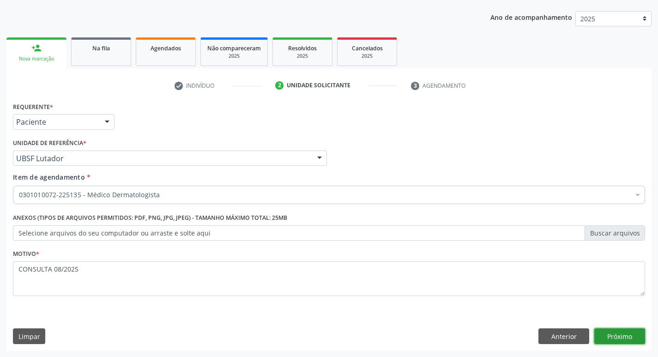
click at [624, 338] on button "Próximo" at bounding box center [619, 336] width 51 height 16
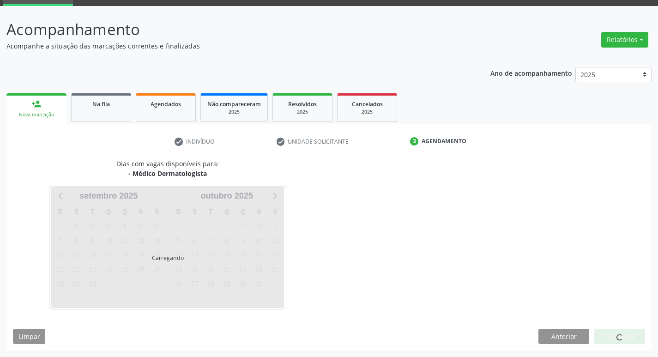
scroll to position [72, 0]
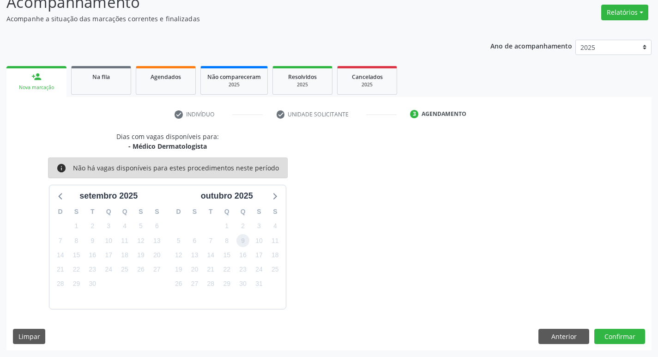
click at [243, 242] on span "9" at bounding box center [242, 240] width 13 height 13
click at [625, 331] on button "Confirmar" at bounding box center [619, 337] width 51 height 16
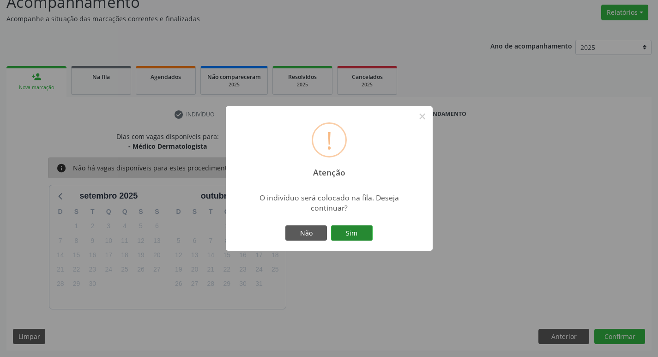
click at [350, 234] on button "Sim" at bounding box center [352, 233] width 42 height 16
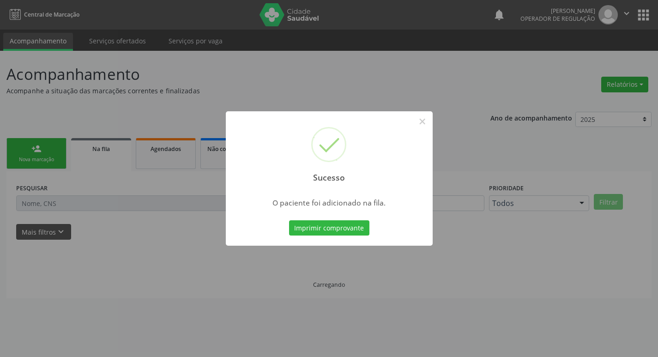
scroll to position [0, 0]
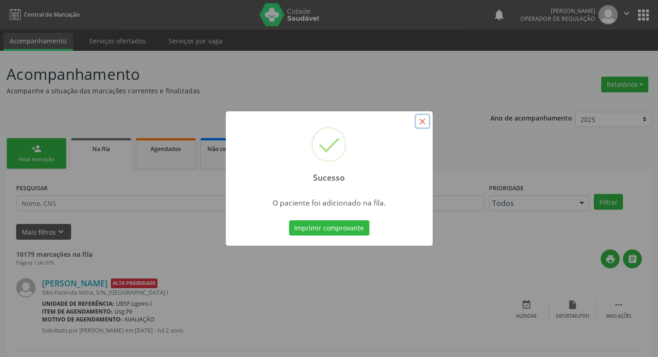
click at [423, 120] on button "×" at bounding box center [422, 122] width 16 height 16
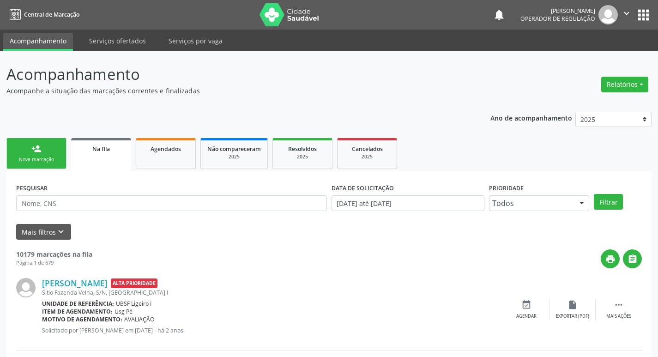
click at [56, 160] on div "Nova marcação" at bounding box center [36, 159] width 46 height 7
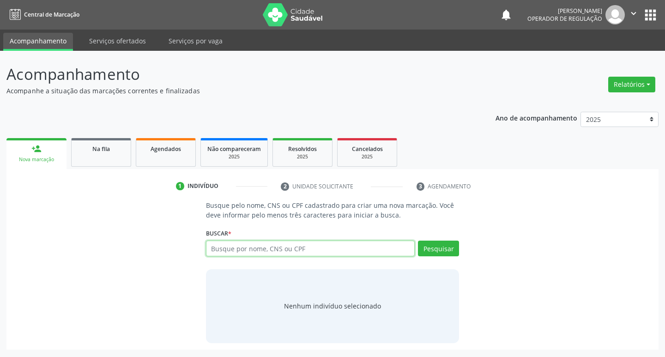
click at [228, 248] on input "text" at bounding box center [310, 248] width 209 height 16
type input "08640644462"
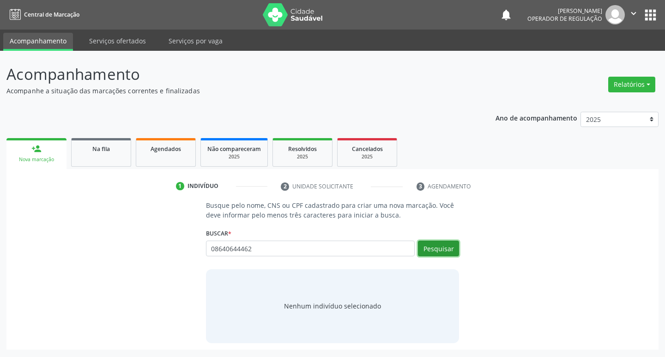
click at [427, 246] on button "Pesquisar" at bounding box center [438, 248] width 41 height 16
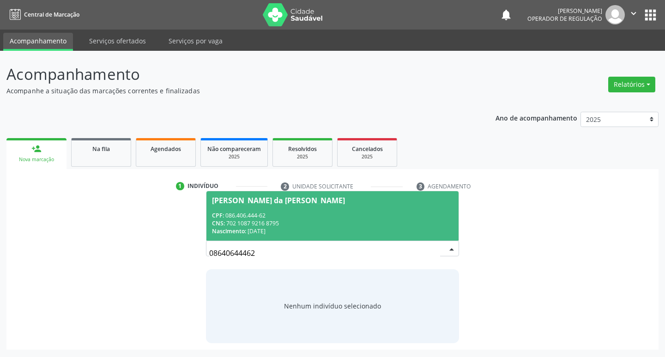
click at [294, 198] on div "[PERSON_NAME] da [PERSON_NAME]" at bounding box center [278, 200] width 133 height 7
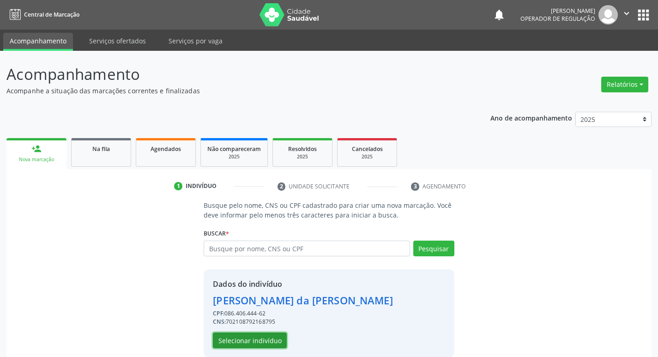
click at [258, 336] on button "Selecionar indivíduo" at bounding box center [250, 340] width 74 height 16
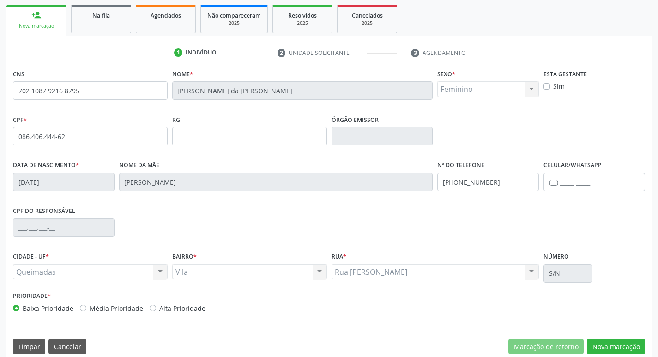
scroll to position [144, 0]
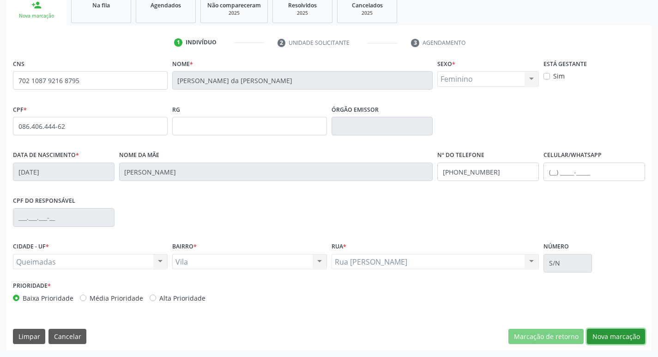
click at [601, 334] on button "Nova marcação" at bounding box center [616, 337] width 58 height 16
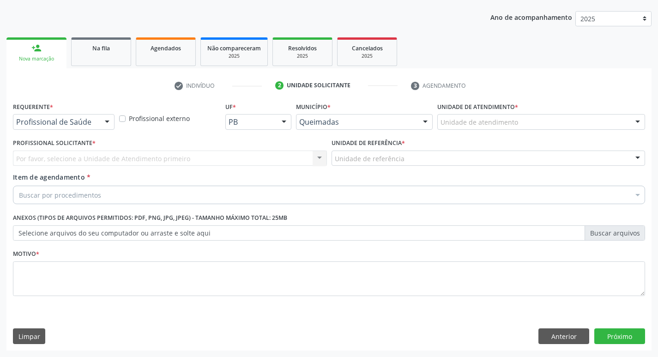
scroll to position [101, 0]
click at [107, 124] on div at bounding box center [107, 122] width 14 height 16
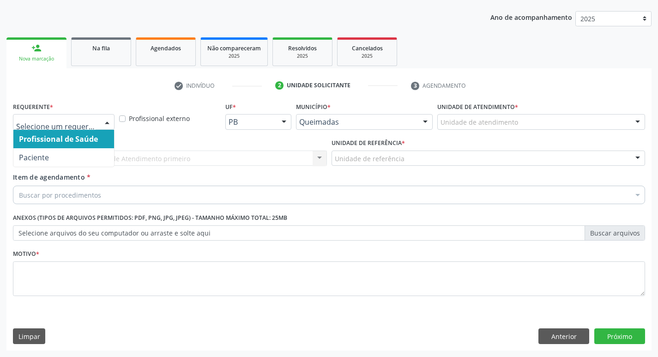
click at [92, 147] on span "Profissional de Saúde" at bounding box center [63, 139] width 101 height 18
click at [107, 118] on div at bounding box center [107, 122] width 14 height 16
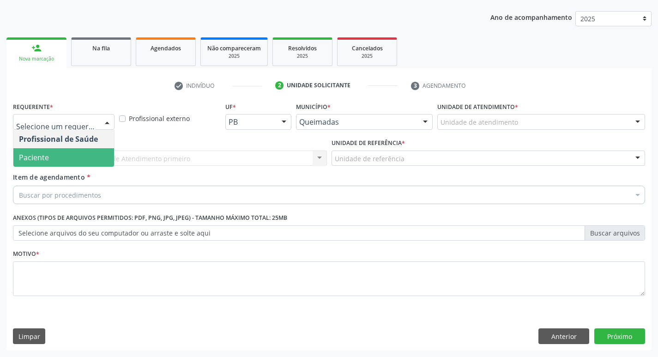
click at [101, 156] on span "Paciente" at bounding box center [63, 157] width 101 height 18
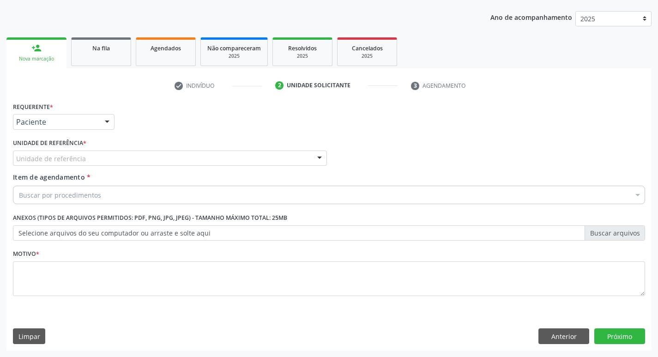
click at [96, 157] on div "Unidade de referência" at bounding box center [170, 158] width 314 height 16
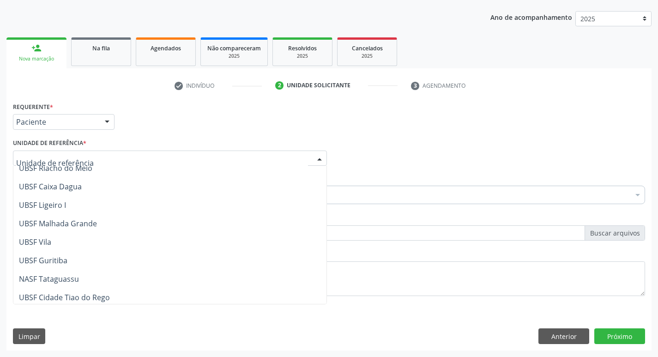
scroll to position [231, 0]
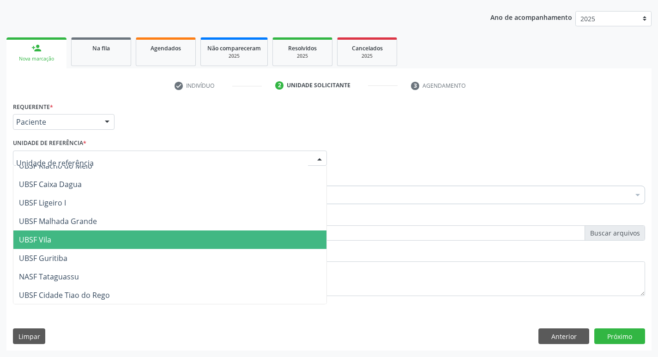
click at [88, 234] on span "UBSF Vila" at bounding box center [169, 239] width 313 height 18
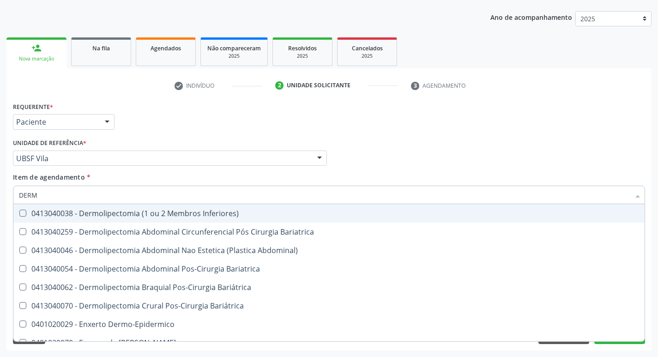
type input "DERMA"
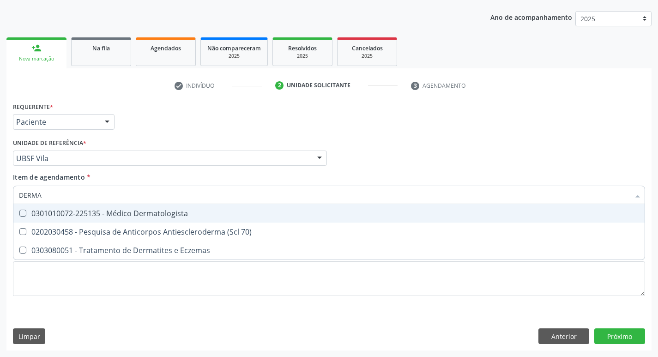
click at [23, 215] on Dermatologista at bounding box center [22, 213] width 7 height 7
click at [19, 215] on Dermatologista "checkbox" at bounding box center [16, 213] width 6 height 6
checkbox Dermatologista "true"
click at [398, 169] on div "Profissional Solicitante Por favor, selecione a Unidade de Atendimento primeiro…" at bounding box center [329, 154] width 636 height 36
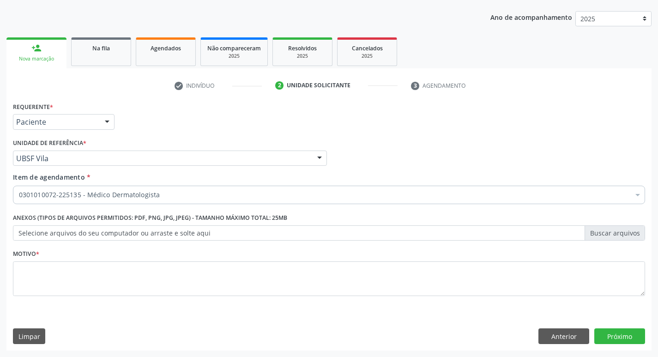
checkbox Dermatologista "true"
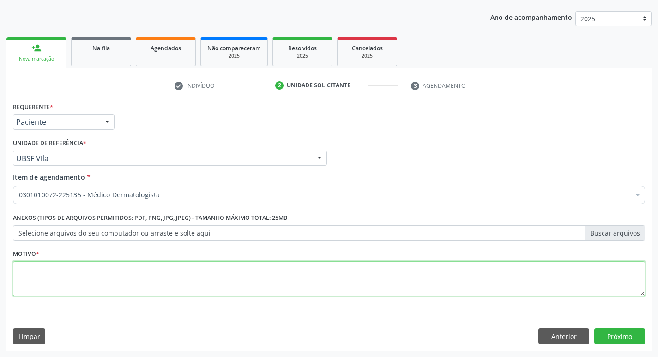
click at [25, 274] on textarea at bounding box center [329, 278] width 632 height 35
type textarea "AVALIACAO 08/2025"
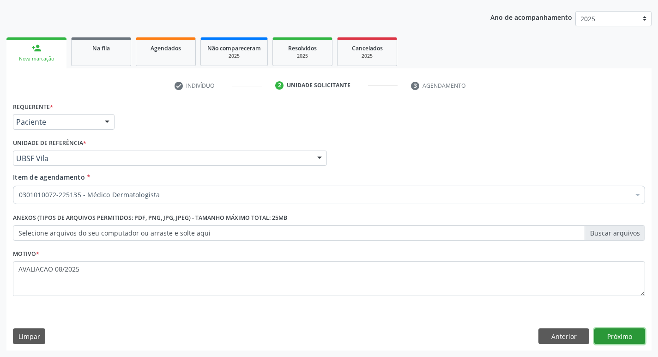
click at [620, 335] on button "Próximo" at bounding box center [619, 336] width 51 height 16
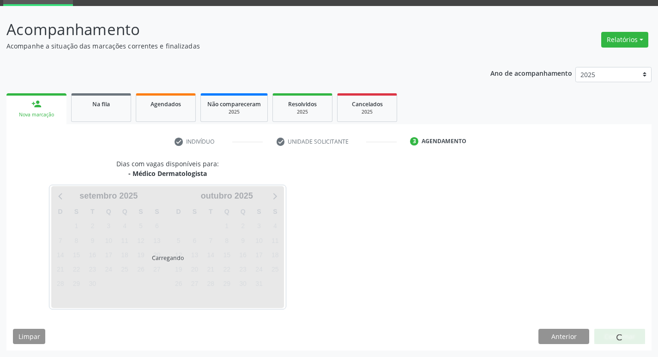
scroll to position [72, 0]
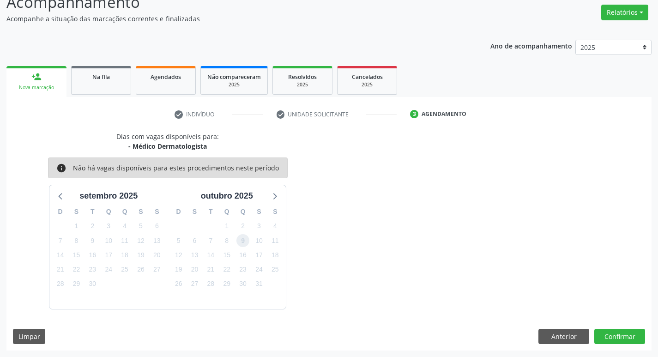
click at [246, 240] on span "9" at bounding box center [242, 240] width 13 height 13
click at [618, 334] on button "Confirmar" at bounding box center [619, 337] width 51 height 16
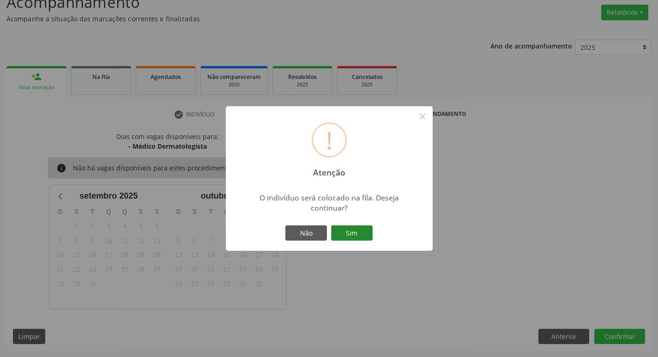
click at [347, 234] on button "Sim" at bounding box center [352, 233] width 42 height 16
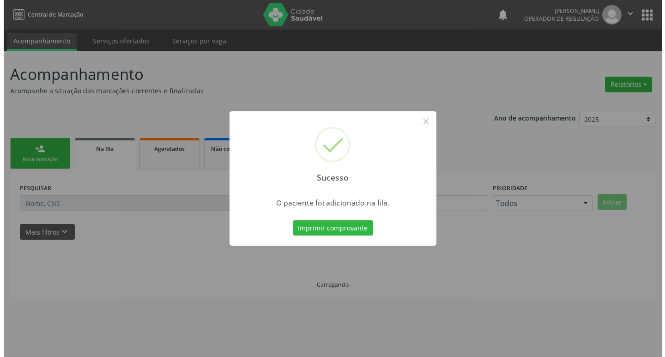
scroll to position [0, 0]
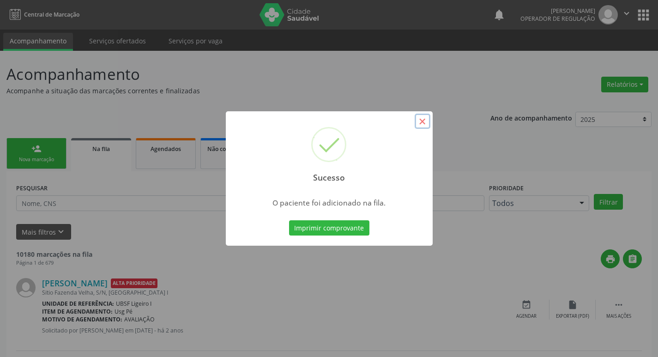
click at [424, 126] on button "×" at bounding box center [422, 122] width 16 height 16
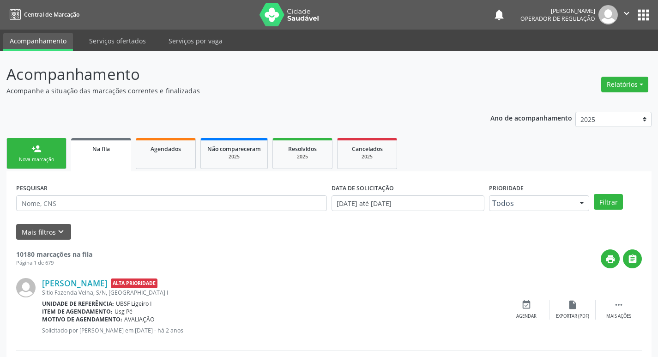
click at [50, 148] on link "person_add Nova marcação" at bounding box center [36, 153] width 60 height 31
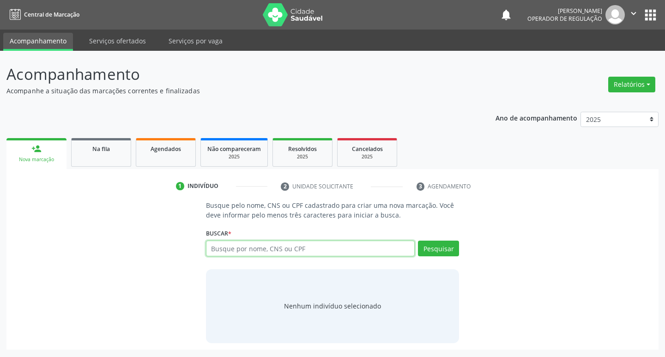
click at [221, 247] on input "text" at bounding box center [310, 248] width 209 height 16
type input "700808406622285"
click at [439, 248] on button "Pesquisar" at bounding box center [438, 248] width 41 height 16
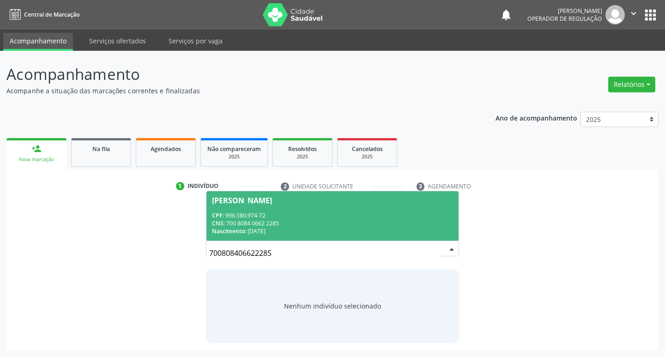
click at [268, 197] on div "Euda Pereira de Luna" at bounding box center [242, 200] width 60 height 7
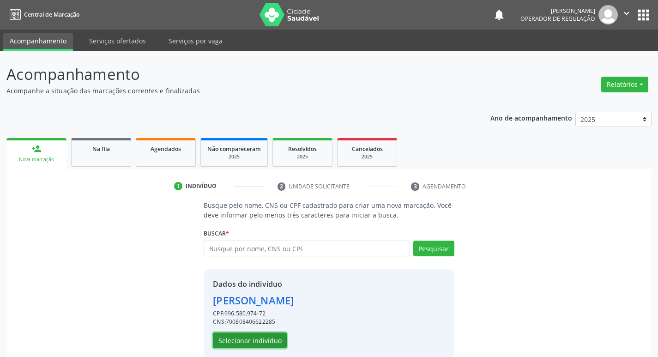
click at [276, 340] on button "Selecionar indivíduo" at bounding box center [250, 340] width 74 height 16
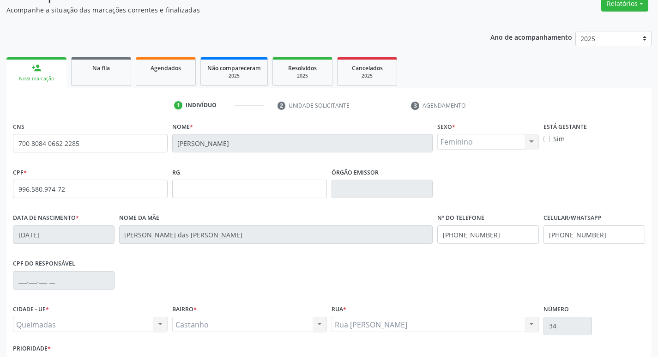
scroll to position [144, 0]
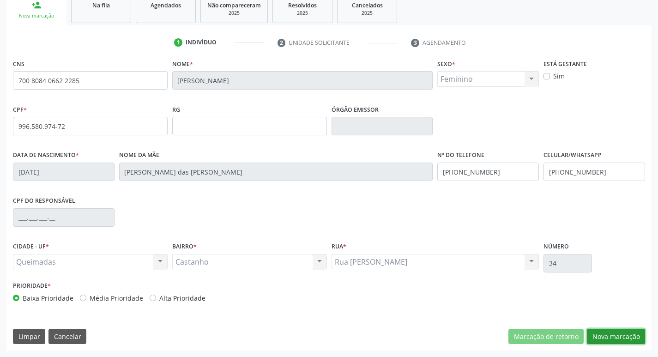
click at [617, 331] on button "Nova marcação" at bounding box center [616, 337] width 58 height 16
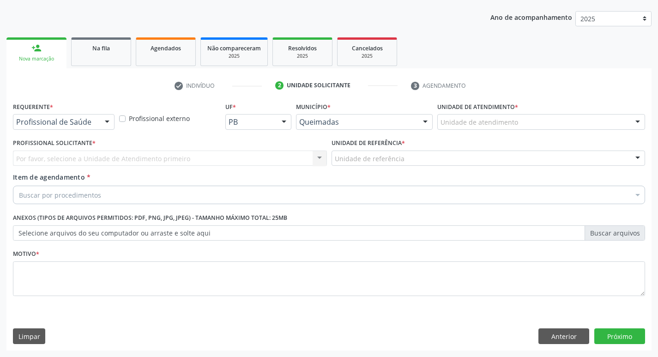
scroll to position [101, 0]
click at [107, 118] on div at bounding box center [107, 122] width 14 height 16
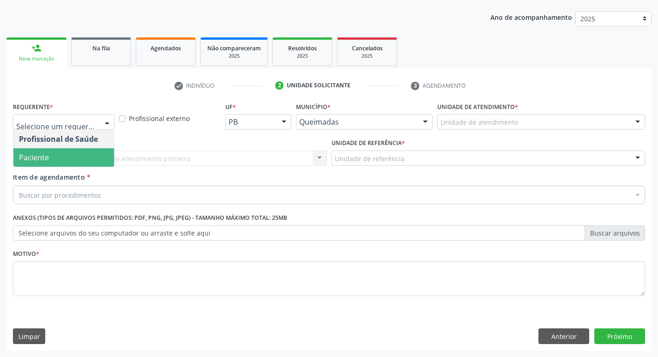
click at [76, 160] on span "Paciente" at bounding box center [63, 157] width 101 height 18
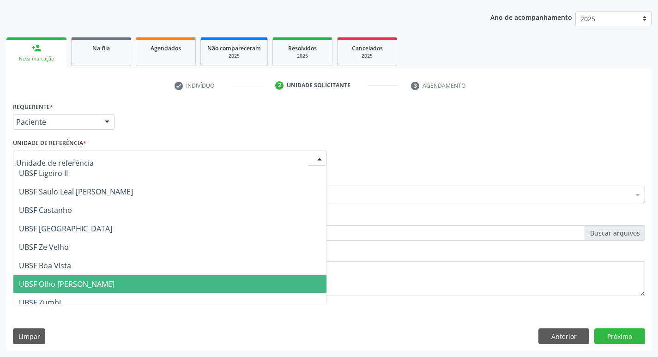
scroll to position [0, 0]
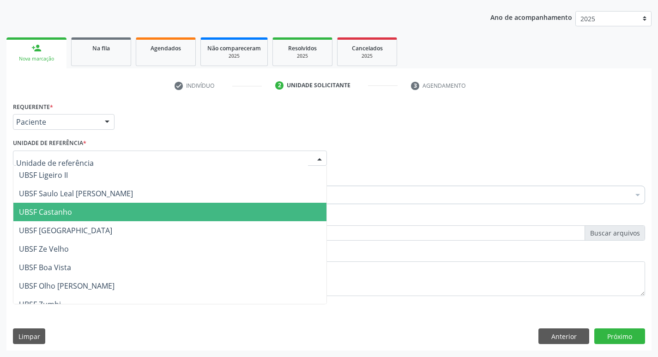
click at [73, 207] on span "UBSF Castanho" at bounding box center [169, 212] width 313 height 18
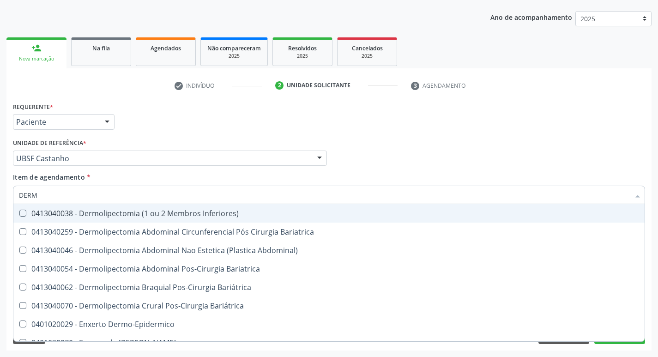
type input "DERMA"
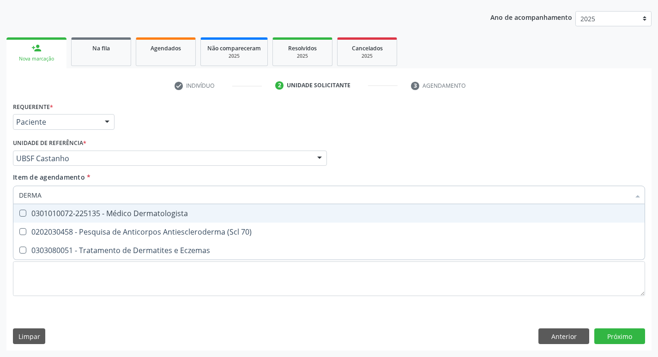
click at [24, 213] on Dermatologista at bounding box center [22, 213] width 7 height 7
click at [19, 213] on Dermatologista "checkbox" at bounding box center [16, 213] width 6 height 6
checkbox Dermatologista "true"
click at [424, 169] on div "Profissional Solicitante Por favor, selecione a Unidade de Atendimento primeiro…" at bounding box center [329, 154] width 636 height 36
checkbox 70\) "true"
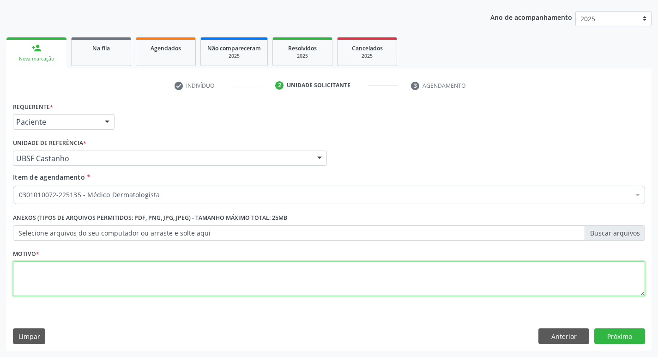
click at [30, 272] on textarea at bounding box center [329, 278] width 632 height 35
click at [47, 276] on textarea at bounding box center [329, 278] width 632 height 35
click at [31, 274] on textarea at bounding box center [329, 278] width 632 height 35
type textarea "CONSULTA 08/2025"
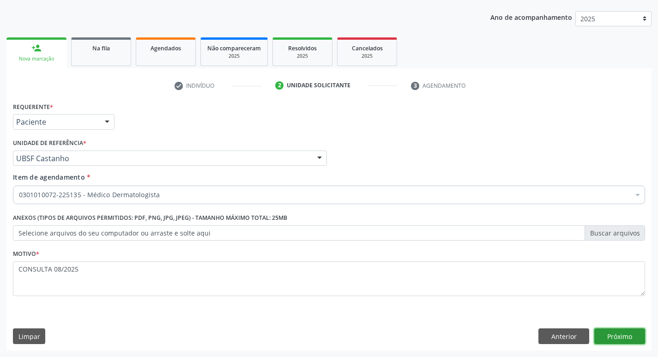
click at [627, 330] on button "Próximo" at bounding box center [619, 336] width 51 height 16
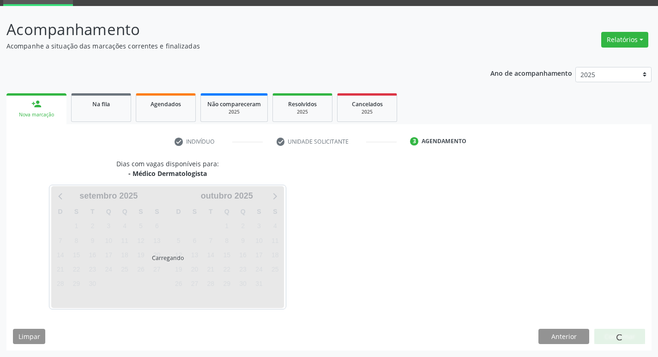
scroll to position [72, 0]
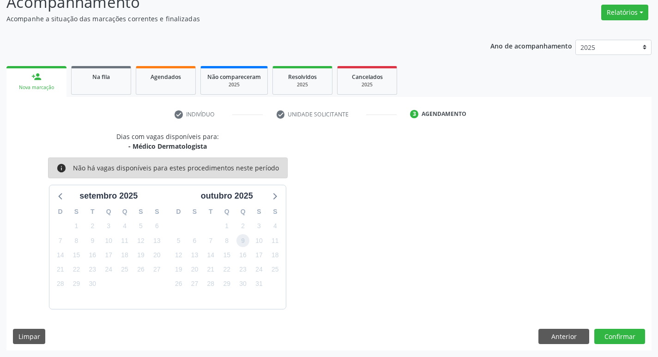
click at [241, 240] on span "9" at bounding box center [242, 240] width 13 height 13
click at [622, 330] on button "Confirmar" at bounding box center [619, 337] width 51 height 16
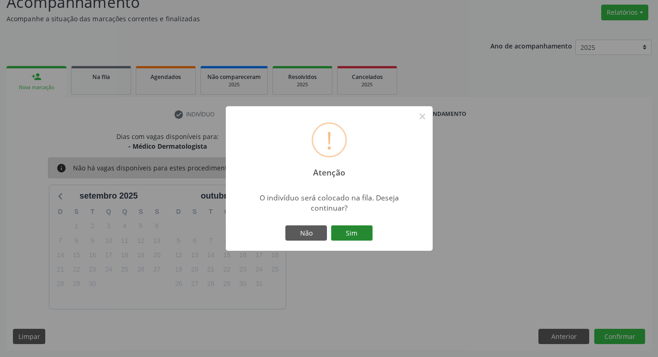
click at [361, 239] on button "Sim" at bounding box center [352, 233] width 42 height 16
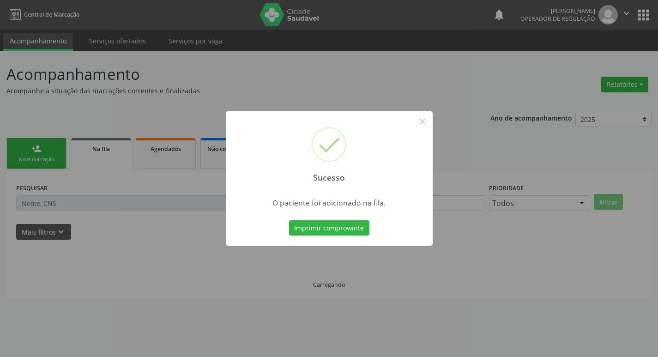
scroll to position [0, 0]
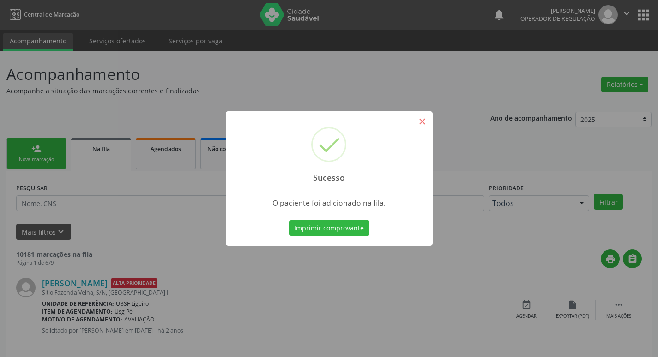
click at [426, 122] on button "×" at bounding box center [422, 122] width 16 height 16
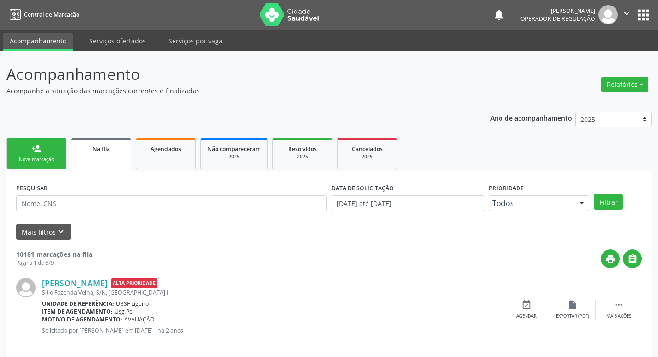
click at [54, 162] on div "Nova marcação" at bounding box center [36, 159] width 46 height 7
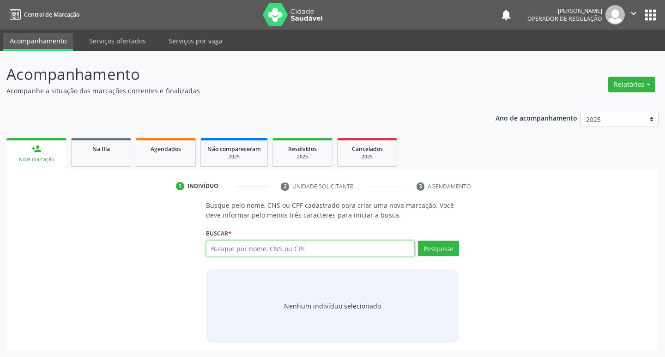
click at [261, 244] on input "text" at bounding box center [310, 248] width 209 height 16
type input "700009145664700"
click at [445, 247] on button "Pesquisar" at bounding box center [438, 248] width 41 height 16
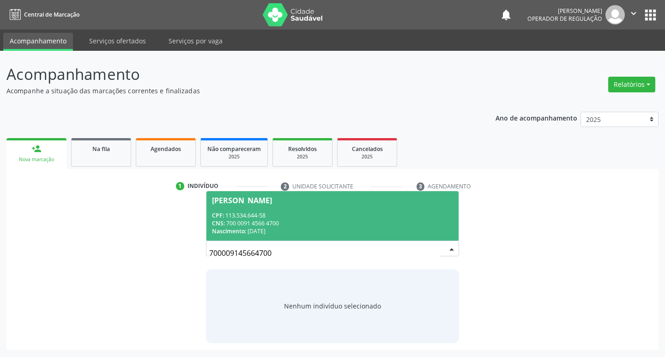
click at [272, 199] on div "Thaís Pereira Marques" at bounding box center [242, 200] width 60 height 7
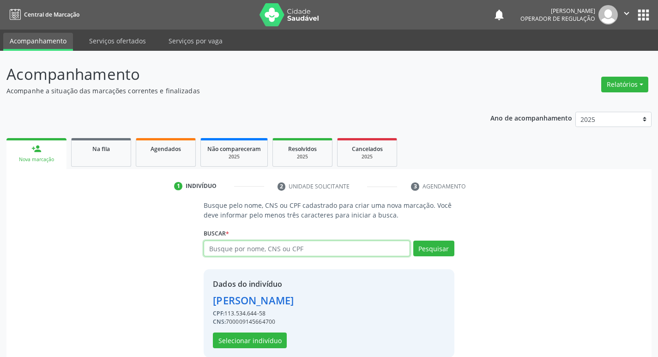
click at [240, 246] on input "text" at bounding box center [307, 248] width 206 height 16
click at [240, 342] on button "Selecionar indivíduo" at bounding box center [250, 340] width 74 height 16
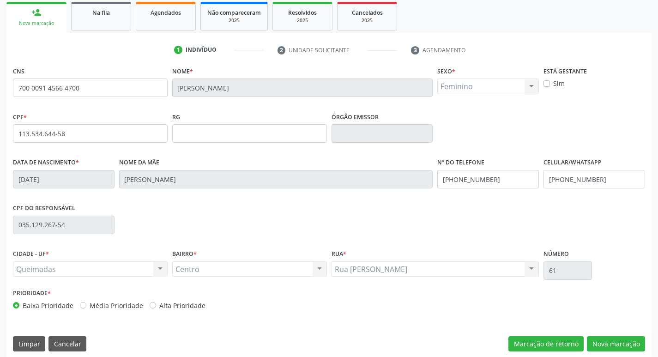
scroll to position [144, 0]
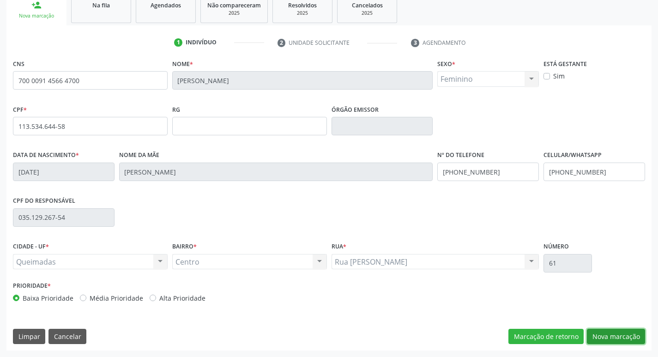
click at [612, 333] on button "Nova marcação" at bounding box center [616, 337] width 58 height 16
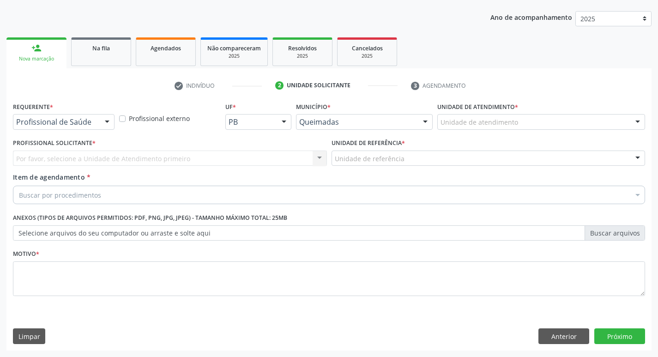
scroll to position [101, 0]
click at [108, 123] on div at bounding box center [107, 122] width 14 height 16
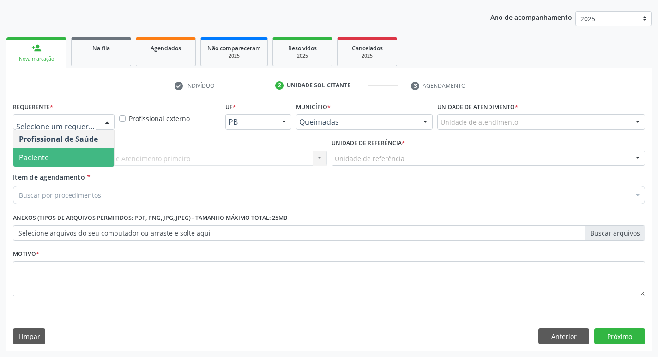
click at [81, 154] on span "Paciente" at bounding box center [63, 157] width 101 height 18
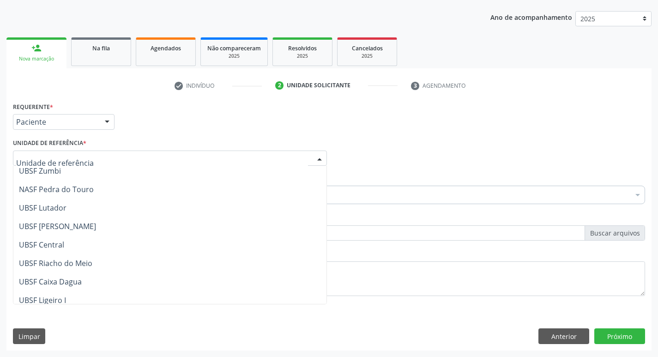
scroll to position [138, 0]
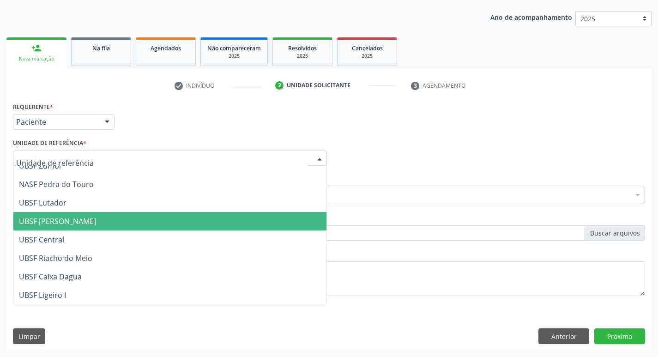
click at [76, 219] on span "UBSF [PERSON_NAME]" at bounding box center [57, 221] width 77 height 10
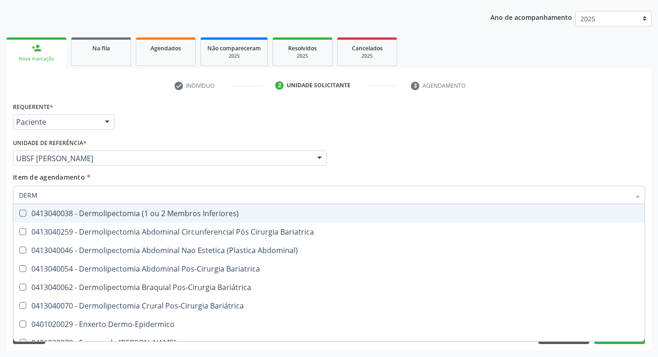
type input "DERMA"
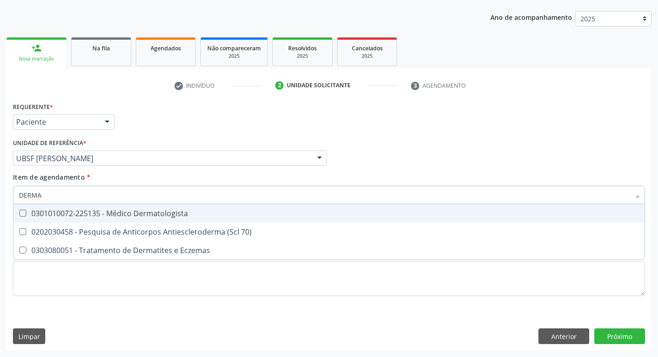
click at [21, 213] on Dermatologista at bounding box center [22, 213] width 7 height 7
click at [19, 213] on Dermatologista "checkbox" at bounding box center [16, 213] width 6 height 6
checkbox Dermatologista "true"
click at [393, 166] on div "Profissional Solicitante Por favor, selecione a Unidade de Atendimento primeiro…" at bounding box center [329, 154] width 636 height 36
checkbox 70\) "true"
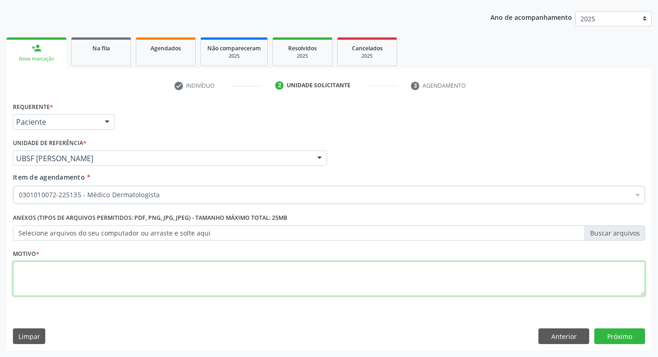
click at [24, 279] on textarea at bounding box center [329, 278] width 632 height 35
type textarea "CONSULTA 08/2025"
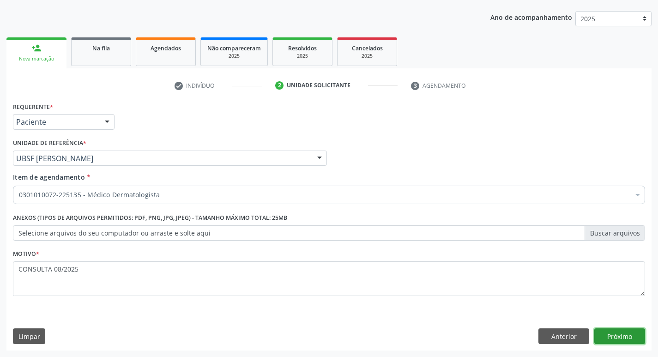
click at [616, 333] on button "Próximo" at bounding box center [619, 336] width 51 height 16
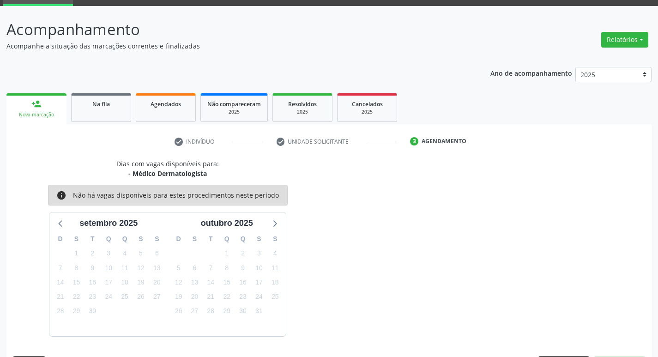
scroll to position [72, 0]
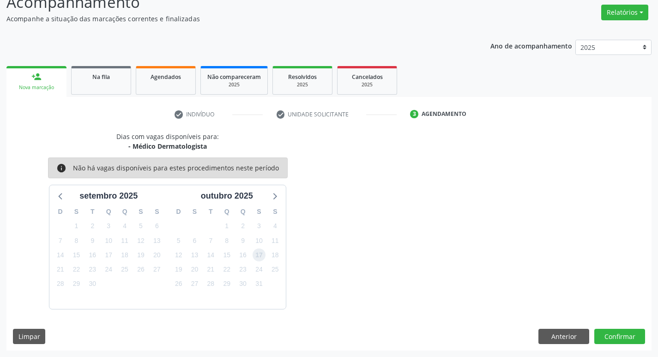
click at [259, 256] on span "17" at bounding box center [258, 254] width 13 height 13
drag, startPoint x: 615, startPoint y: 339, endPoint x: 609, endPoint y: 342, distance: 6.9
click at [609, 342] on button "Confirmar" at bounding box center [619, 337] width 51 height 16
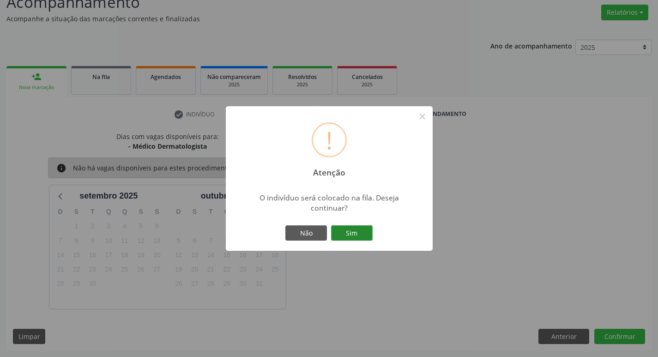
click at [349, 233] on button "Sim" at bounding box center [352, 233] width 42 height 16
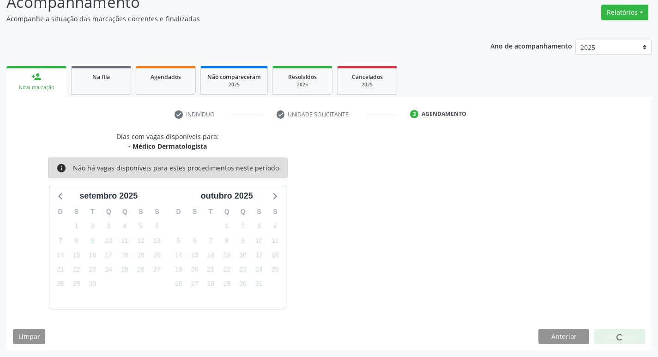
scroll to position [0, 0]
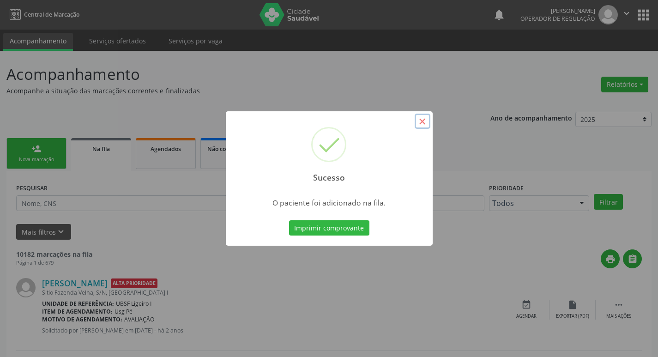
click at [420, 124] on button "×" at bounding box center [422, 122] width 16 height 16
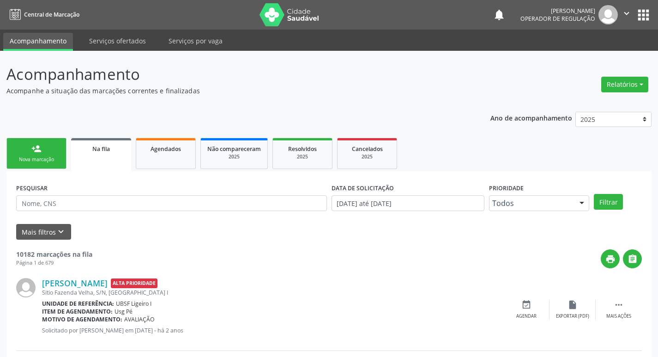
click at [40, 157] on div "Nova marcação" at bounding box center [36, 159] width 46 height 7
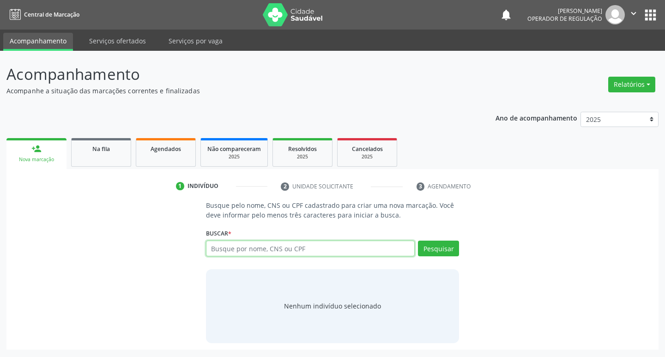
click at [223, 248] on input "text" at bounding box center [310, 248] width 209 height 16
type input "701204075277918"
click at [427, 246] on button "Pesquisar" at bounding box center [438, 248] width 41 height 16
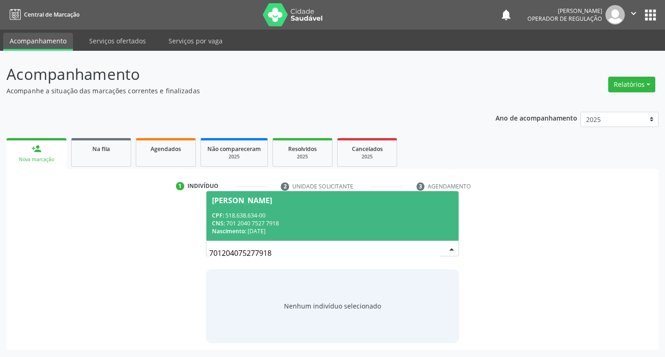
click at [256, 202] on div "José Serafim" at bounding box center [242, 200] width 60 height 7
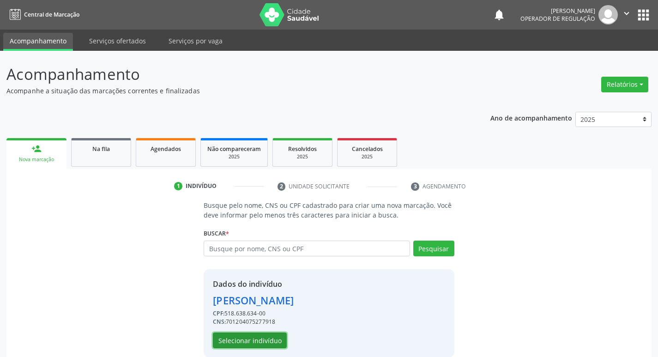
click at [256, 340] on button "Selecionar indivíduo" at bounding box center [250, 340] width 74 height 16
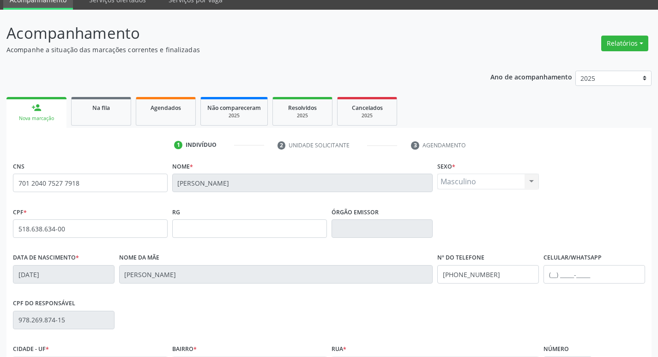
scroll to position [144, 0]
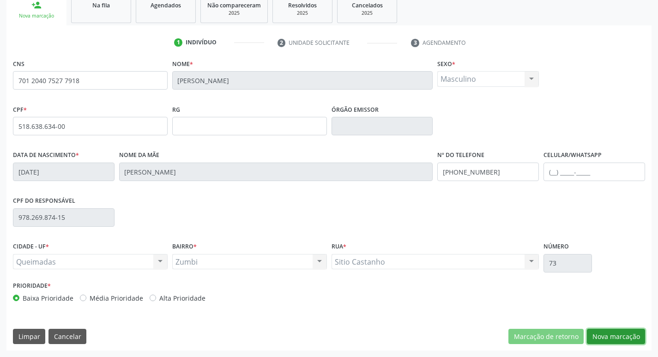
click at [610, 336] on button "Nova marcação" at bounding box center [616, 337] width 58 height 16
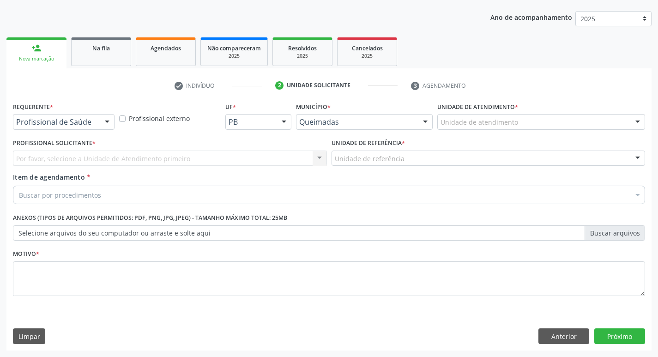
scroll to position [101, 0]
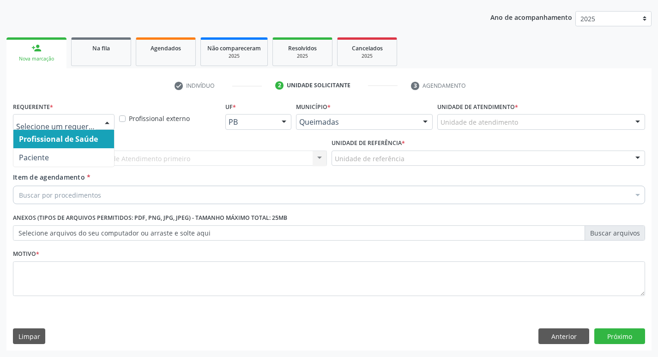
click at [108, 120] on div at bounding box center [107, 122] width 14 height 16
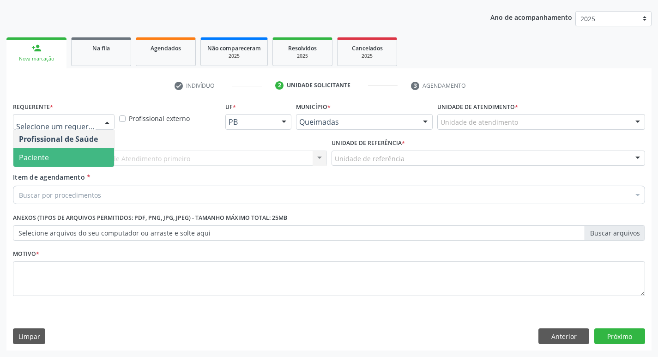
click at [89, 152] on span "Paciente" at bounding box center [63, 157] width 101 height 18
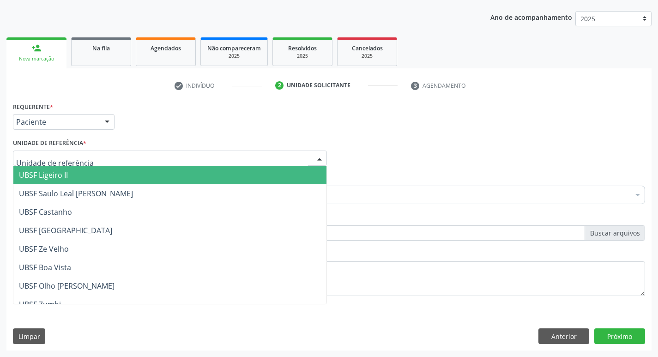
click at [87, 157] on div at bounding box center [170, 158] width 314 height 16
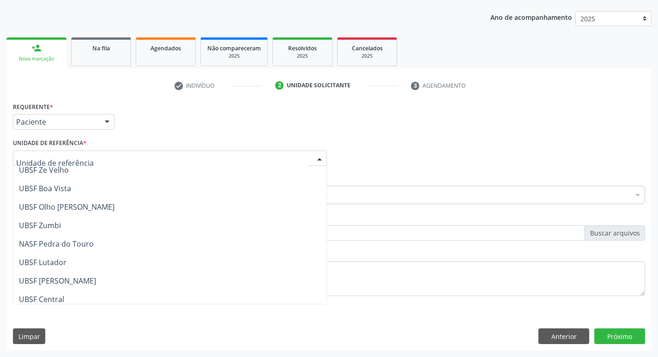
scroll to position [92, 0]
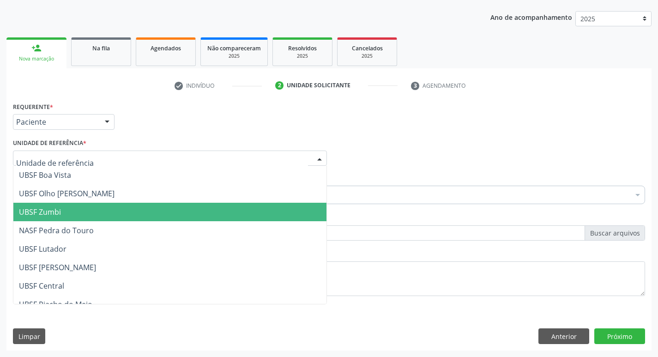
click at [78, 215] on span "UBSF Zumbi" at bounding box center [169, 212] width 313 height 18
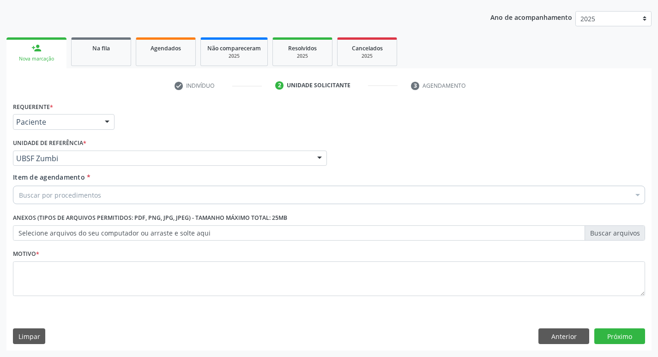
drag, startPoint x: 75, startPoint y: 196, endPoint x: 67, endPoint y: 124, distance: 72.4
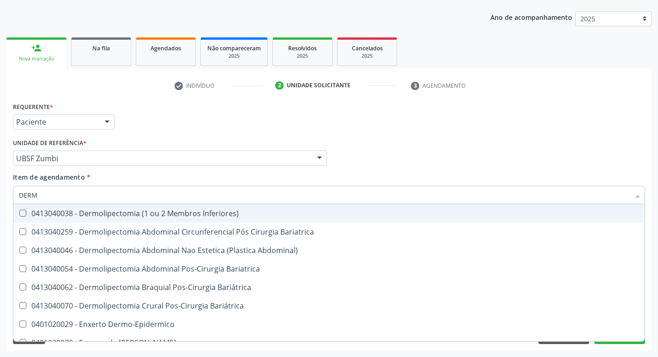
type input "DERMA"
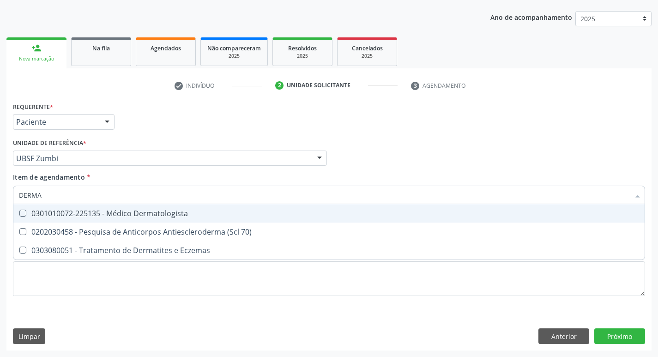
click at [25, 213] on Dermatologista at bounding box center [22, 213] width 7 height 7
click at [19, 213] on Dermatologista "checkbox" at bounding box center [16, 213] width 6 height 6
checkbox Dermatologista "true"
click at [401, 172] on div "Item de agendamento * DERMA Desfazer seleção 0301010072-225135 - Médico Dermato…" at bounding box center [329, 186] width 632 height 29
checkbox 70\) "true"
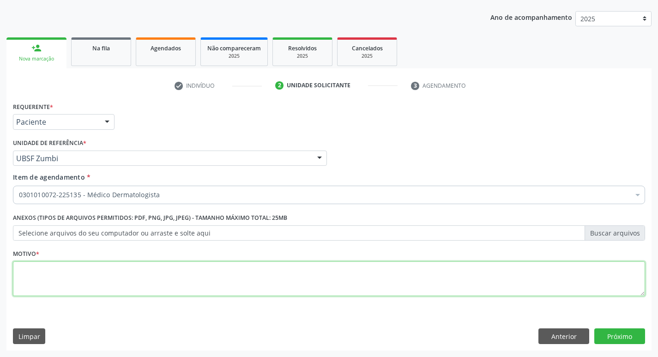
click at [28, 269] on textarea at bounding box center [329, 278] width 632 height 35
click at [27, 272] on textarea at bounding box center [329, 278] width 632 height 35
type textarea "CONSULTA 08/2025"
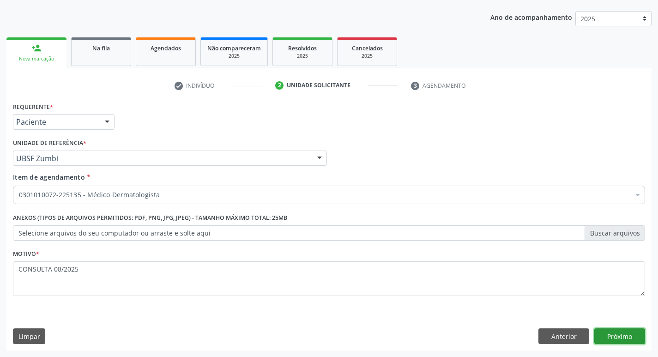
click at [620, 338] on button "Próximo" at bounding box center [619, 336] width 51 height 16
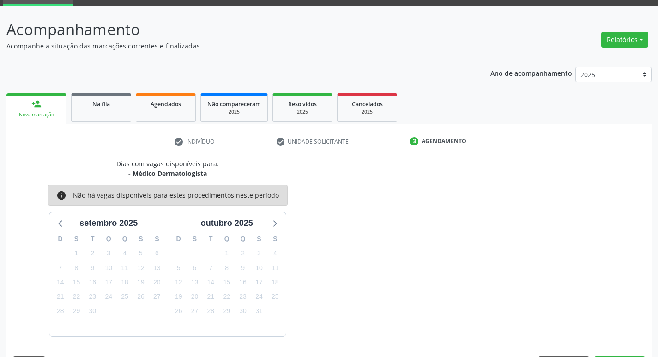
scroll to position [72, 0]
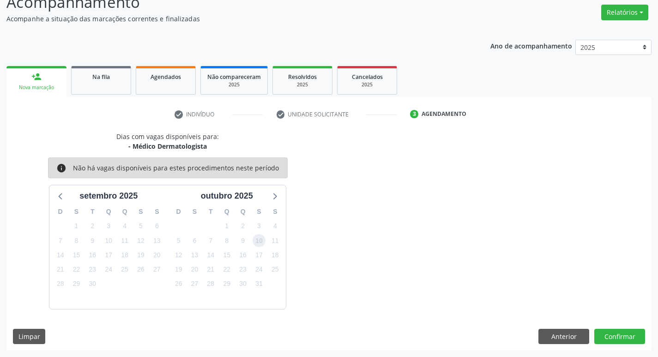
click at [257, 241] on span "10" at bounding box center [258, 240] width 13 height 13
click at [629, 339] on button "Confirmar" at bounding box center [619, 337] width 51 height 16
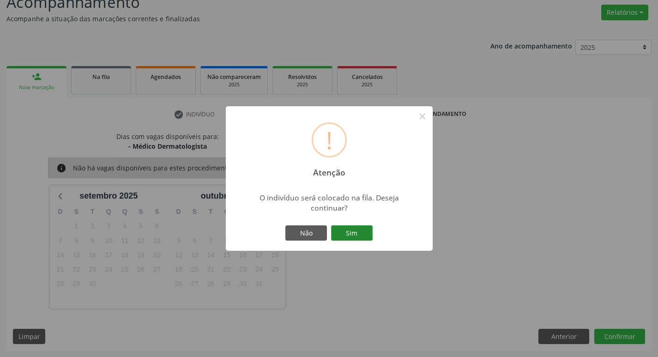
click at [334, 230] on button "Sim" at bounding box center [352, 233] width 42 height 16
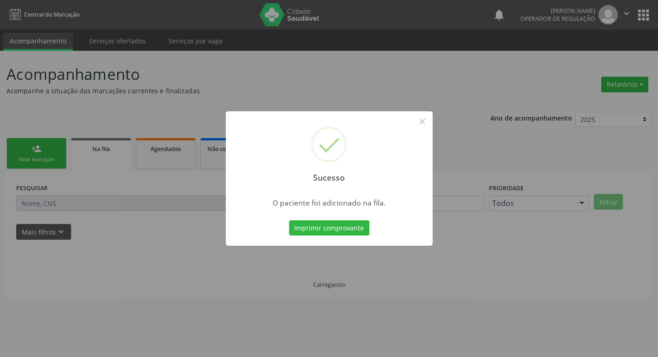
scroll to position [0, 0]
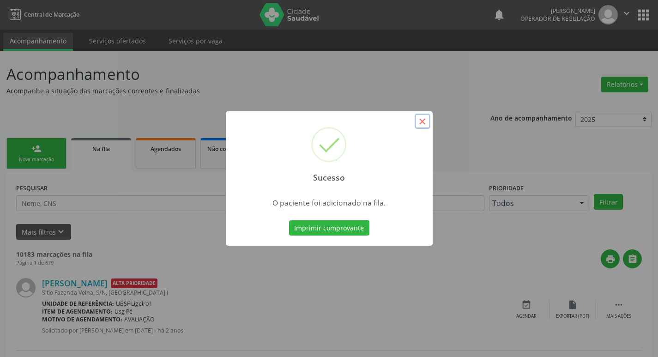
click at [424, 117] on button "×" at bounding box center [422, 122] width 16 height 16
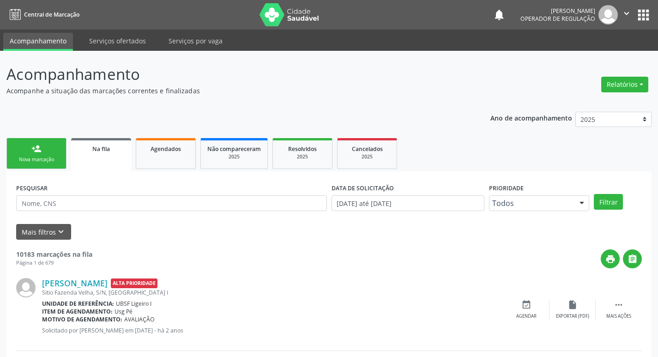
click at [49, 153] on link "person_add Nova marcação" at bounding box center [36, 153] width 60 height 31
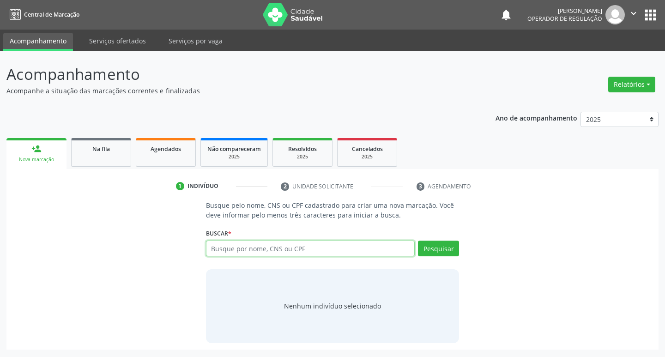
click at [252, 247] on input "text" at bounding box center [310, 248] width 209 height 16
type input "701406695024935"
click at [433, 245] on button "Pesquisar" at bounding box center [438, 248] width 41 height 16
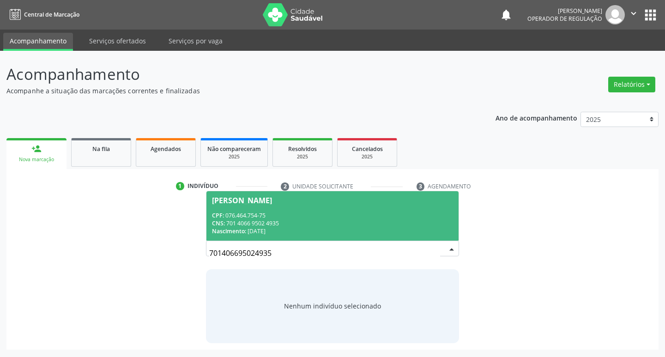
click at [272, 197] on div "Maria de Fátima Batista da Silva" at bounding box center [242, 200] width 60 height 7
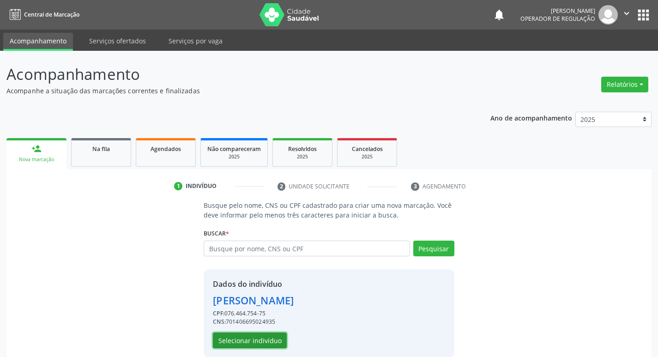
click at [274, 348] on button "Selecionar indivíduo" at bounding box center [250, 340] width 74 height 16
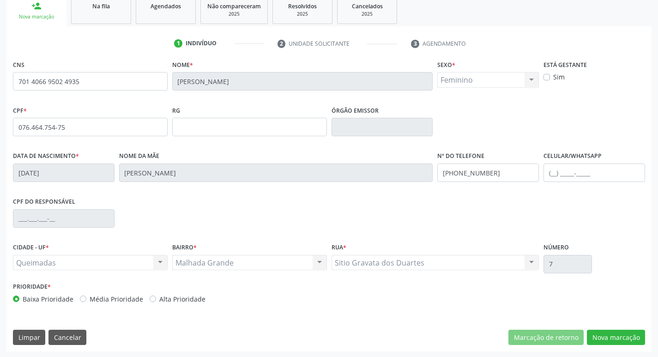
scroll to position [144, 0]
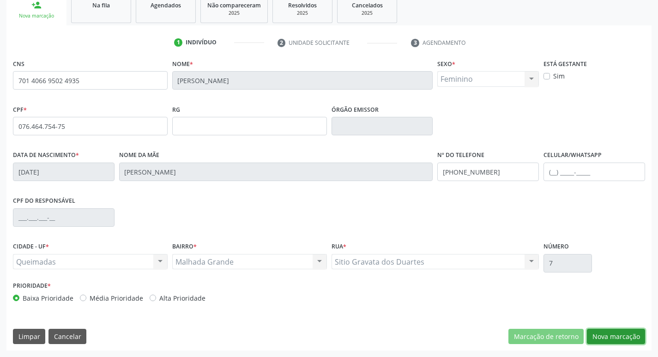
click at [609, 338] on button "Nova marcação" at bounding box center [616, 337] width 58 height 16
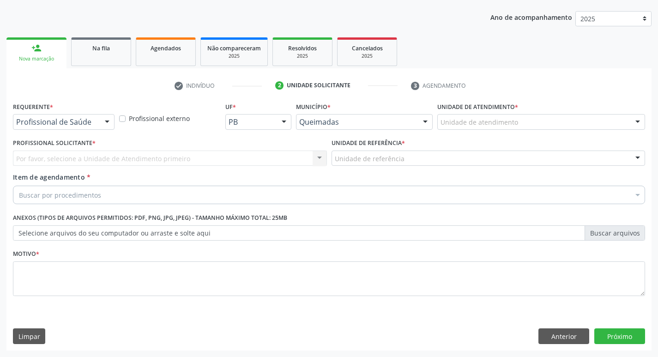
scroll to position [101, 0]
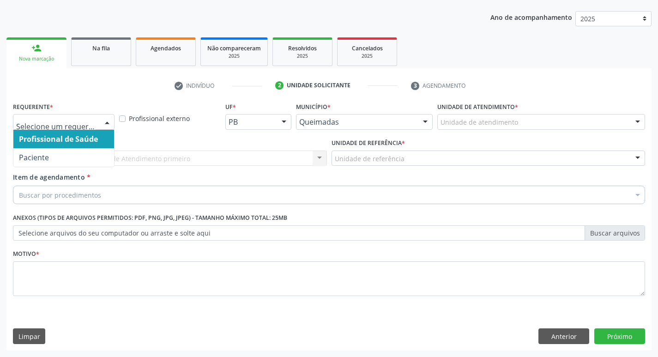
click at [107, 117] on div at bounding box center [107, 122] width 14 height 16
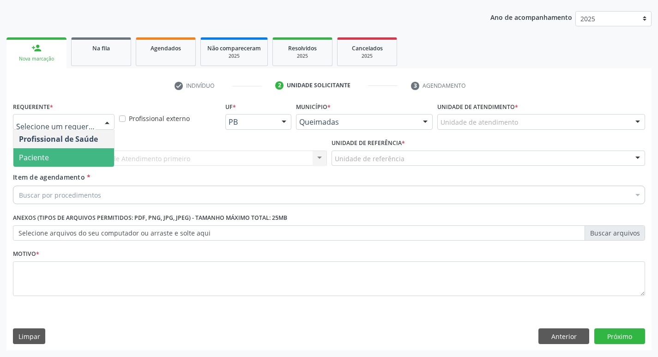
click at [78, 154] on span "Paciente" at bounding box center [63, 157] width 101 height 18
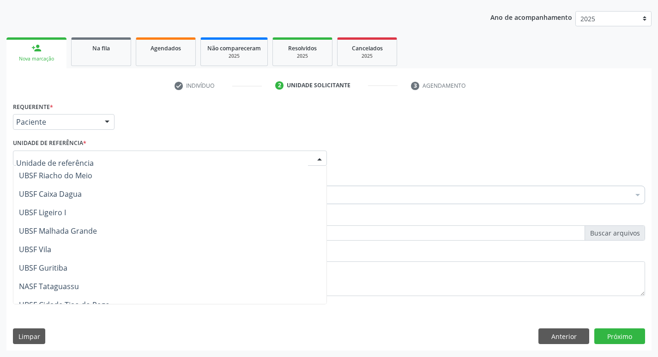
scroll to position [231, 0]
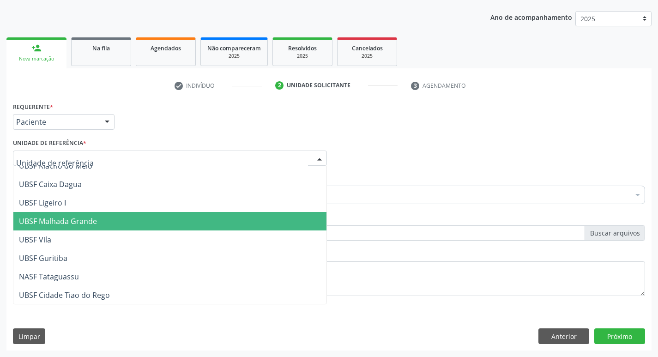
click at [68, 218] on span "UBSF Malhada Grande" at bounding box center [58, 221] width 78 height 10
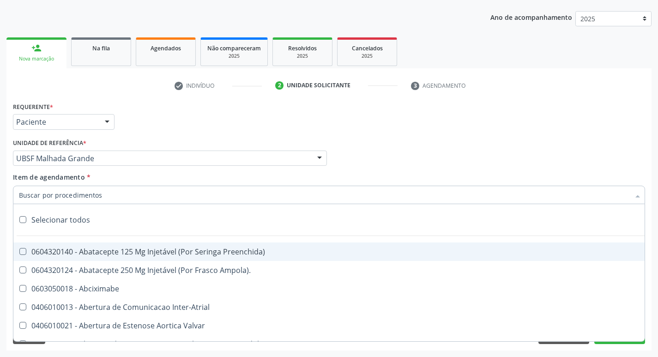
click at [69, 191] on input "Item de agendamento *" at bounding box center [324, 195] width 611 height 18
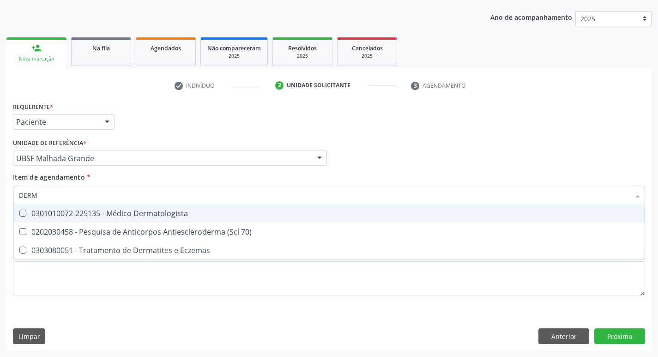
type input "DERMA"
click at [24, 213] on Dermatologista at bounding box center [22, 213] width 7 height 7
click at [19, 213] on Dermatologista "checkbox" at bounding box center [16, 213] width 6 height 6
checkbox Dermatologista "true"
click at [462, 157] on div "Profissional Solicitante Por favor, selecione a Unidade de Atendimento primeiro…" at bounding box center [329, 154] width 636 height 36
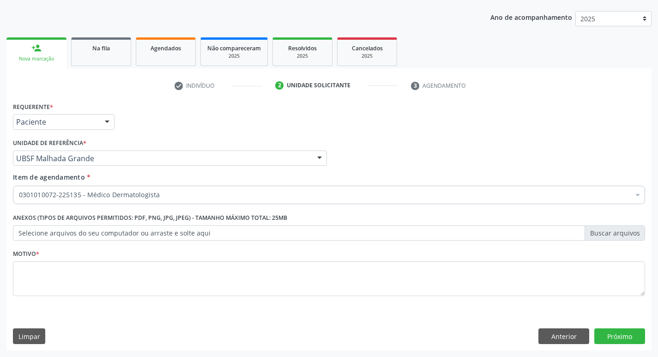
checkbox Dermatologista "true"
click at [468, 153] on div "Profissional Solicitante Por favor, selecione a Unidade de Atendimento primeiro…" at bounding box center [329, 154] width 636 height 36
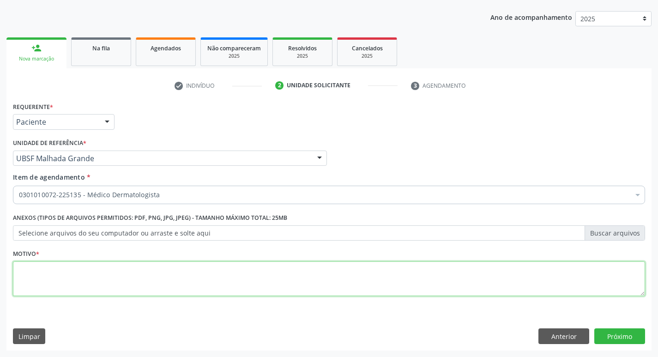
click at [36, 277] on textarea at bounding box center [329, 278] width 632 height 35
type textarea "CONSULTA 08/2025"
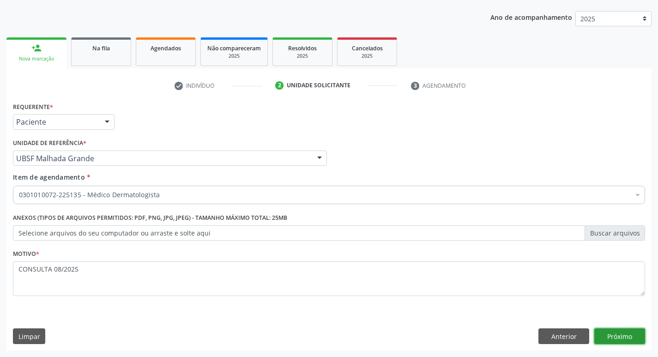
click at [618, 339] on button "Próximo" at bounding box center [619, 336] width 51 height 16
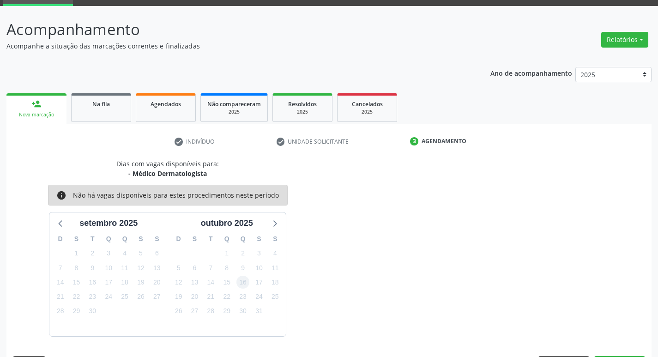
scroll to position [72, 0]
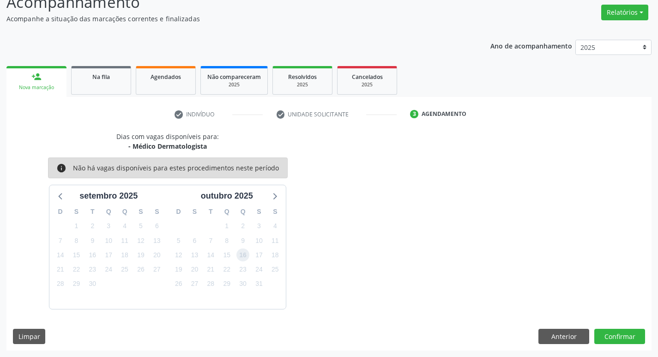
click at [244, 258] on span "16" at bounding box center [242, 254] width 13 height 13
click at [637, 333] on button "Confirmar" at bounding box center [619, 337] width 51 height 16
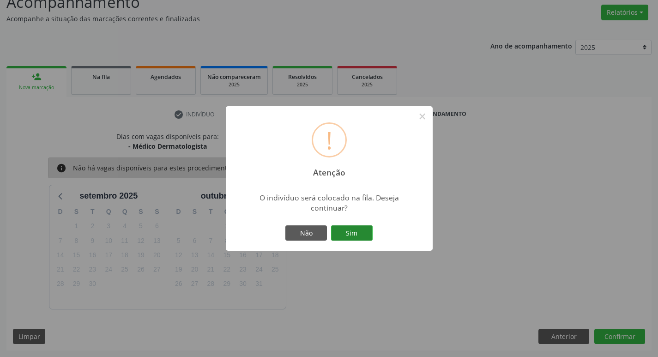
click at [365, 232] on button "Sim" at bounding box center [352, 233] width 42 height 16
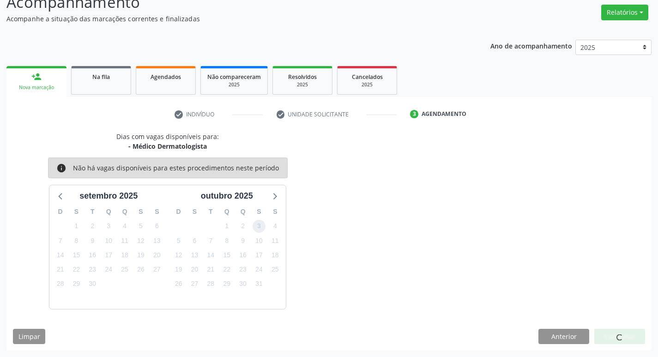
click at [257, 228] on span "3" at bounding box center [258, 226] width 13 height 13
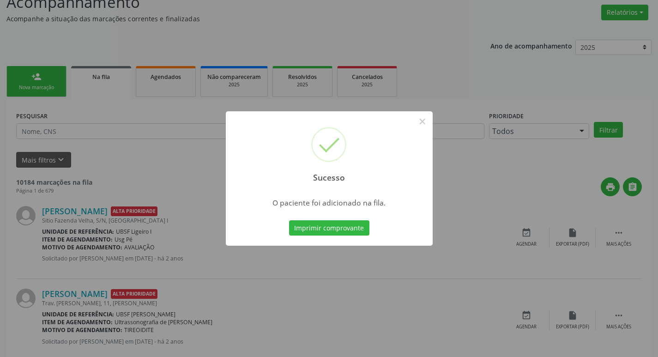
scroll to position [0, 0]
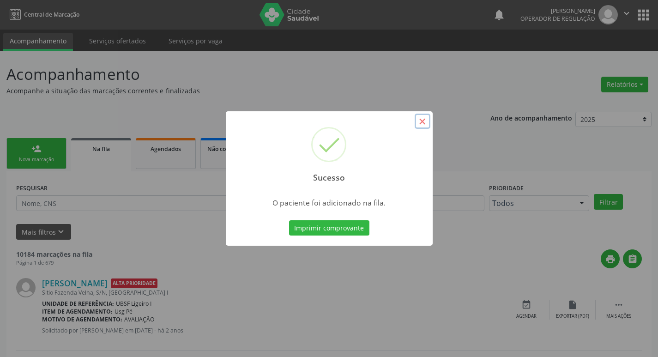
click at [417, 122] on button "×" at bounding box center [422, 122] width 16 height 16
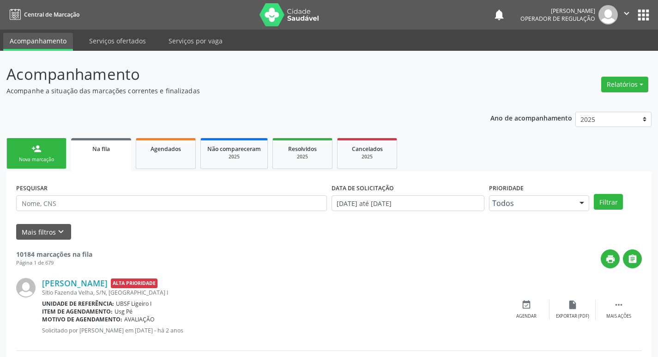
click at [34, 158] on div "Nova marcação" at bounding box center [36, 159] width 46 height 7
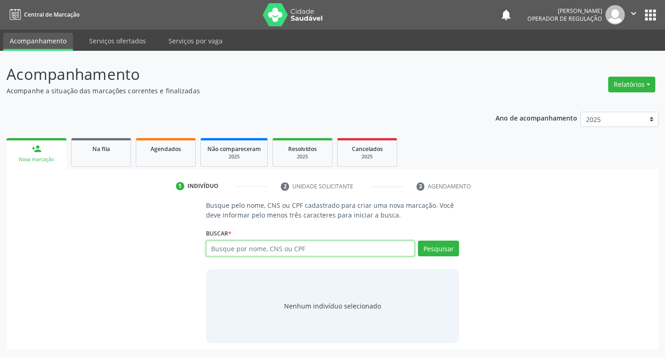
click at [243, 246] on input "text" at bounding box center [310, 248] width 209 height 16
type input "700008672215006"
click at [435, 246] on button "Pesquisar" at bounding box center [438, 248] width 41 height 16
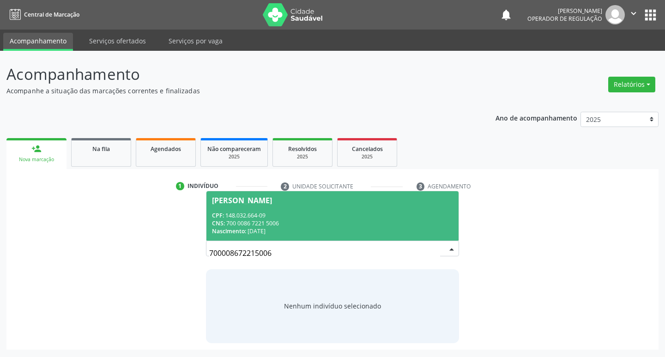
click at [240, 202] on div "Arthur Donato Gomes da Silva" at bounding box center [242, 200] width 60 height 7
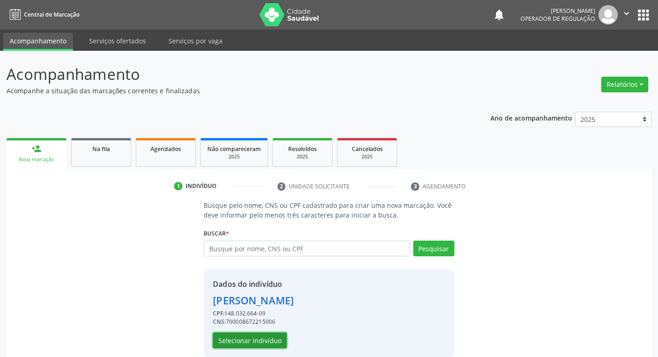
click at [248, 340] on button "Selecionar indivíduo" at bounding box center [250, 340] width 74 height 16
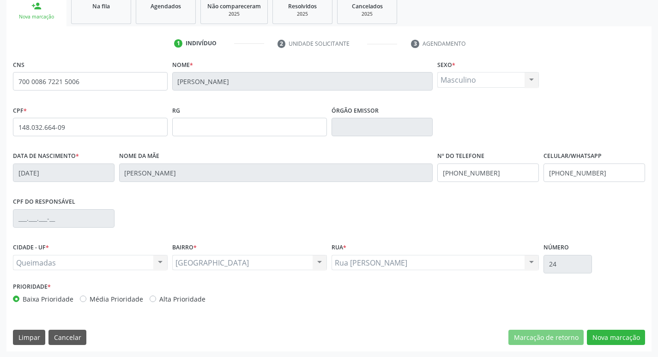
scroll to position [144, 0]
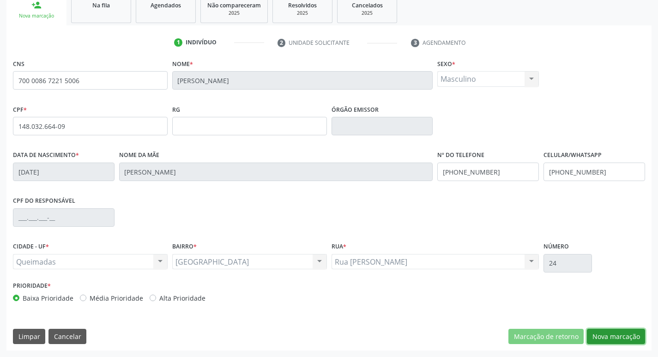
click at [620, 338] on button "Nova marcação" at bounding box center [616, 337] width 58 height 16
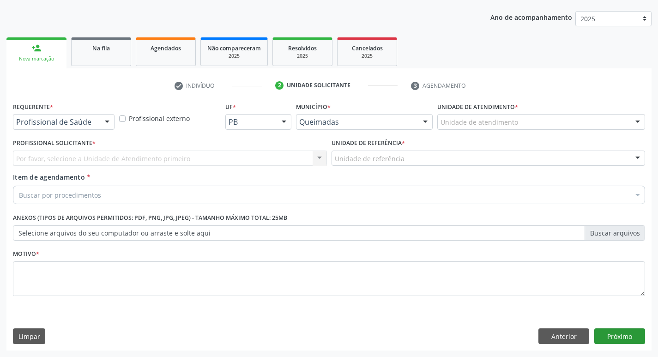
scroll to position [101, 0]
click at [107, 123] on div at bounding box center [107, 122] width 14 height 16
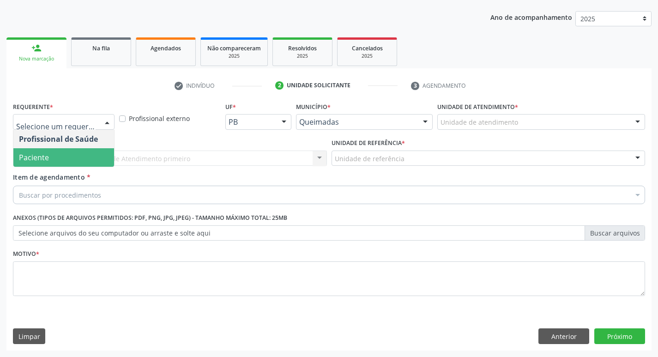
click at [95, 149] on span "Paciente" at bounding box center [63, 157] width 101 height 18
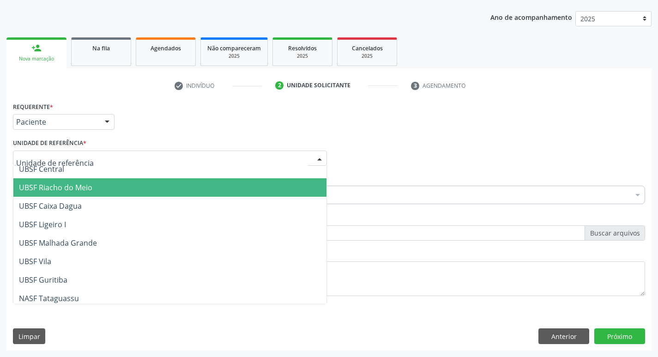
scroll to position [231, 0]
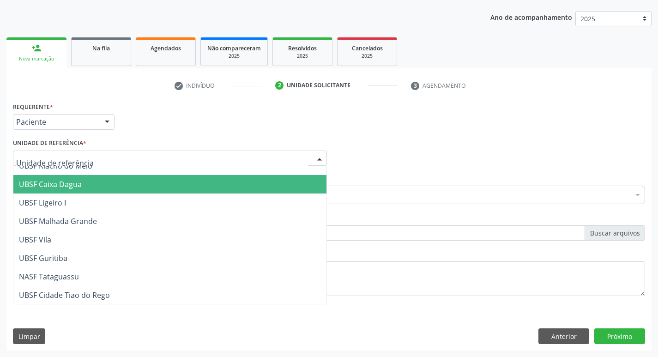
click at [104, 187] on span "UBSF Caixa Dagua" at bounding box center [169, 184] width 313 height 18
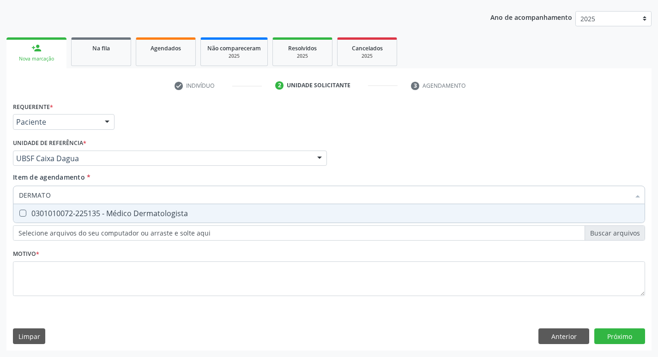
click at [530, 174] on div "Item de agendamento * DERMATO Selecionar todos 0301010072-225135 - Médico Derma…" at bounding box center [329, 186] width 632 height 29
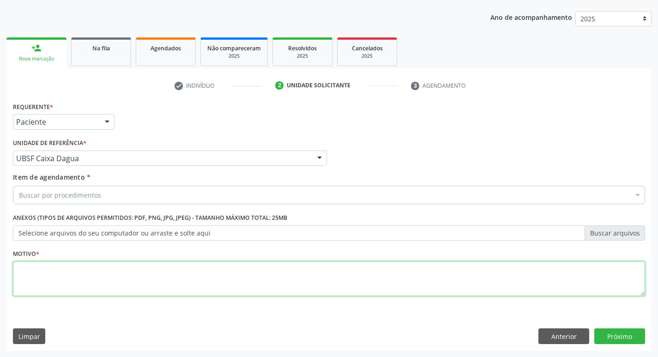
click at [35, 275] on textarea at bounding box center [329, 278] width 632 height 35
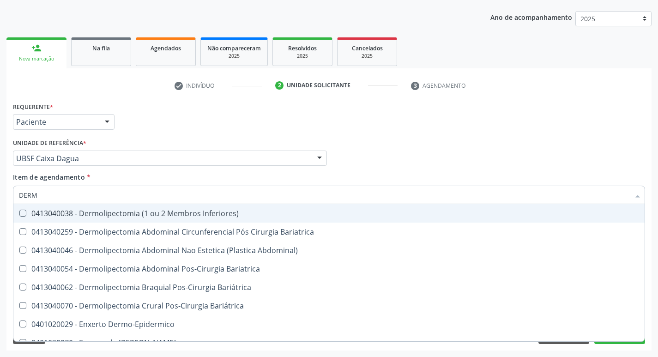
type input "DERMA"
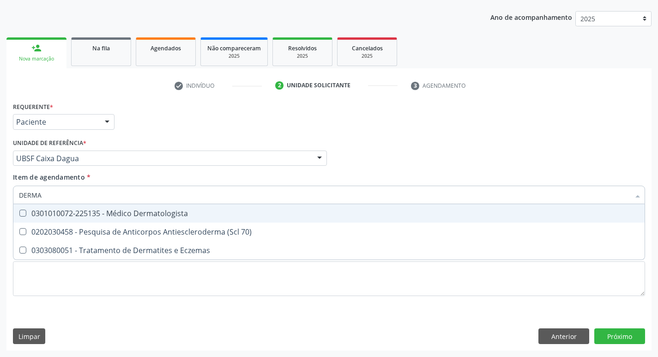
click at [20, 210] on Dermatologista at bounding box center [22, 213] width 7 height 7
click at [19, 210] on Dermatologista "checkbox" at bounding box center [16, 213] width 6 height 6
checkbox Dermatologista "true"
click at [350, 168] on div "Profissional Solicitante Por favor, selecione a Unidade de Atendimento primeiro…" at bounding box center [329, 154] width 636 height 36
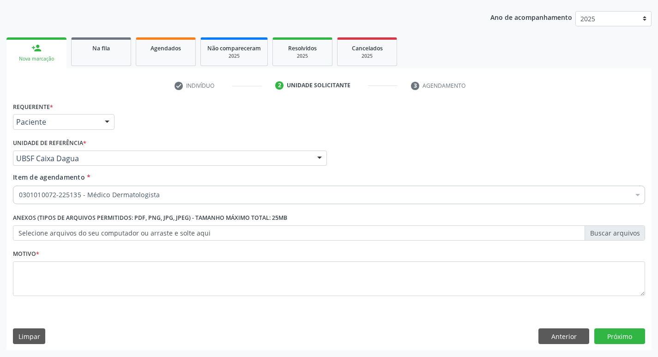
click at [374, 174] on div "Item de agendamento * 0301010072-225135 - Médico Dermatologista Desfazer seleçã…" at bounding box center [329, 186] width 632 height 29
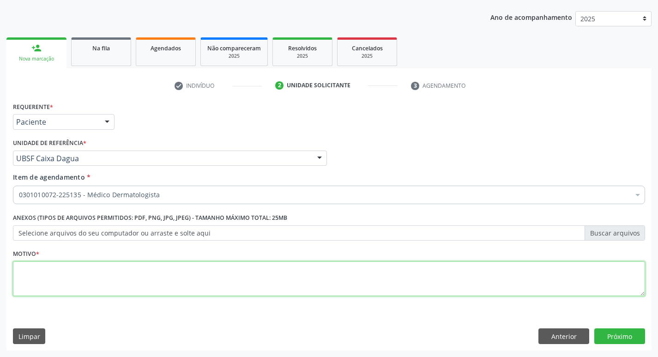
click at [60, 276] on textarea at bounding box center [329, 278] width 632 height 35
type textarea "CONSULTA 08/2025"
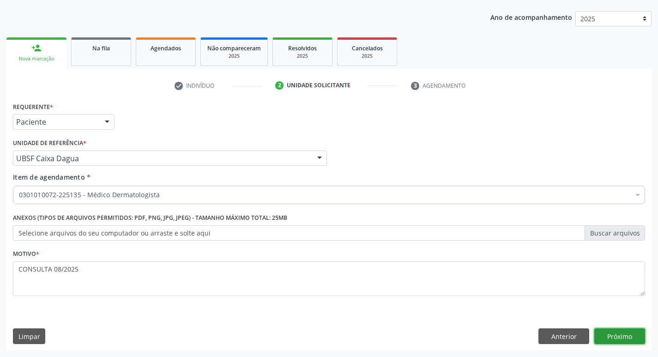
click at [620, 336] on button "Próximo" at bounding box center [619, 336] width 51 height 16
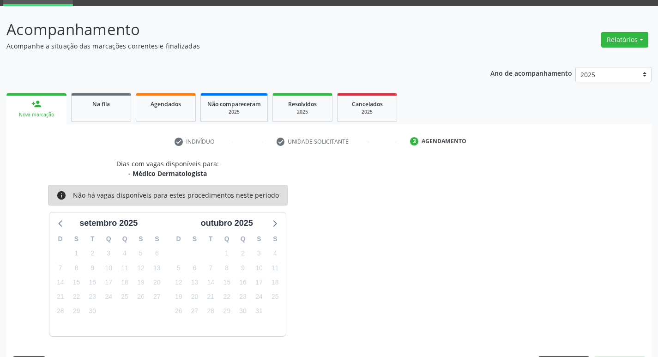
scroll to position [72, 0]
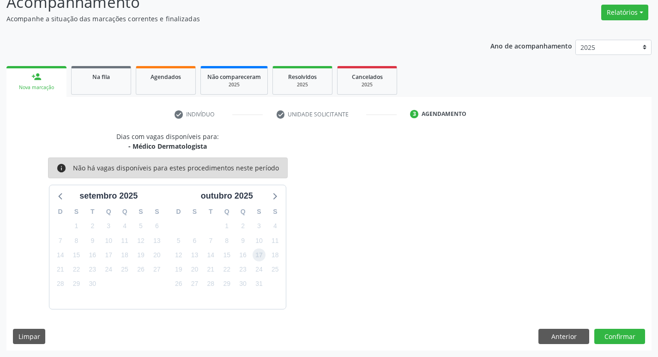
click at [258, 257] on span "17" at bounding box center [258, 254] width 13 height 13
click at [634, 338] on button "Confirmar" at bounding box center [619, 337] width 51 height 16
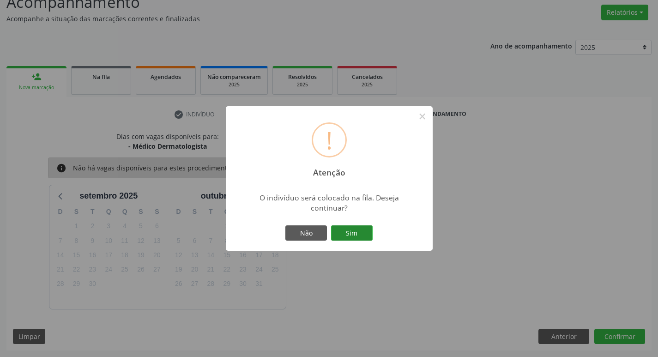
click at [354, 235] on button "Sim" at bounding box center [352, 233] width 42 height 16
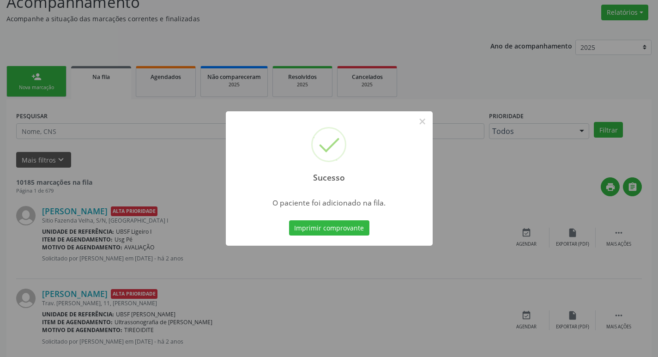
scroll to position [0, 0]
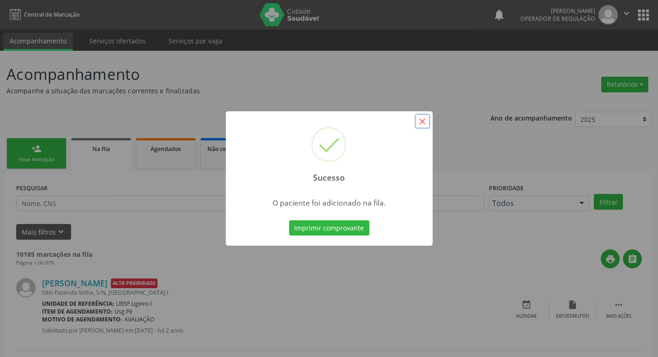
click at [424, 119] on button "×" at bounding box center [422, 122] width 16 height 16
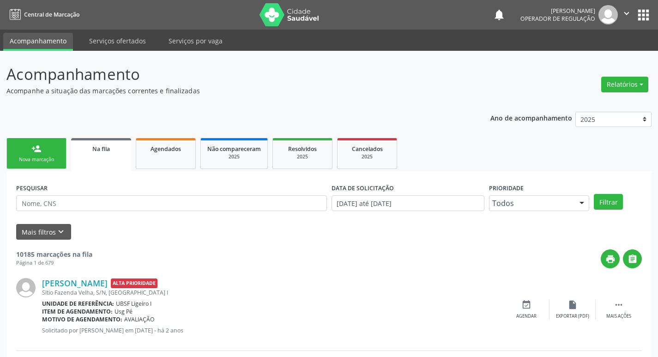
click at [52, 156] on div "Nova marcação" at bounding box center [36, 159] width 46 height 7
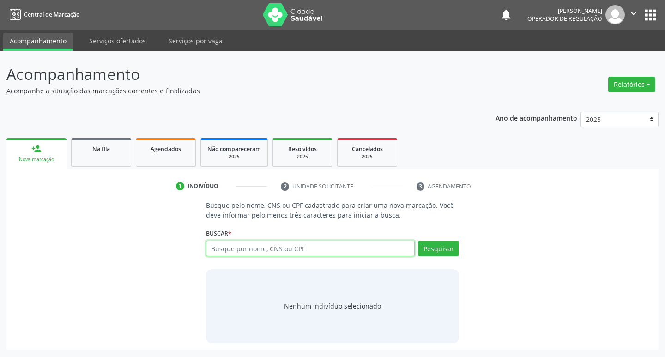
click at [327, 250] on input "text" at bounding box center [310, 248] width 209 height 16
type input "702002365731083"
click at [426, 246] on button "Pesquisar" at bounding box center [438, 248] width 41 height 16
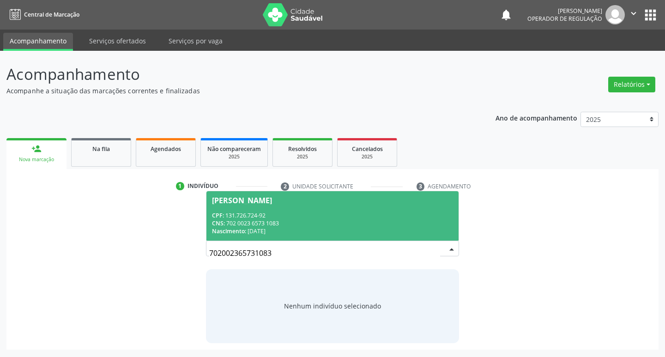
click at [312, 194] on span "Wasley Miguel Lopes Gomes Muniz CPF: 131.726.724-92 CNS: 702 0023 6573 1083 Nas…" at bounding box center [332, 215] width 252 height 49
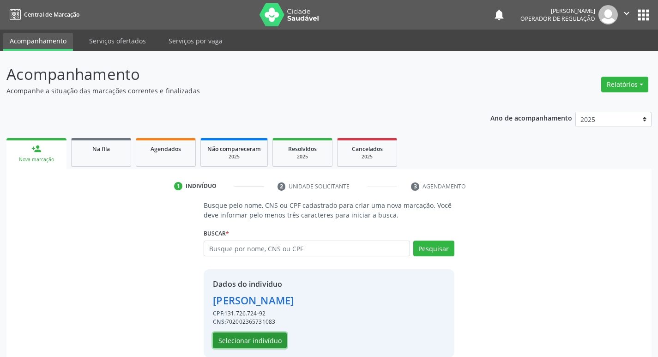
click at [266, 338] on button "Selecionar indivíduo" at bounding box center [250, 340] width 74 height 16
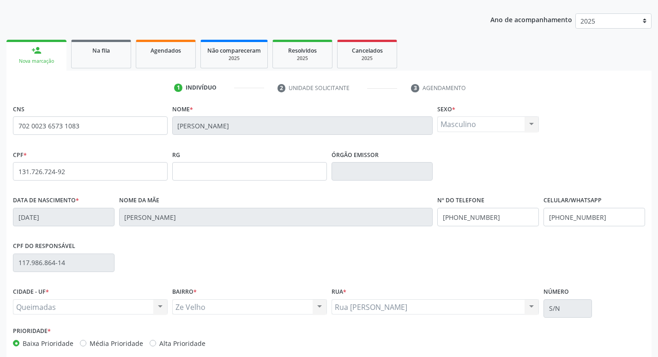
scroll to position [144, 0]
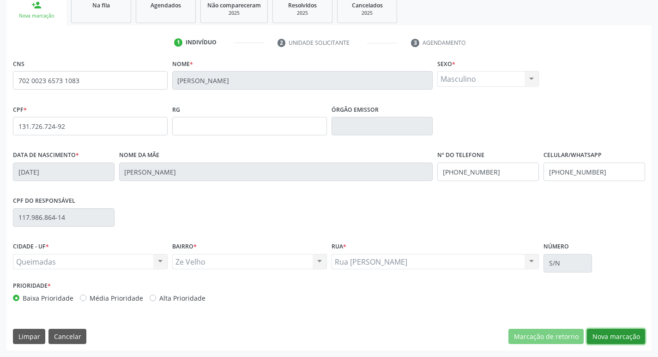
click at [629, 333] on button "Nova marcação" at bounding box center [616, 337] width 58 height 16
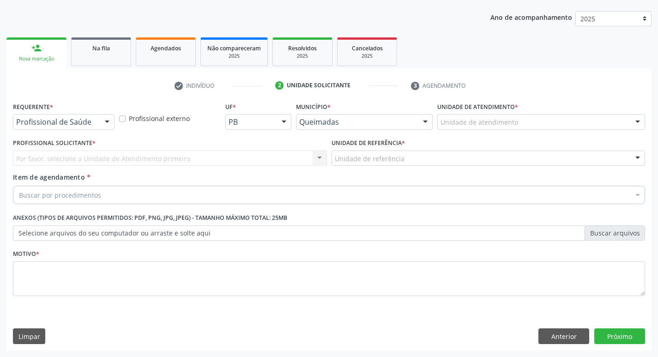
scroll to position [101, 0]
click at [105, 118] on div at bounding box center [107, 122] width 14 height 16
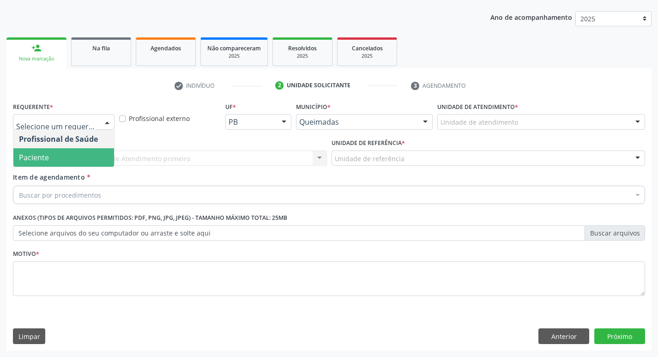
click at [104, 148] on span "Paciente" at bounding box center [63, 157] width 101 height 18
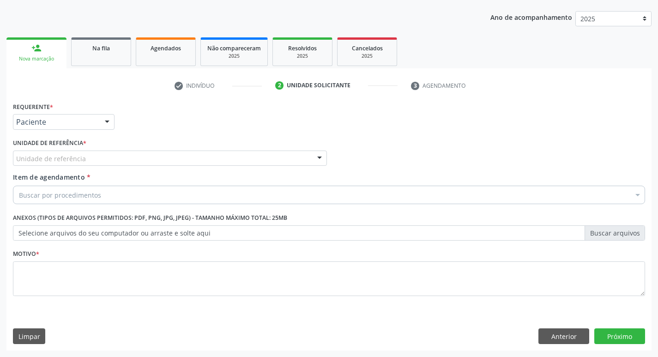
click at [99, 160] on div "Unidade de referência" at bounding box center [170, 158] width 314 height 16
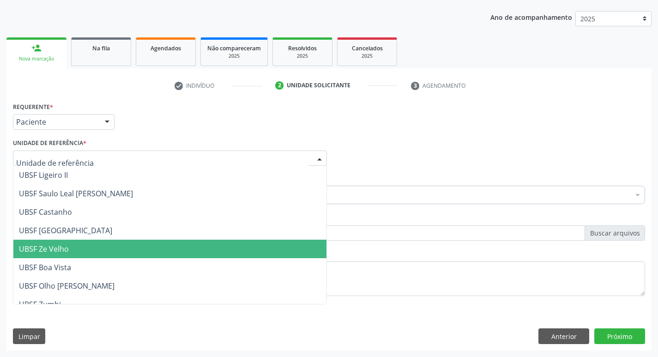
click at [66, 249] on span "UBSF Ze Velho" at bounding box center [44, 249] width 50 height 10
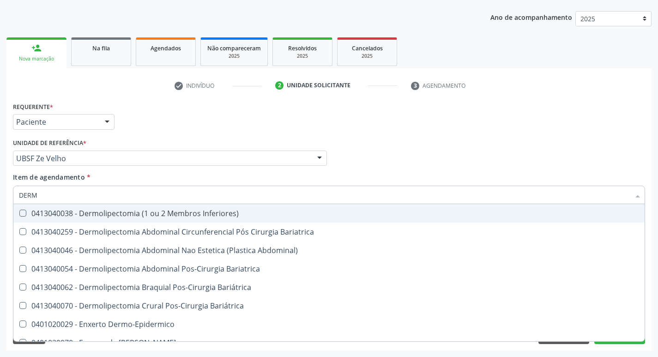
type input "DERMA"
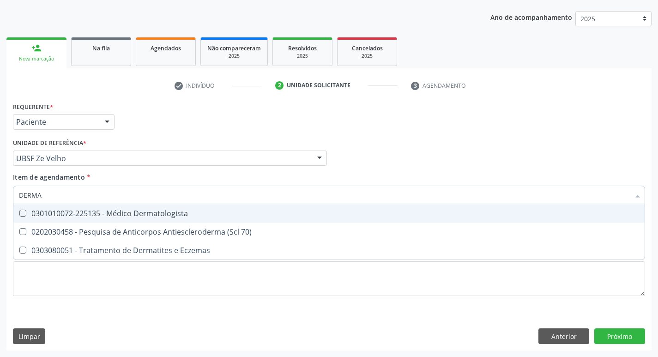
click at [23, 211] on Dermatologista at bounding box center [22, 213] width 7 height 7
click at [19, 211] on Dermatologista "checkbox" at bounding box center [16, 213] width 6 height 6
checkbox Dermatologista "true"
click at [403, 153] on div "Profissional Solicitante Por favor, selecione a Unidade de Atendimento primeiro…" at bounding box center [329, 154] width 636 height 36
checkbox 70\) "true"
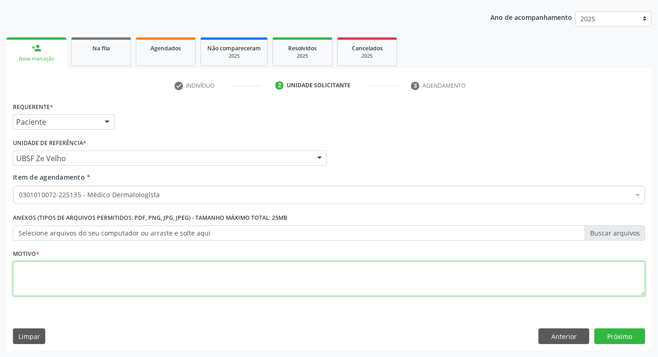
click at [37, 281] on textarea at bounding box center [329, 278] width 632 height 35
type textarea "AVALIACAO"
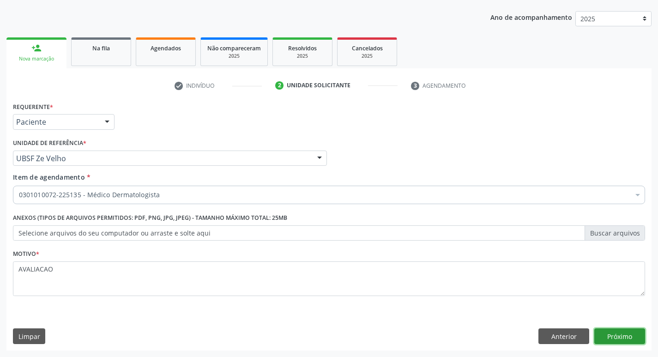
click at [624, 334] on button "Próximo" at bounding box center [619, 336] width 51 height 16
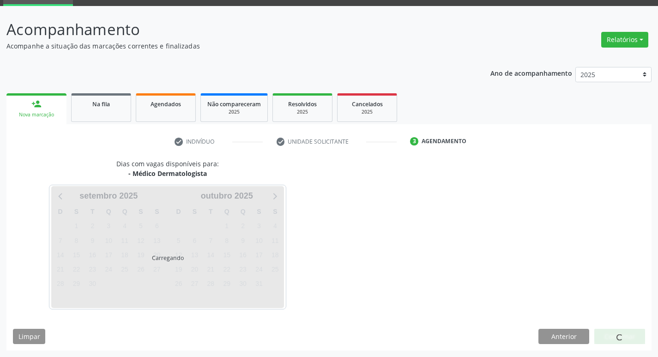
scroll to position [72, 0]
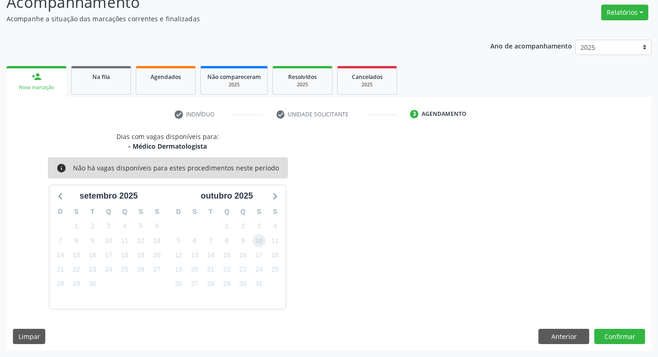
click at [260, 239] on span "10" at bounding box center [258, 240] width 13 height 13
click at [624, 337] on button "Confirmar" at bounding box center [619, 337] width 51 height 16
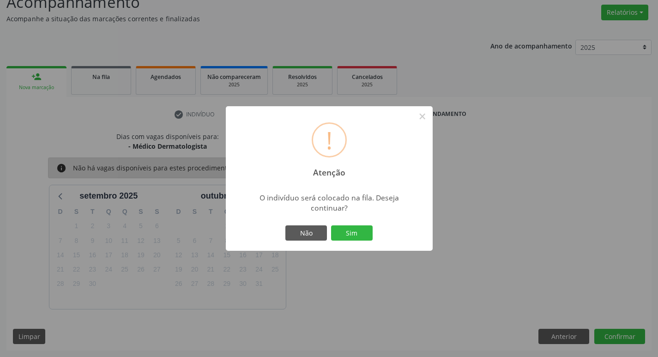
drag, startPoint x: 351, startPoint y: 228, endPoint x: 358, endPoint y: 204, distance: 25.4
click at [351, 228] on button "Sim" at bounding box center [352, 233] width 42 height 16
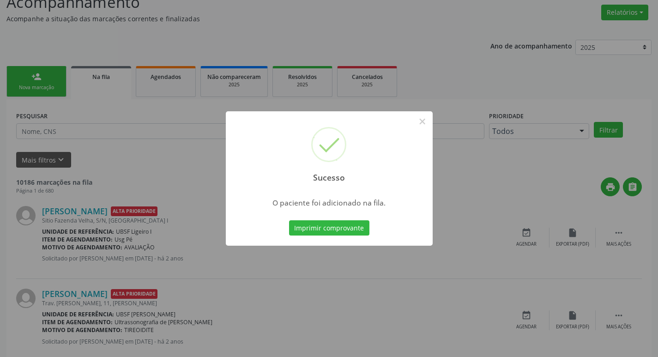
scroll to position [0, 0]
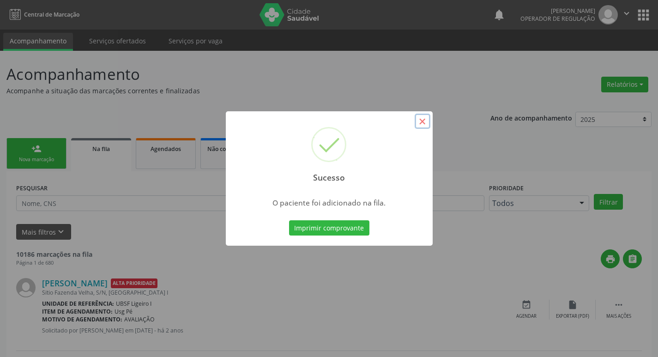
click at [423, 120] on button "×" at bounding box center [422, 122] width 16 height 16
